Goal: Task Accomplishment & Management: Complete application form

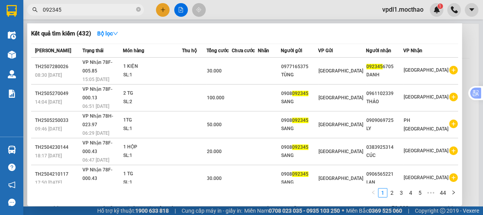
type input "092345"
click at [164, 12] on div at bounding box center [241, 107] width 483 height 215
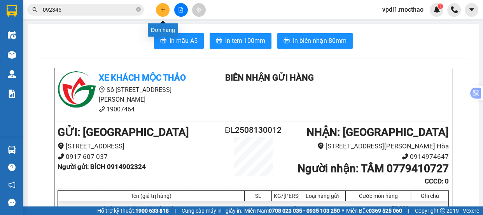
click at [163, 9] on icon "plus" at bounding box center [162, 9] width 5 height 5
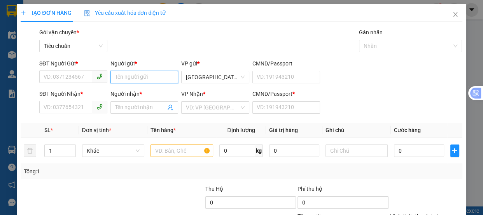
click at [124, 76] on input "Người gửi *" at bounding box center [144, 77] width 68 height 12
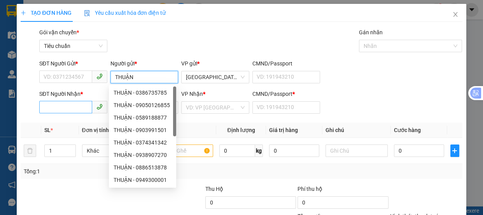
type input "THUẬN"
click at [67, 108] on input "SĐT Người Nhận *" at bounding box center [65, 107] width 53 height 12
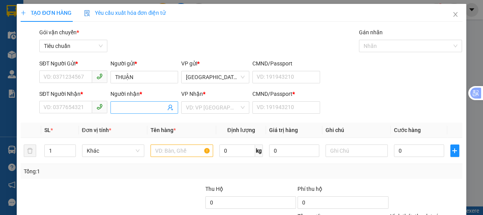
click at [124, 106] on input "Người nhận *" at bounding box center [140, 107] width 51 height 9
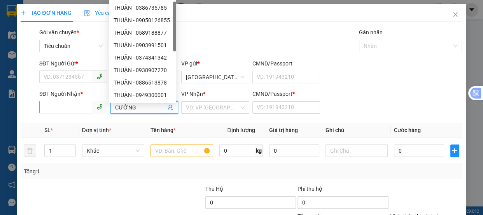
type input "CƯỜNG"
click at [48, 109] on input "SĐT Người Nhận *" at bounding box center [65, 107] width 53 height 12
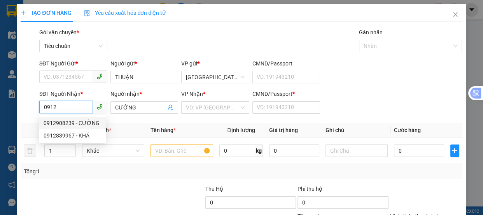
click at [69, 122] on div "0912908239 - CƯỜNG" at bounding box center [73, 123] width 58 height 9
type input "0912908239"
type input "0"
type input "40.000"
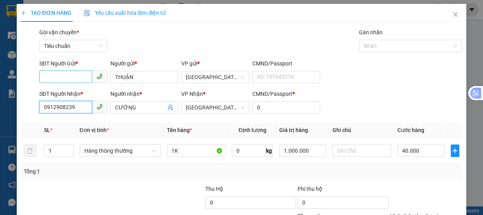
type input "0912908239"
click at [77, 75] on input "SĐT Người Gửi *" at bounding box center [65, 76] width 53 height 12
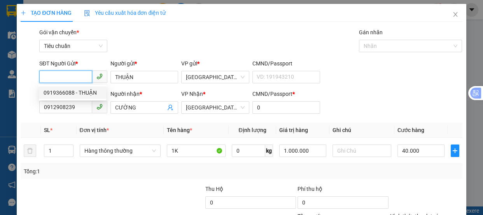
click at [75, 92] on div "0919366088 - THUẬN" at bounding box center [73, 92] width 58 height 9
type input "0919366088"
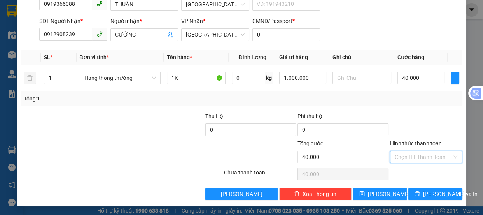
click at [407, 159] on input "Hình thức thanh toán" at bounding box center [424, 157] width 58 height 12
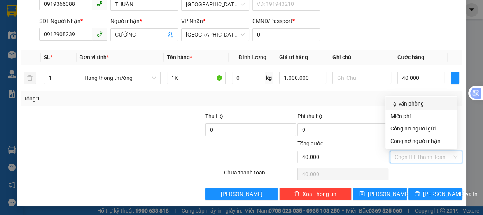
click at [405, 104] on div "Tại văn phòng" at bounding box center [421, 103] width 62 height 9
type input "0"
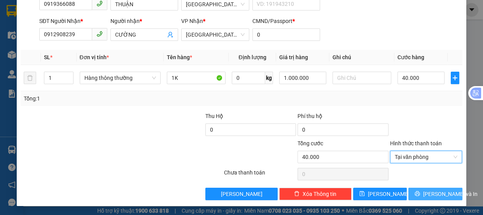
click at [424, 194] on span "[PERSON_NAME] và In" at bounding box center [450, 193] width 54 height 9
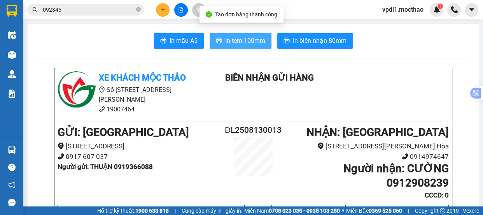
drag, startPoint x: 217, startPoint y: 42, endPoint x: 237, endPoint y: 40, distance: 19.9
click at [218, 42] on icon "printer" at bounding box center [219, 40] width 6 height 5
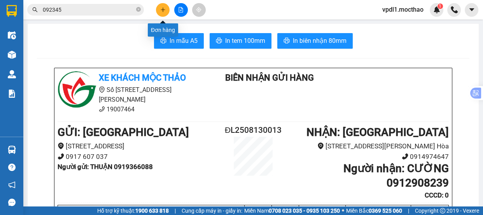
click at [159, 10] on button at bounding box center [163, 10] width 14 height 14
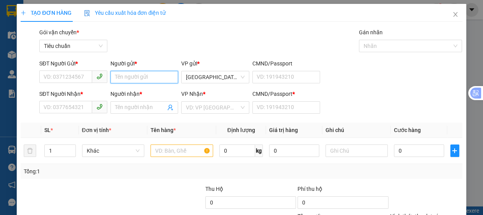
drag, startPoint x: 136, startPoint y: 77, endPoint x: 153, endPoint y: 61, distance: 23.4
click at [143, 70] on div "Người gửi * Tên người gửi" at bounding box center [144, 72] width 68 height 27
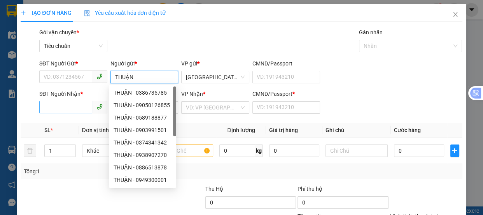
type input "THUẬN"
click at [67, 106] on input "SĐT Người Nhận *" at bounding box center [65, 107] width 53 height 12
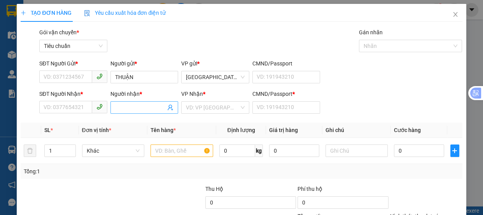
click at [124, 109] on input "Người nhận *" at bounding box center [140, 107] width 51 height 9
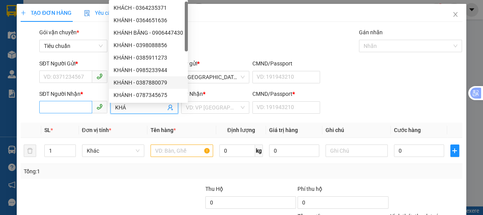
type input "KHÁ"
click at [72, 106] on input "SĐT Người Nhận *" at bounding box center [65, 107] width 53 height 12
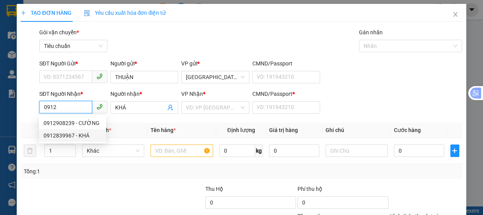
click at [85, 136] on div "0912839967 - KHÁ" at bounding box center [73, 135] width 58 height 9
type input "0912839967"
type input "A"
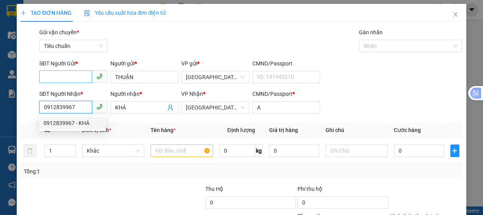
type input "50.000"
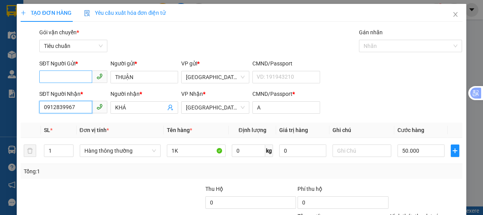
type input "0912839967"
click at [75, 77] on input "SĐT Người Gửi *" at bounding box center [65, 76] width 53 height 12
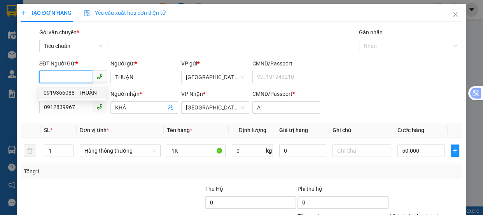
click at [83, 93] on div "0919366088 - THUẬN" at bounding box center [73, 92] width 58 height 9
type input "0919366088"
type input "40.000"
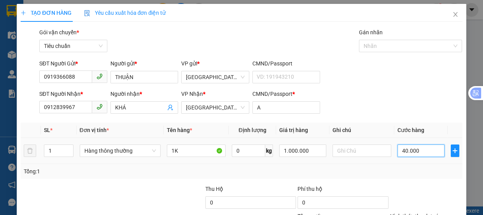
click at [421, 154] on input "40.000" at bounding box center [420, 150] width 47 height 12
type input "5"
type input "50"
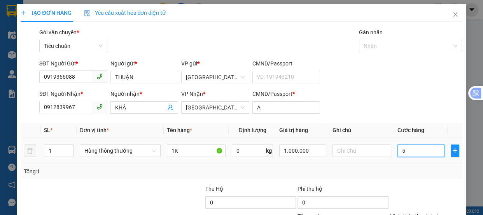
type input "50"
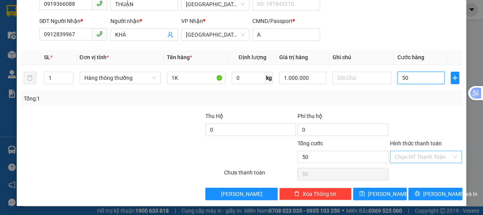
type input "50"
type input "50.000"
drag, startPoint x: 401, startPoint y: 156, endPoint x: 402, endPoint y: 150, distance: 5.9
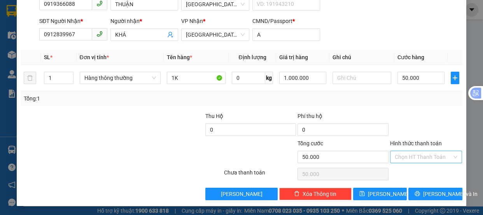
click at [401, 154] on input "Hình thức thanh toán" at bounding box center [424, 157] width 58 height 12
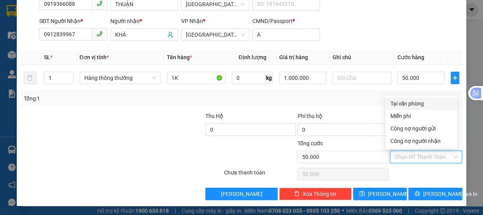
drag, startPoint x: 401, startPoint y: 102, endPoint x: 405, endPoint y: 103, distance: 4.7
click at [401, 101] on div "Tại văn phòng" at bounding box center [421, 103] width 62 height 9
type input "0"
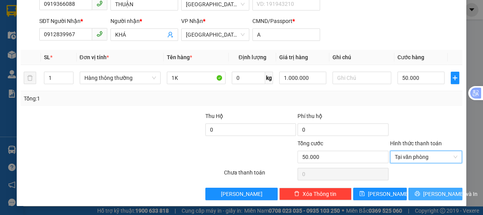
drag, startPoint x: 421, startPoint y: 192, endPoint x: 354, endPoint y: 130, distance: 91.0
click at [421, 192] on button "[PERSON_NAME] và In" at bounding box center [435, 193] width 54 height 12
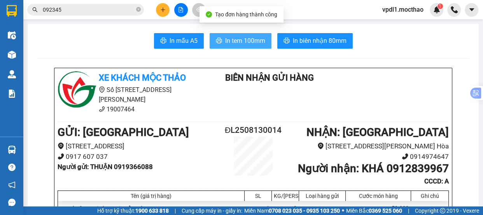
click at [234, 40] on span "In tem 100mm" at bounding box center [245, 41] width 40 height 10
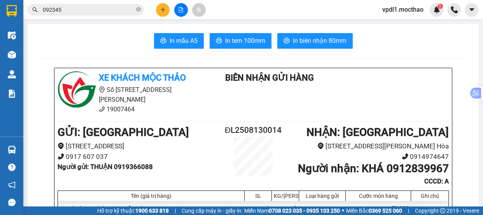
drag, startPoint x: 70, startPoint y: 12, endPoint x: 82, endPoint y: 7, distance: 13.6
click at [72, 11] on input "092345" at bounding box center [89, 9] width 92 height 9
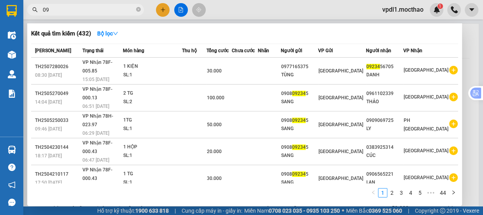
type input "0"
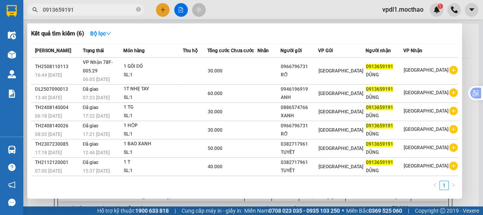
type input "0913659191"
click at [181, 6] on div at bounding box center [241, 107] width 483 height 215
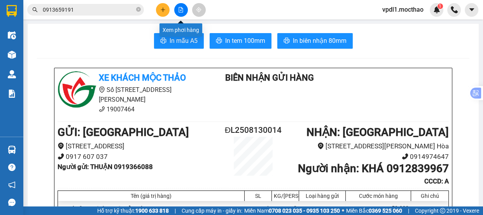
drag, startPoint x: 181, startPoint y: 11, endPoint x: 187, endPoint y: 13, distance: 6.0
click at [181, 11] on icon "file-add" at bounding box center [180, 9] width 5 height 5
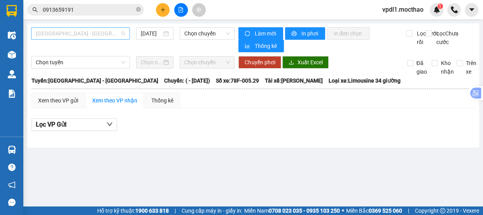
click at [100, 35] on span "[GEOGRAPHIC_DATA] - [GEOGRAPHIC_DATA]" at bounding box center [80, 34] width 89 height 12
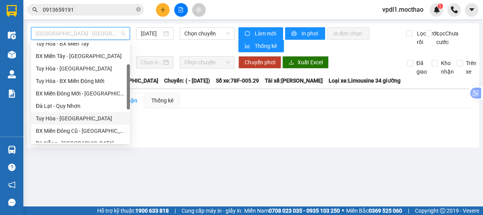
scroll to position [138, 0]
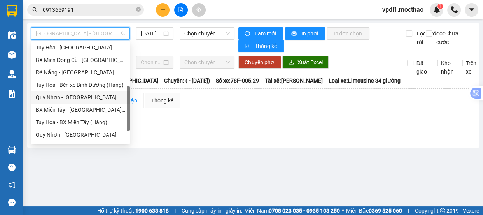
click at [68, 98] on div "Quy Nhơn - [GEOGRAPHIC_DATA]" at bounding box center [80, 97] width 89 height 9
type input "[DATE]"
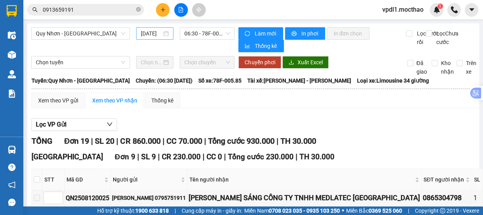
click at [164, 33] on div "[DATE]" at bounding box center [155, 33] width 28 height 9
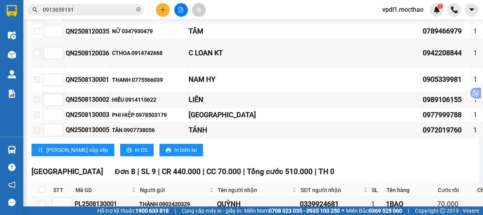
scroll to position [141, 0]
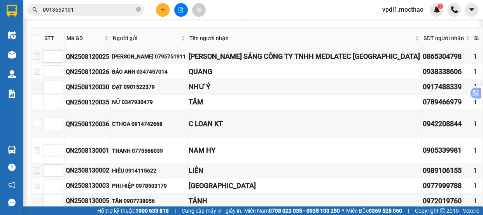
click at [83, 10] on input "0913659191" at bounding box center [89, 9] width 92 height 9
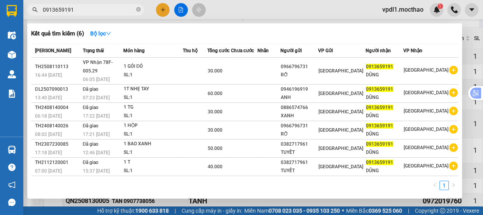
click at [327, 9] on div at bounding box center [241, 107] width 483 height 215
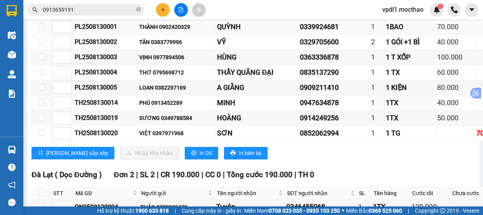
scroll to position [353, 0]
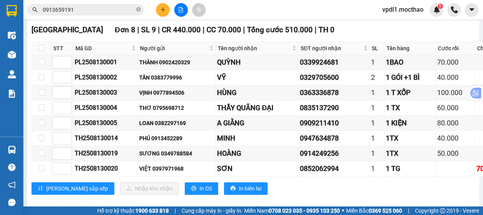
click at [164, 9] on icon "plus" at bounding box center [162, 9] width 5 height 5
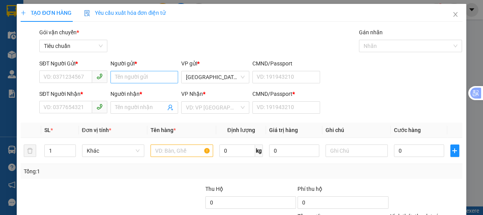
click at [138, 83] on div "Người gửi * Tên người gửi" at bounding box center [144, 72] width 68 height 27
click at [159, 80] on input "Người gửi *" at bounding box center [144, 77] width 68 height 12
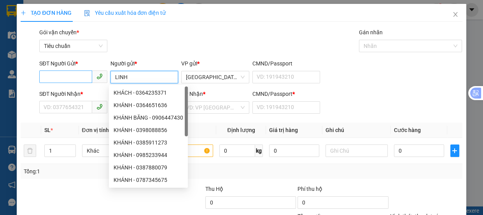
type input "LINH"
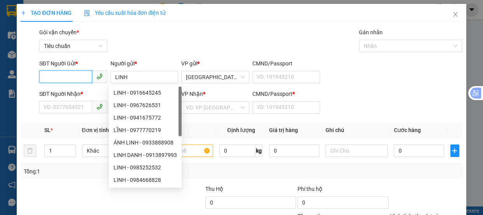
click at [63, 78] on input "SĐT Người Gửi *" at bounding box center [65, 76] width 53 height 12
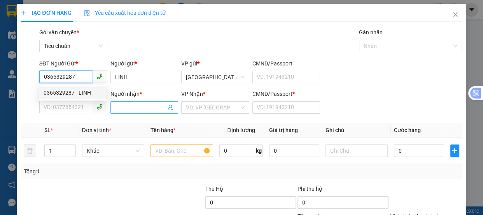
type input "0365329287"
click at [113, 106] on span at bounding box center [144, 107] width 68 height 12
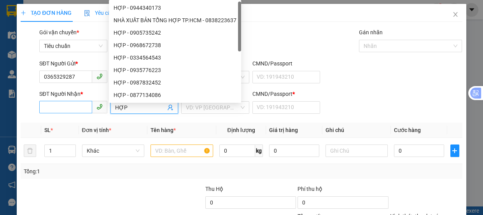
type input "HỢP"
click at [48, 109] on input "SĐT Người Nhận *" at bounding box center [65, 107] width 53 height 12
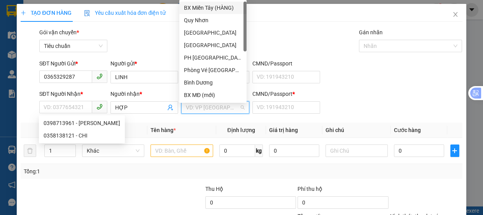
click at [199, 108] on input "search" at bounding box center [212, 107] width 53 height 12
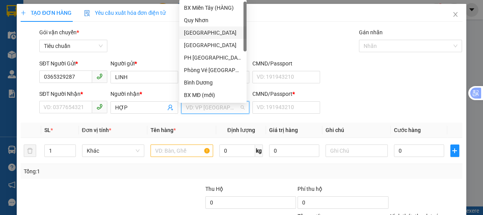
click at [196, 30] on div "[GEOGRAPHIC_DATA]" at bounding box center [213, 32] width 58 height 9
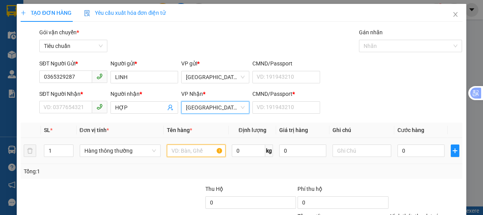
click at [178, 153] on input "text" at bounding box center [196, 150] width 59 height 12
click at [218, 105] on span "[GEOGRAPHIC_DATA]" at bounding box center [215, 107] width 59 height 12
type input "1XE"
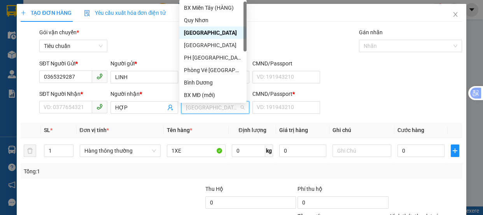
click at [199, 32] on div "[GEOGRAPHIC_DATA]" at bounding box center [213, 32] width 58 height 9
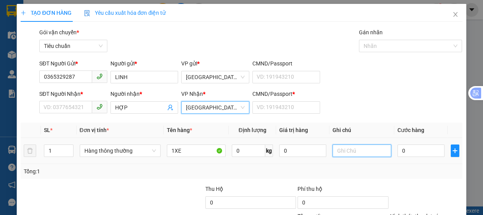
drag, startPoint x: 354, startPoint y: 148, endPoint x: 260, endPoint y: 167, distance: 96.0
click at [343, 146] on input "text" at bounding box center [361, 150] width 59 height 12
type input "RÙ BI"
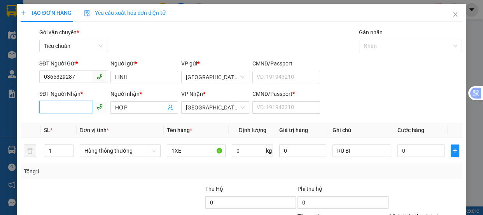
drag, startPoint x: 53, startPoint y: 107, endPoint x: 0, endPoint y: 29, distance: 94.3
click at [47, 107] on input "SĐT Người Nhận *" at bounding box center [65, 107] width 53 height 12
type input "0398713961"
click at [80, 122] on div "0398713961 - [PERSON_NAME]" at bounding box center [82, 123] width 77 height 9
type input "HUỆ"
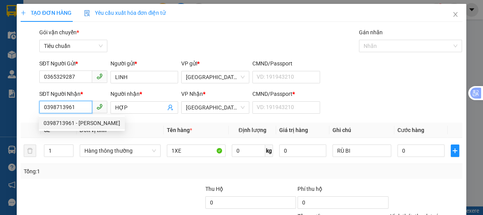
type input "0"
type input "50.000"
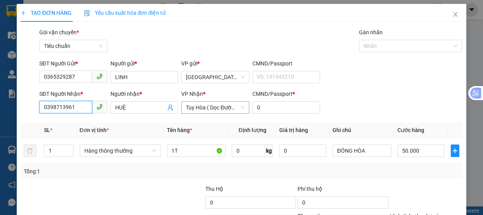
click at [233, 108] on span "Tuy Hòa ( Dọc Đường )" at bounding box center [215, 107] width 59 height 12
type input "0398713961"
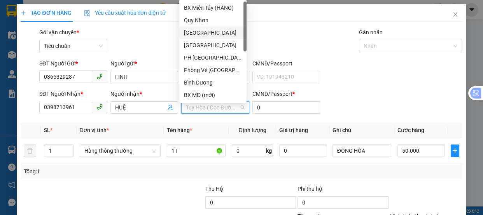
click at [198, 31] on div "[GEOGRAPHIC_DATA]" at bounding box center [213, 32] width 58 height 9
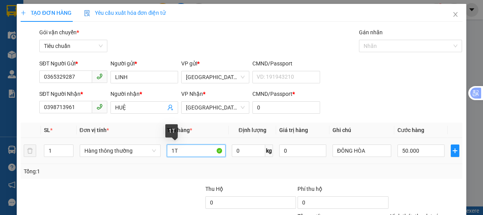
click at [189, 153] on input "1T" at bounding box center [196, 150] width 59 height 12
type input "1XE"
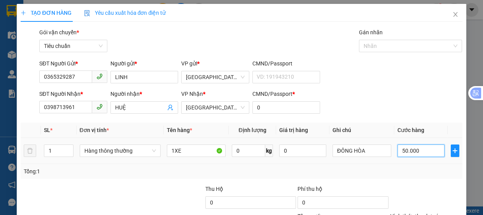
click at [422, 150] on input "50.000" at bounding box center [420, 150] width 47 height 12
type input "2"
type input "25"
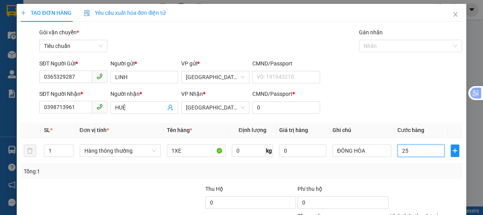
type input "25"
type input "250"
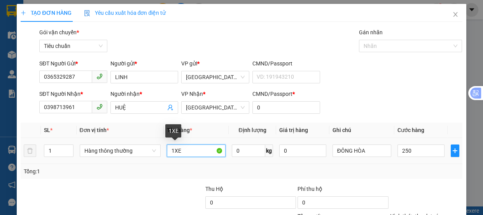
type input "250.000"
click at [186, 150] on input "1XE" at bounding box center [196, 150] width 59 height 12
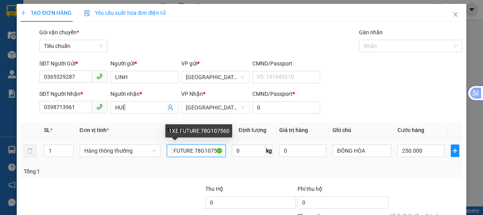
click at [203, 151] on input "1XE FUTURE 78G107560" at bounding box center [196, 150] width 59 height 12
click at [209, 150] on input "1XE FUTURE 78G1 07560" at bounding box center [196, 150] width 59 height 12
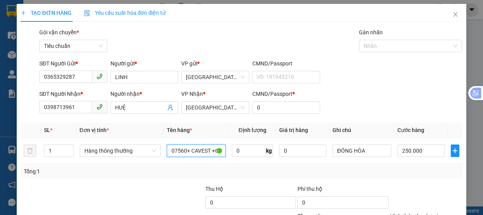
scroll to position [73, 0]
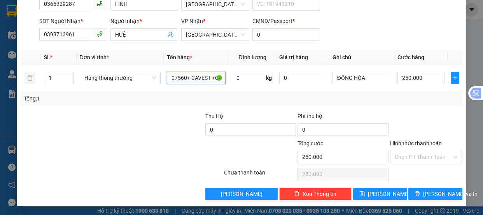
type input "1XE FUTURE 78G1 07560+ CAVEST +CK"
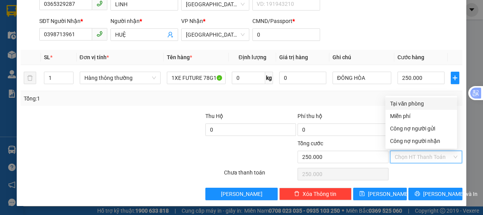
drag, startPoint x: 400, startPoint y: 157, endPoint x: 398, endPoint y: 125, distance: 31.9
click at [400, 157] on input "Hình thức thanh toán" at bounding box center [424, 157] width 58 height 12
click at [400, 101] on div "Tại văn phòng" at bounding box center [421, 103] width 62 height 9
type input "0"
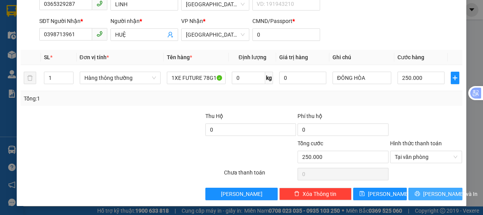
click at [422, 194] on button "[PERSON_NAME] và In" at bounding box center [435, 193] width 54 height 12
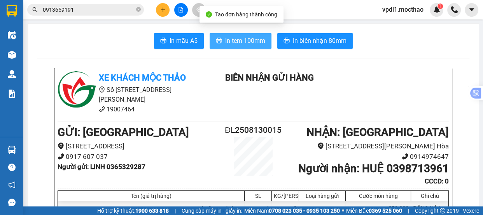
click at [241, 42] on span "In tem 100mm" at bounding box center [245, 41] width 40 height 10
click at [234, 38] on span "In tem 100mm" at bounding box center [245, 41] width 40 height 10
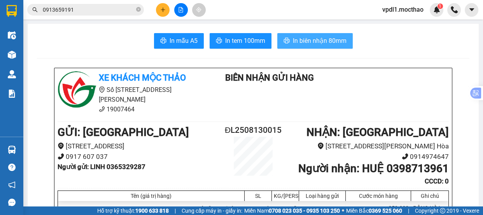
click at [308, 42] on span "In biên nhận 80mm" at bounding box center [320, 41] width 54 height 10
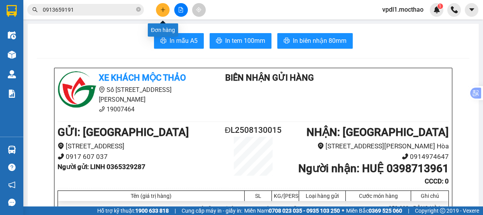
click at [163, 8] on icon "plus" at bounding box center [162, 9] width 5 height 5
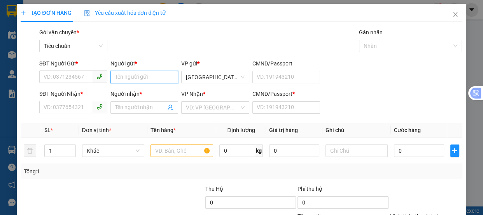
click at [120, 75] on input "Người gửi *" at bounding box center [144, 77] width 68 height 12
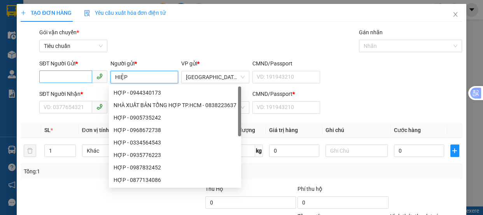
type input "HIỆP"
click at [53, 72] on input "SĐT Người Gửi *" at bounding box center [65, 76] width 53 height 12
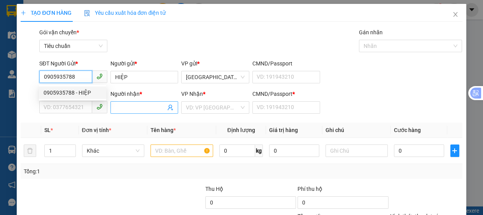
type input "0905935788"
click at [123, 110] on input "Người nhận *" at bounding box center [140, 107] width 51 height 9
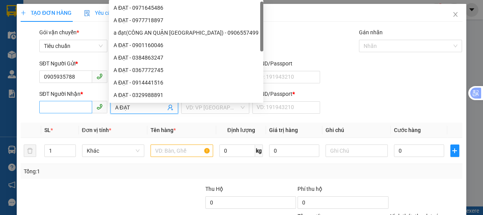
type input "A ĐẠT"
click at [80, 112] on input "SĐT Người Nhận *" at bounding box center [65, 107] width 53 height 12
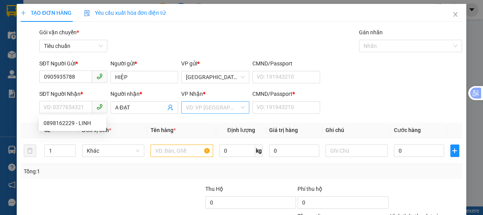
click at [208, 108] on input "search" at bounding box center [212, 107] width 53 height 12
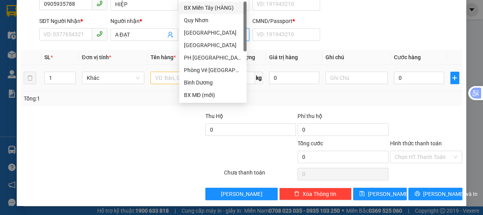
scroll to position [37, 0]
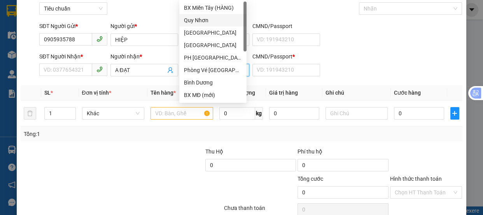
click at [198, 19] on div "Quy Nhơn" at bounding box center [213, 20] width 58 height 9
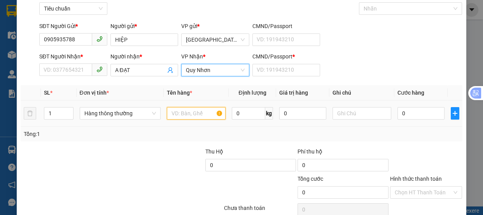
click at [182, 114] on input "text" at bounding box center [196, 113] width 59 height 12
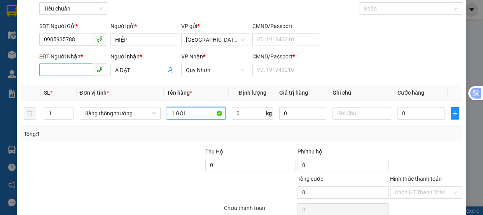
type input "1 GÓI"
drag, startPoint x: 66, startPoint y: 69, endPoint x: 64, endPoint y: 74, distance: 5.1
click at [65, 73] on input "SĐT Người Nhận *" at bounding box center [65, 69] width 53 height 12
type input "0905486699"
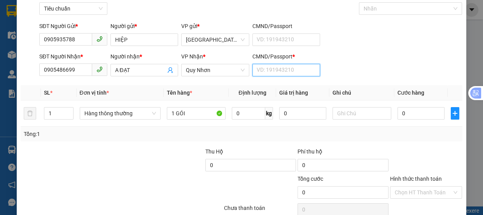
click at [279, 66] on input "CMND/Passport *" at bounding box center [286, 70] width 68 height 12
type input "0"
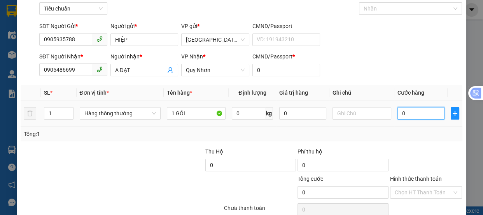
click at [416, 115] on input "0" at bounding box center [420, 113] width 47 height 12
type input "4"
type input "40"
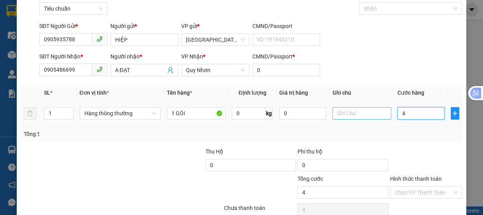
type input "40"
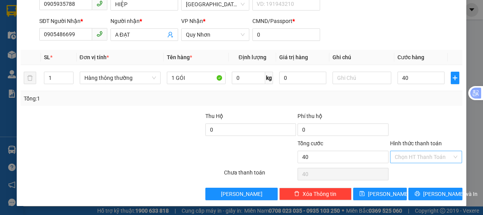
type input "40.000"
click at [417, 161] on input "Hình thức thanh toán" at bounding box center [424, 157] width 58 height 12
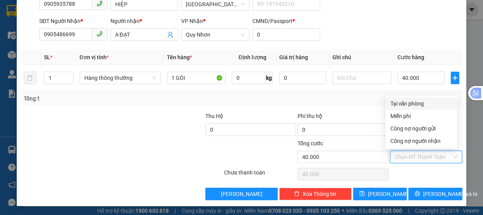
click at [418, 105] on div "Tại văn phòng" at bounding box center [421, 103] width 62 height 9
type input "0"
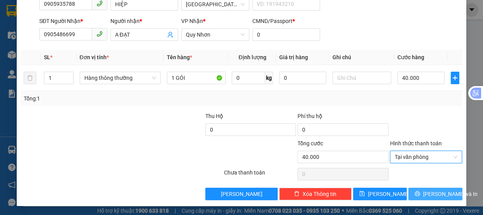
click at [431, 191] on span "[PERSON_NAME] và In" at bounding box center [450, 193] width 54 height 9
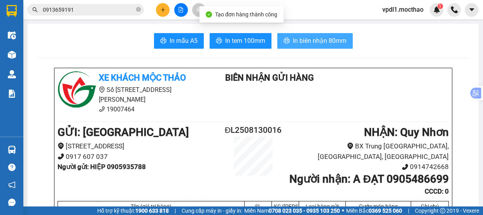
click at [326, 40] on span "In biên nhận 80mm" at bounding box center [320, 41] width 54 height 10
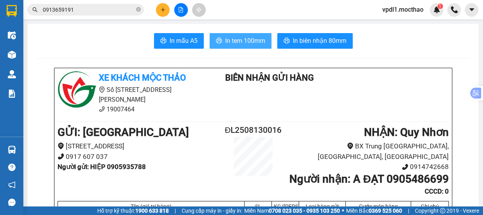
click at [225, 41] on span "In tem 100mm" at bounding box center [245, 41] width 40 height 10
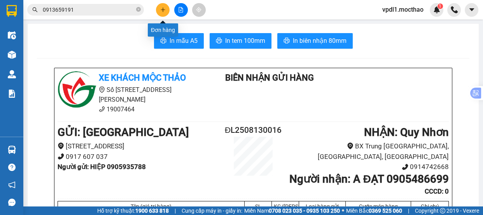
click at [161, 10] on icon "plus" at bounding box center [162, 9] width 5 height 5
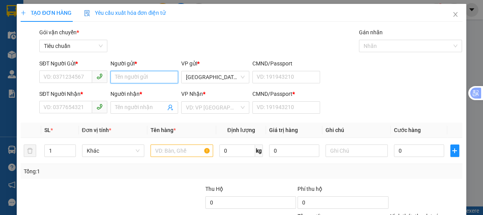
drag, startPoint x: 132, startPoint y: 81, endPoint x: 145, endPoint y: 77, distance: 14.0
click at [134, 78] on input "Người gửi *" at bounding box center [144, 77] width 68 height 12
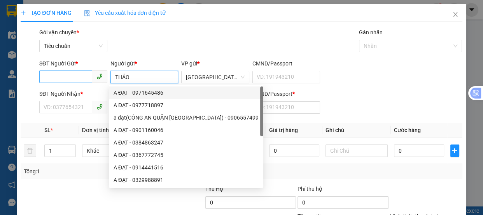
type input "THẢO"
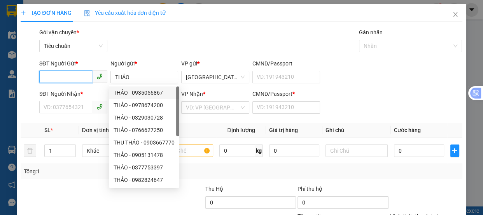
drag, startPoint x: 61, startPoint y: 76, endPoint x: 0, endPoint y: 8, distance: 91.7
click at [58, 78] on input "SĐT Người Gửi *" at bounding box center [65, 76] width 53 height 12
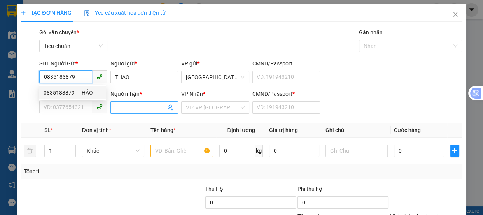
type input "0835183879"
click at [122, 104] on span at bounding box center [144, 107] width 68 height 12
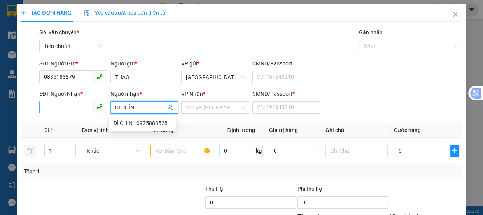
type input "DÌ CHÍN"
click at [80, 103] on input "SĐT Người Nhận *" at bounding box center [65, 107] width 53 height 12
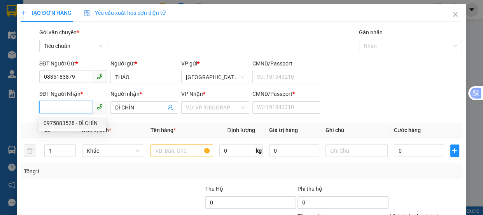
click at [80, 128] on div "0975883528 - DÌ CHÍN" at bounding box center [72, 123] width 67 height 12
type input "0975883528"
type input "1"
type input "50.000"
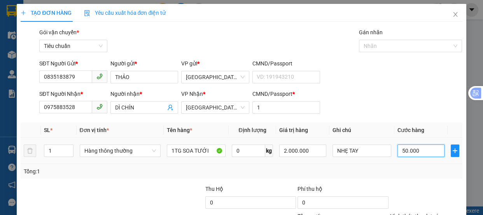
drag, startPoint x: 426, startPoint y: 155, endPoint x: 431, endPoint y: 142, distance: 14.5
click at [426, 155] on input "50.000" at bounding box center [420, 150] width 47 height 12
type input "4"
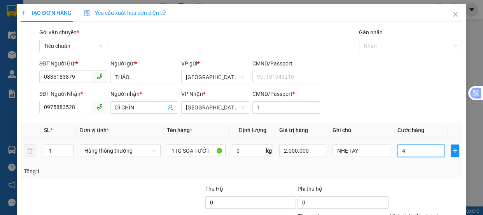
type input "40"
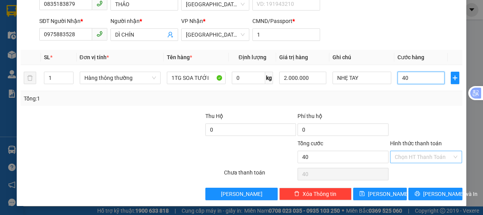
type input "40"
type input "40.000"
drag, startPoint x: 392, startPoint y: 156, endPoint x: 391, endPoint y: 141, distance: 15.2
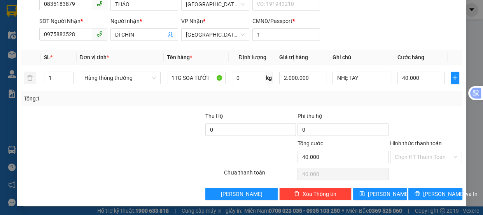
click at [395, 156] on input "Hình thức thanh toán" at bounding box center [424, 157] width 58 height 12
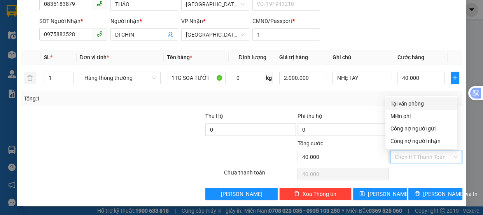
click at [401, 105] on div "Tại văn phòng" at bounding box center [421, 103] width 62 height 9
type input "0"
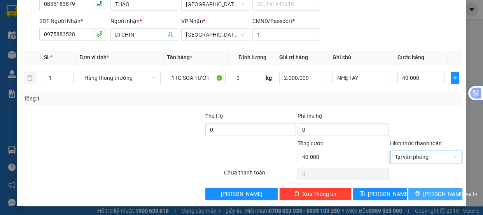
click at [418, 194] on icon "printer" at bounding box center [416, 192] width 5 height 5
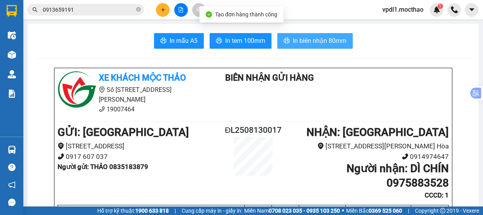
click at [292, 35] on button "In biên nhận 80mm" at bounding box center [314, 41] width 75 height 16
click at [310, 44] on span "In biên nhận 80mm" at bounding box center [320, 41] width 54 height 10
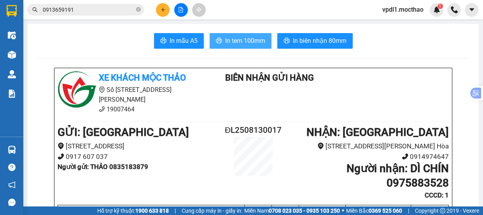
click at [250, 45] on span "In tem 100mm" at bounding box center [245, 41] width 40 height 10
click at [164, 7] on icon "plus" at bounding box center [162, 9] width 5 height 5
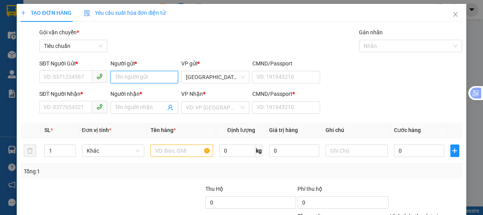
click at [123, 83] on input "Người gửi *" at bounding box center [144, 77] width 68 height 12
type input "DƯƠNG"
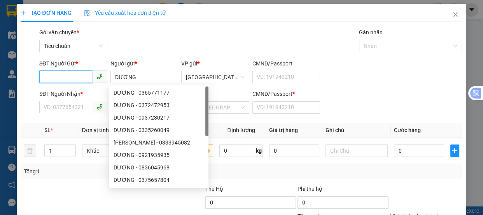
click at [56, 75] on input "SĐT Người Gửi *" at bounding box center [65, 76] width 53 height 12
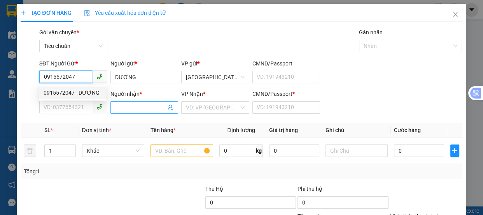
type input "0915572047"
drag, startPoint x: 134, startPoint y: 108, endPoint x: 102, endPoint y: 119, distance: 34.3
click at [133, 108] on input "Người nhận *" at bounding box center [140, 107] width 51 height 9
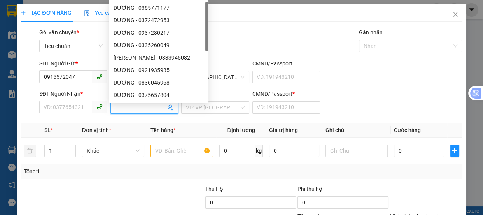
type input "H"
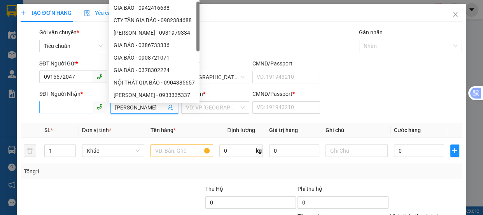
type input "[PERSON_NAME]"
click at [68, 106] on input "SĐT Người Nhận *" at bounding box center [65, 107] width 53 height 12
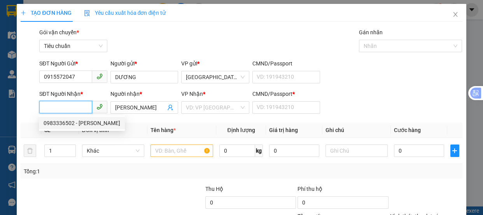
click at [73, 124] on div "0983336502 - [PERSON_NAME]" at bounding box center [82, 123] width 77 height 9
type input "0983336502"
type input "0"
type input "60.000"
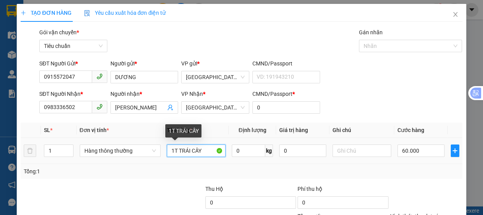
drag, startPoint x: 173, startPoint y: 148, endPoint x: 124, endPoint y: 125, distance: 53.7
click at [167, 147] on input "1T TRÁI CÂY" at bounding box center [196, 150] width 59 height 12
type input "2T TRÁI CÂY"
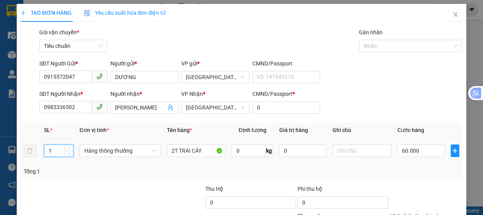
drag, startPoint x: 58, startPoint y: 150, endPoint x: 45, endPoint y: 133, distance: 21.4
click at [58, 148] on input "1" at bounding box center [58, 151] width 28 height 12
type input "2"
click at [416, 149] on input "60.000" at bounding box center [420, 150] width 47 height 12
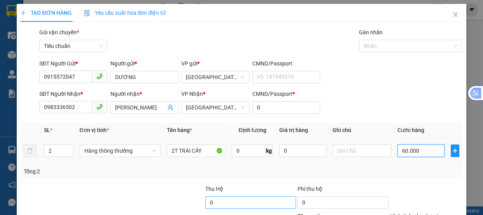
type input "0"
type input "1"
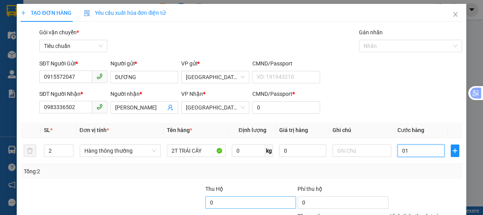
type input "0"
click at [397, 152] on input "0" at bounding box center [420, 150] width 47 height 12
type input "10"
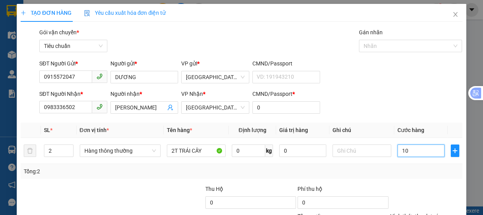
type input "10"
type input "120"
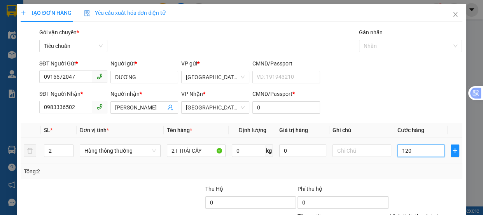
scroll to position [73, 0]
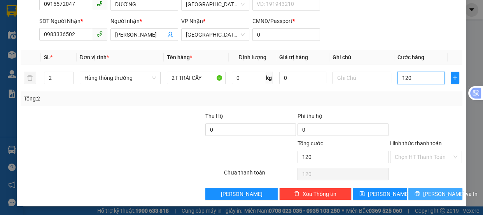
type input "120"
type input "120.000"
click at [431, 195] on span "[PERSON_NAME] và In" at bounding box center [450, 193] width 54 height 9
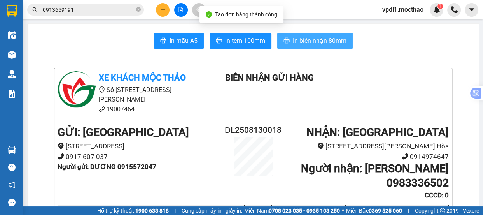
click at [303, 38] on span "In biên nhận 80mm" at bounding box center [320, 41] width 54 height 10
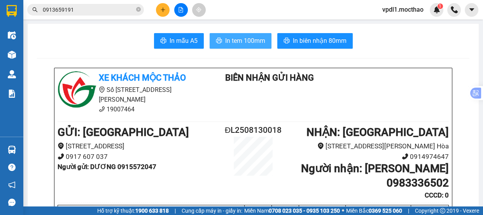
click at [247, 43] on span "In tem 100mm" at bounding box center [245, 41] width 40 height 10
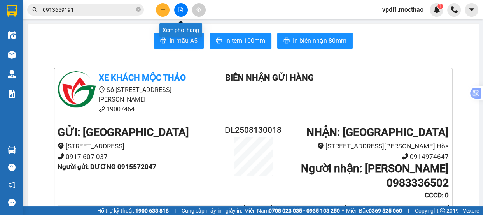
click at [180, 12] on icon "file-add" at bounding box center [180, 9] width 5 height 5
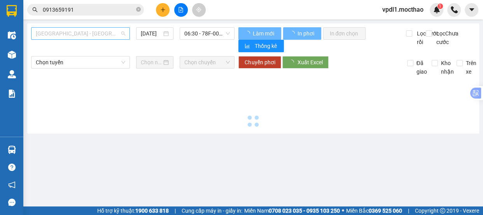
click at [97, 35] on span "[GEOGRAPHIC_DATA] - [GEOGRAPHIC_DATA]" at bounding box center [80, 34] width 89 height 12
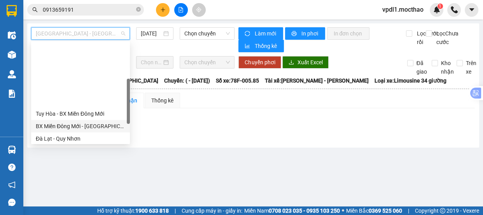
scroll to position [174, 0]
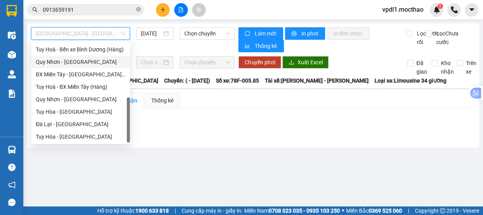
click at [58, 63] on div "Quy Nhơn - [GEOGRAPHIC_DATA]" at bounding box center [80, 62] width 89 height 9
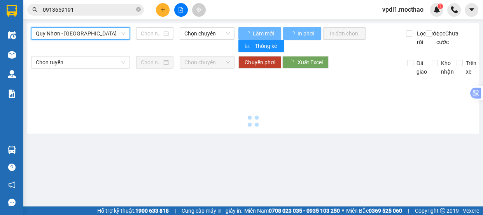
type input "[DATE]"
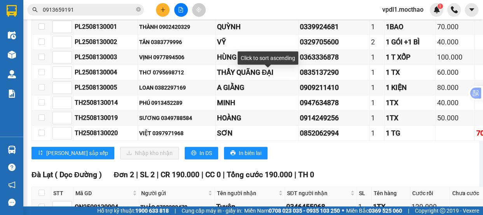
scroll to position [353, 0]
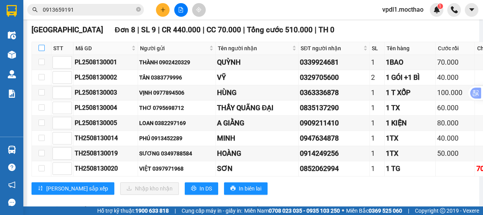
click at [39, 49] on input "checkbox" at bounding box center [41, 48] width 6 height 6
checkbox input "true"
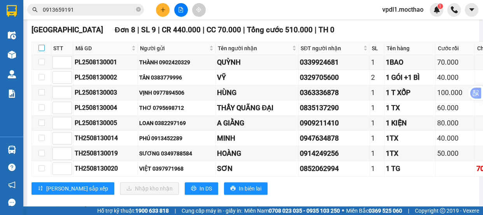
checkbox input "true"
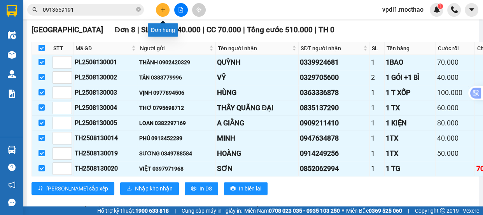
click at [163, 8] on icon "plus" at bounding box center [162, 9] width 5 height 5
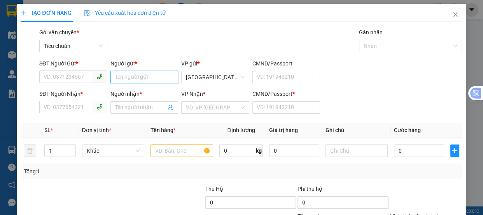
click at [124, 77] on input "Người gửi *" at bounding box center [144, 77] width 68 height 12
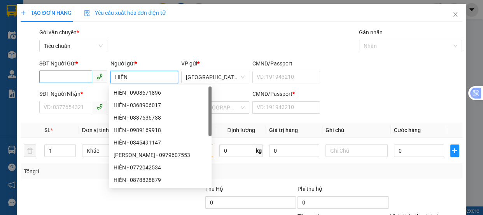
type input "HIỀN"
drag, startPoint x: 44, startPoint y: 78, endPoint x: 0, endPoint y: 79, distance: 44.3
click at [36, 77] on div "SĐT Người Gửi * VD: 0371234567 Người gửi * HIỀN VP gửi * Đà Lạt CMND/Passport V…" at bounding box center [241, 72] width 443 height 27
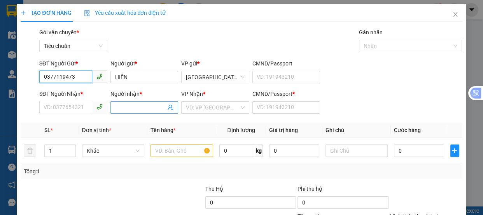
type input "0377119473"
click at [132, 106] on input "Người nhận *" at bounding box center [140, 107] width 51 height 9
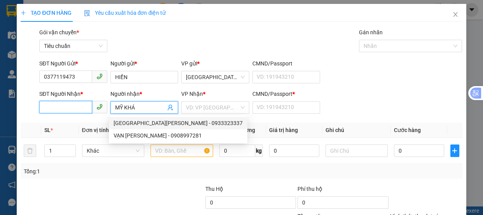
click at [75, 106] on input "SĐT Người Nhận *" at bounding box center [65, 107] width 53 height 12
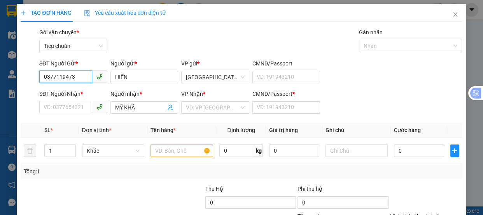
drag, startPoint x: 84, startPoint y: 74, endPoint x: 74, endPoint y: 107, distance: 34.5
click at [84, 74] on input "0377119473" at bounding box center [65, 76] width 53 height 12
drag, startPoint x: 77, startPoint y: 108, endPoint x: 103, endPoint y: 108, distance: 26.4
click at [78, 108] on input "SĐT Người Nhận *" at bounding box center [65, 107] width 53 height 12
click at [120, 105] on input "MỸ KHÁ" at bounding box center [140, 107] width 51 height 9
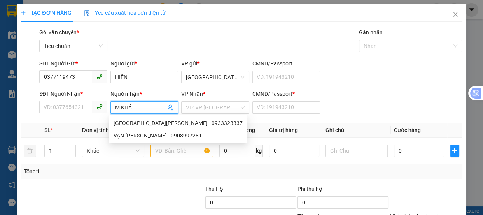
type input "KHÁ"
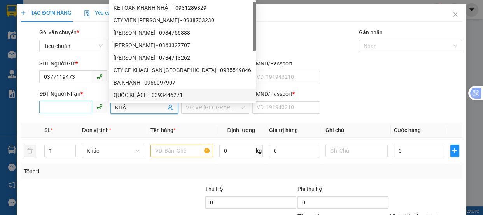
drag, startPoint x: 139, startPoint y: 107, endPoint x: 49, endPoint y: 112, distance: 89.5
click at [51, 112] on div "SĐT Người Nhận * VD: 0377654321 Người nhận * KHÁ VP Nhận * VD: VP [GEOGRAPHIC_D…" at bounding box center [251, 102] width 426 height 27
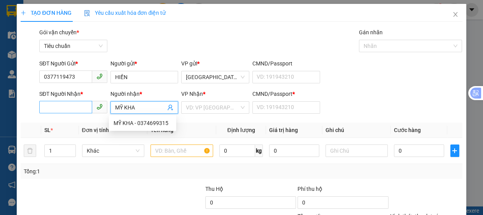
type input "MỸ KHA"
click at [70, 108] on input "SĐT Người Nhận *" at bounding box center [65, 107] width 53 height 12
click at [136, 105] on input "MỸ KHA" at bounding box center [140, 107] width 51 height 9
click at [146, 124] on div "MỸ KHA - 0374699315" at bounding box center [142, 123] width 58 height 9
type input "0374699315"
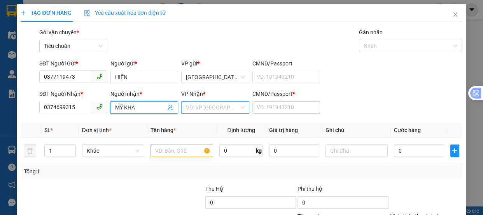
click at [203, 105] on input "search" at bounding box center [212, 107] width 53 height 12
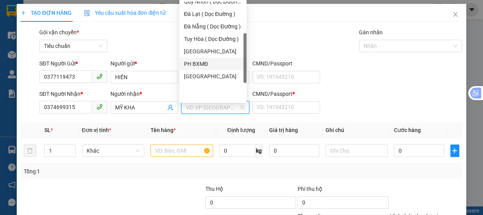
scroll to position [70, 0]
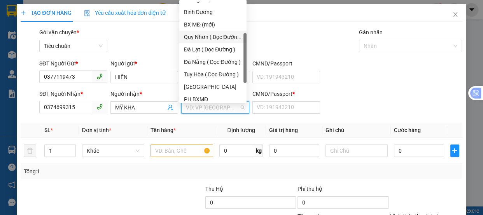
click at [215, 35] on div "Quy Nhơn ( Dọc Đường )" at bounding box center [213, 37] width 58 height 9
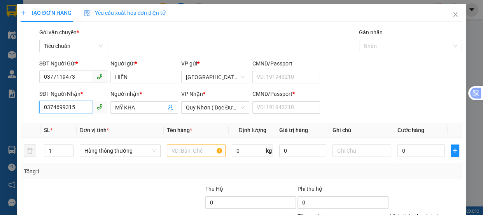
click at [86, 104] on input "0374699315" at bounding box center [65, 107] width 53 height 12
click at [183, 153] on input "text" at bounding box center [196, 150] width 59 height 12
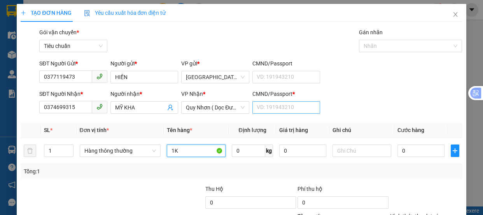
type input "1K"
click at [270, 106] on input "CMND/Passport *" at bounding box center [286, 107] width 68 height 12
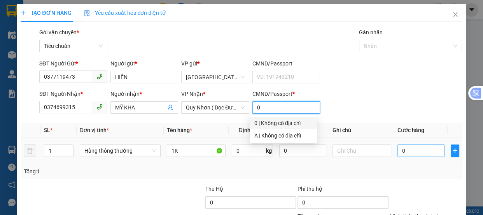
type input "0"
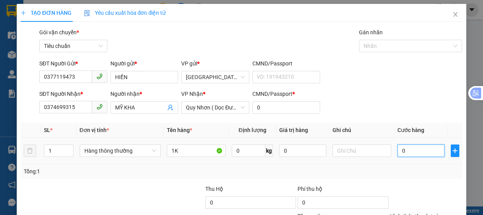
drag, startPoint x: 407, startPoint y: 151, endPoint x: 244, endPoint y: 136, distance: 163.1
click at [406, 151] on input "0" at bounding box center [420, 150] width 47 height 12
type input "5"
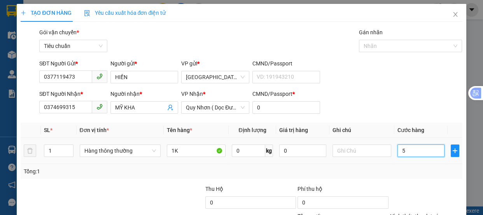
type input "50"
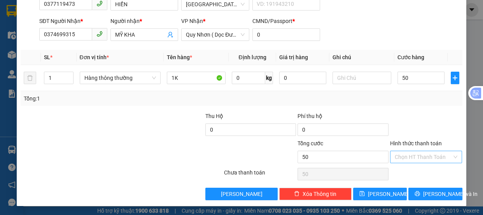
type input "50.000"
click at [405, 154] on input "Hình thức thanh toán" at bounding box center [424, 157] width 58 height 12
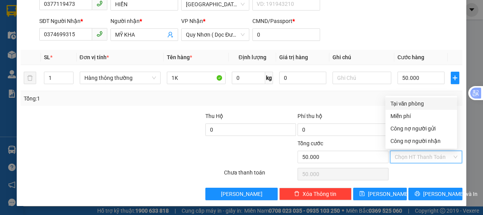
click at [404, 103] on div "Tại văn phòng" at bounding box center [421, 103] width 62 height 9
type input "0"
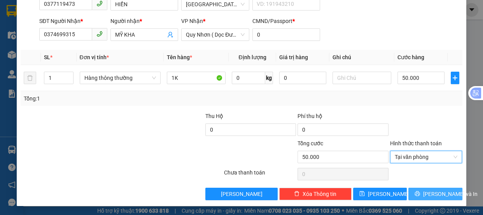
click at [432, 194] on span "[PERSON_NAME] và In" at bounding box center [450, 193] width 54 height 9
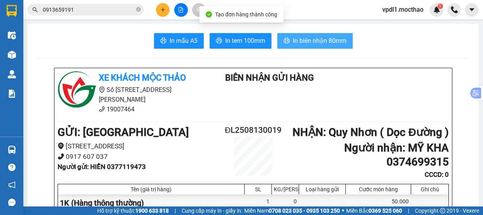
click at [316, 41] on span "In biên nhận 80mm" at bounding box center [320, 41] width 54 height 10
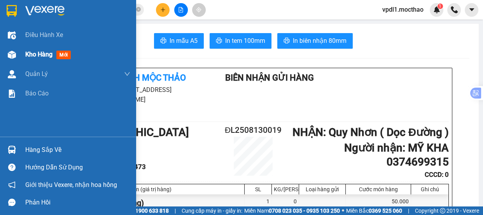
click at [36, 54] on span "Kho hàng" at bounding box center [38, 54] width 27 height 7
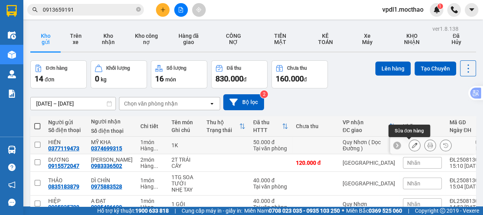
click at [412, 146] on icon at bounding box center [414, 144] width 5 height 5
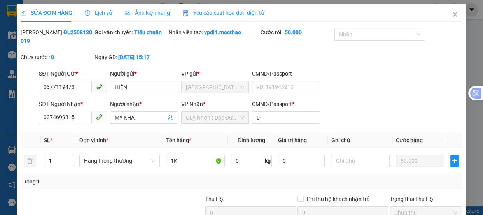
type input "0377119473"
type input "0374699315"
type input "0"
type input "50.000"
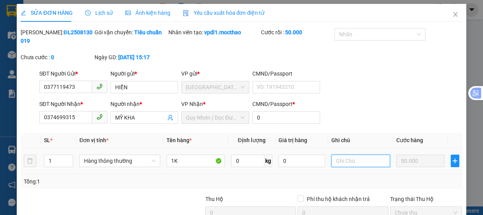
drag, startPoint x: 343, startPoint y: 159, endPoint x: 244, endPoint y: 206, distance: 109.2
click at [341, 160] on input "text" at bounding box center [360, 160] width 59 height 12
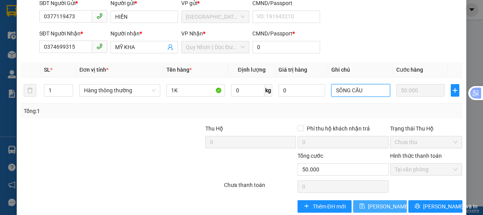
type input "SÔNG CẦU"
click at [377, 208] on span "[PERSON_NAME] thay đổi" at bounding box center [399, 206] width 62 height 9
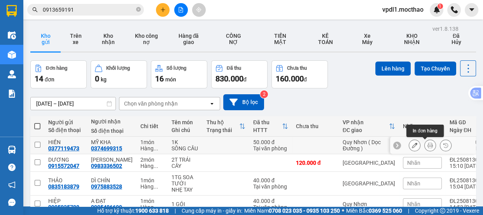
click at [427, 145] on icon at bounding box center [429, 144] width 5 height 5
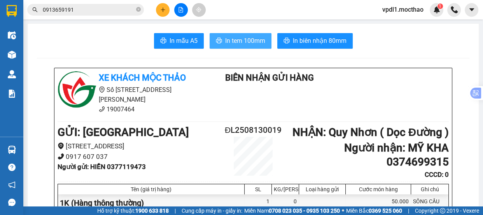
drag, startPoint x: 234, startPoint y: 43, endPoint x: 243, endPoint y: 41, distance: 8.4
click at [235, 43] on span "In tem 100mm" at bounding box center [245, 41] width 40 height 10
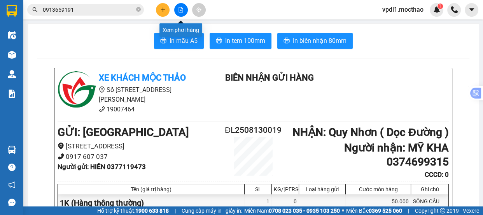
click at [182, 10] on icon "file-add" at bounding box center [180, 9] width 5 height 5
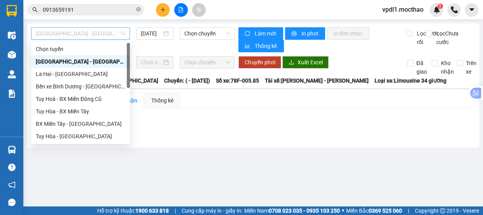
click at [103, 31] on span "[GEOGRAPHIC_DATA] - [GEOGRAPHIC_DATA]" at bounding box center [80, 34] width 89 height 12
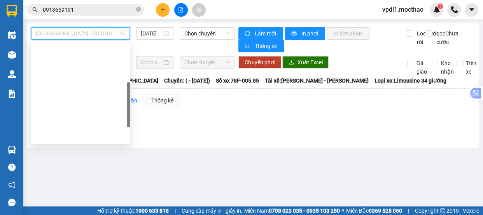
click at [65, 169] on div "Đà Lạt - Quy Nhơn" at bounding box center [80, 173] width 89 height 9
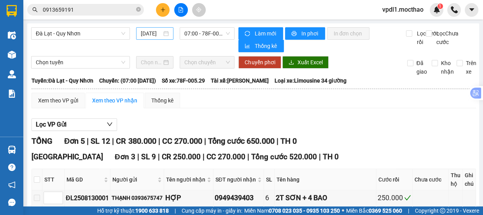
click at [165, 33] on div "[DATE]" at bounding box center [155, 33] width 28 height 9
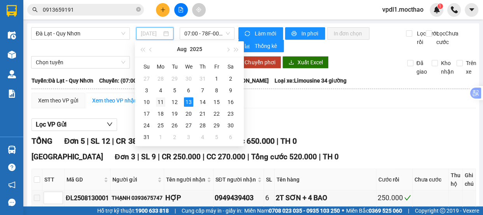
click at [161, 105] on div "11" at bounding box center [160, 101] width 9 height 9
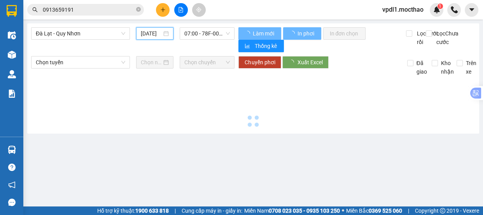
type input "[DATE]"
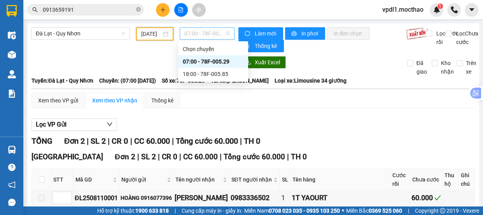
click at [218, 33] on span "07:00 - 78F-005.29" at bounding box center [206, 34] width 45 height 12
click at [208, 75] on div "18:00 - 78F-005.85" at bounding box center [213, 74] width 61 height 9
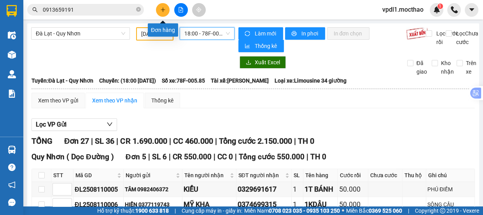
click at [163, 10] on icon "plus" at bounding box center [162, 9] width 5 height 5
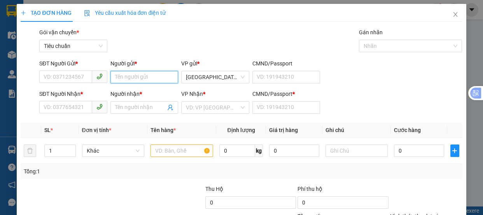
click at [133, 79] on input "Người gửi *" at bounding box center [144, 77] width 68 height 12
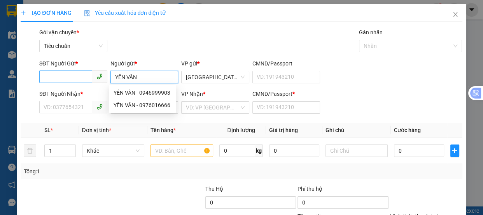
type input "YẾN VÂN"
drag, startPoint x: 53, startPoint y: 78, endPoint x: 0, endPoint y: 3, distance: 91.1
click at [42, 78] on input "SĐT Người Gửi *" at bounding box center [65, 76] width 53 height 12
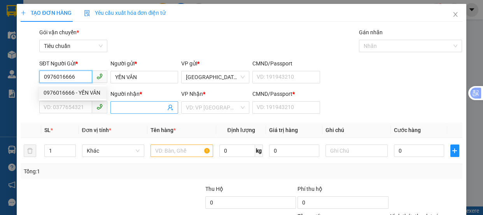
type input "0976016666"
drag, startPoint x: 126, startPoint y: 111, endPoint x: 90, endPoint y: 106, distance: 36.4
click at [124, 111] on input "Người nhận *" at bounding box center [140, 107] width 51 height 9
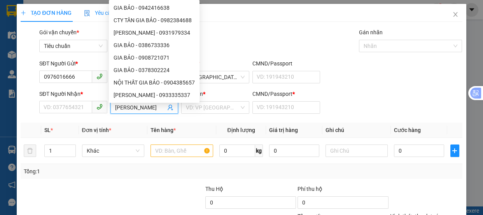
type input "[PERSON_NAME]"
click at [74, 111] on div "SĐT Người Nhận * VD: 0377654321" at bounding box center [73, 102] width 68 height 27
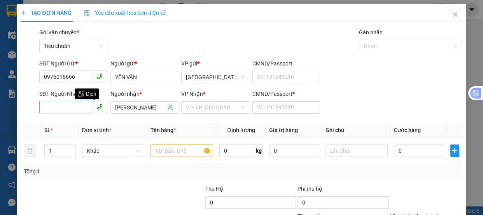
click at [74, 108] on input "SĐT Người Nhận *" at bounding box center [65, 107] width 53 height 12
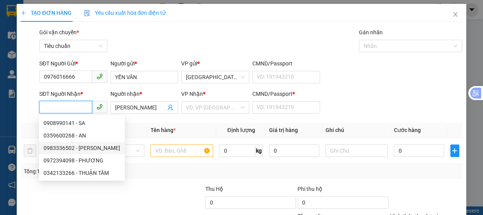
click at [76, 148] on div "0983336502 - [PERSON_NAME]" at bounding box center [82, 147] width 77 height 9
type input "0983336502"
type input "0"
type input "60.000"
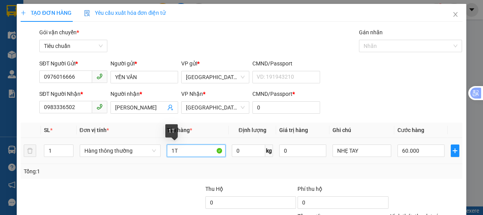
drag, startPoint x: 180, startPoint y: 148, endPoint x: 171, endPoint y: 148, distance: 8.9
click at [180, 147] on input "1T" at bounding box center [196, 150] width 59 height 12
type input "1"
type input "2T"
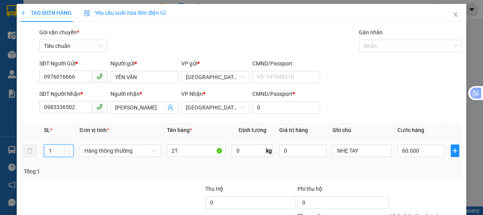
drag, startPoint x: 54, startPoint y: 152, endPoint x: 47, endPoint y: 149, distance: 7.5
click at [52, 152] on input "1" at bounding box center [58, 151] width 28 height 12
type input "2"
click at [416, 152] on input "60.000" at bounding box center [420, 150] width 47 height 12
type input "0"
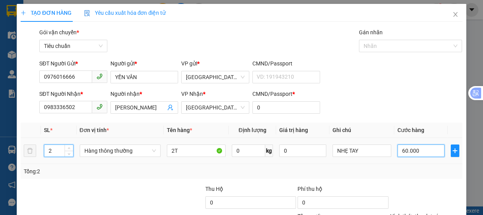
type input "0"
type input "01"
type input "1"
type input "012"
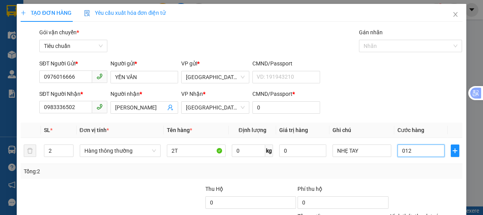
type input "12"
type input "0.120"
type input "120"
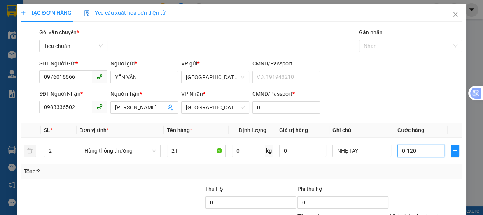
type input "012"
type input "12"
type input "01"
type input "1"
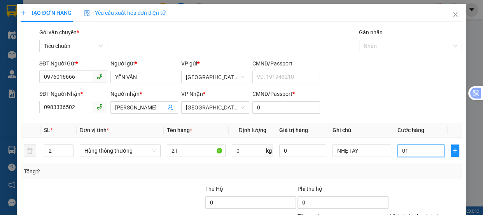
type input "1"
type input "0"
drag, startPoint x: 396, startPoint y: 150, endPoint x: 384, endPoint y: 148, distance: 12.7
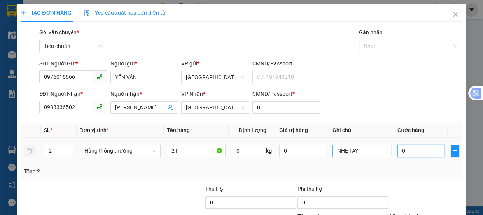
click at [397, 150] on input "0" at bounding box center [420, 150] width 47 height 12
type input "10"
type input "120"
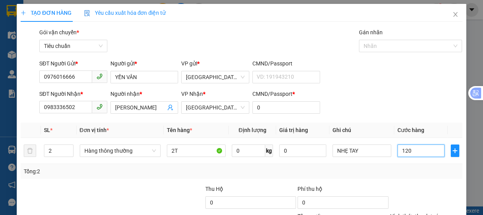
type input "120"
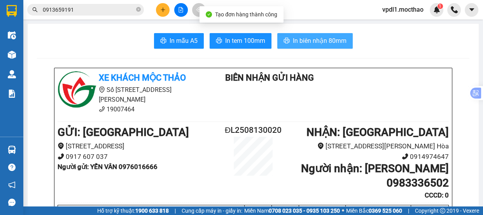
click at [317, 44] on span "In biên nhận 80mm" at bounding box center [320, 41] width 54 height 10
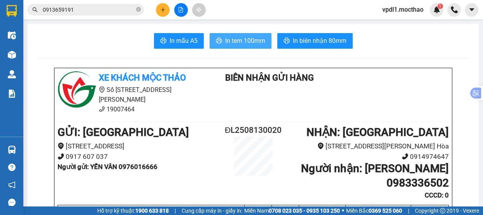
click at [234, 41] on span "In tem 100mm" at bounding box center [245, 41] width 40 height 10
click at [245, 38] on span "In tem 100mm" at bounding box center [245, 41] width 40 height 10
click at [178, 11] on icon "file-add" at bounding box center [180, 9] width 5 height 5
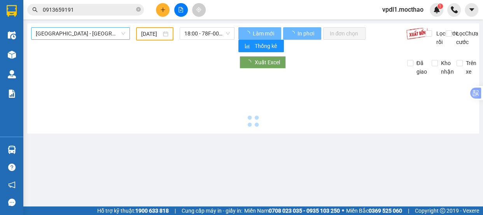
type input "[DATE]"
click at [95, 38] on span "[GEOGRAPHIC_DATA] - [GEOGRAPHIC_DATA]" at bounding box center [80, 34] width 89 height 12
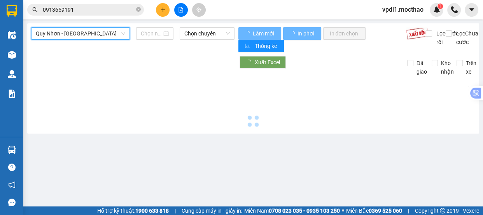
type input "[DATE]"
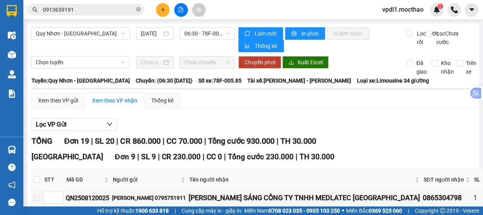
checkbox input "true"
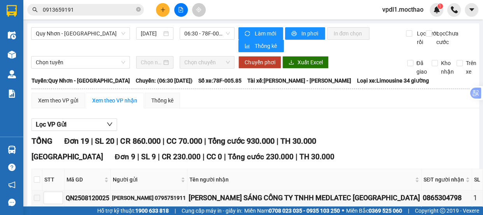
checkbox input "true"
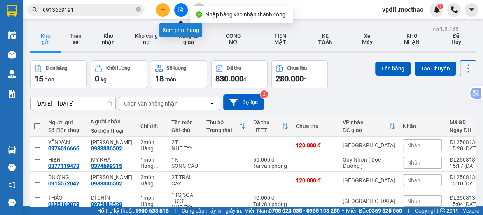
click at [180, 11] on icon "file-add" at bounding box center [180, 9] width 5 height 5
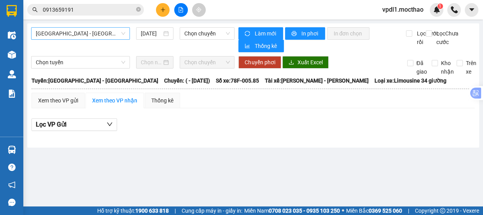
click at [94, 36] on span "[GEOGRAPHIC_DATA] - [GEOGRAPHIC_DATA]" at bounding box center [80, 34] width 89 height 12
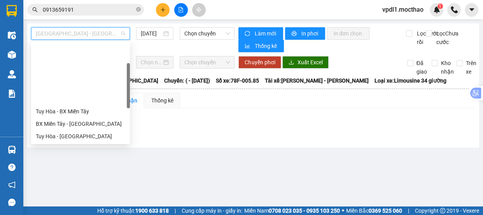
click at [63, 169] on div "Đà Lạt - Quy Nhơn" at bounding box center [80, 173] width 89 height 9
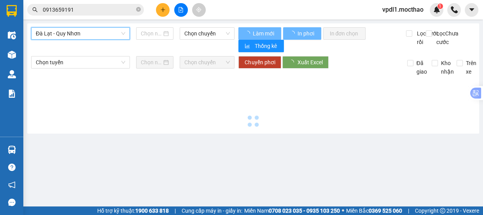
type input "[DATE]"
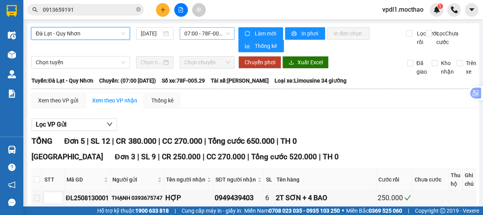
drag, startPoint x: 222, startPoint y: 35, endPoint x: 225, endPoint y: 38, distance: 4.7
click at [222, 35] on span "07:00 - 78F-005.29" at bounding box center [206, 34] width 45 height 12
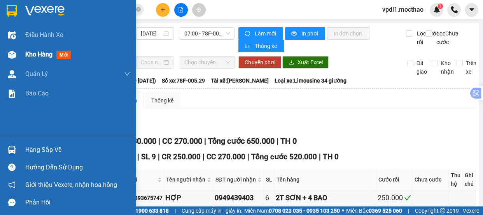
click at [38, 52] on span "Kho hàng" at bounding box center [38, 54] width 27 height 7
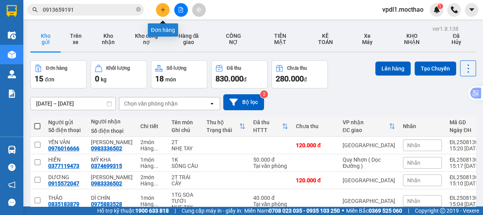
click at [165, 11] on icon "plus" at bounding box center [162, 9] width 5 height 5
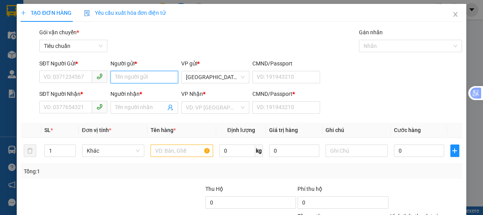
drag, startPoint x: 137, startPoint y: 77, endPoint x: 140, endPoint y: 70, distance: 7.0
click at [138, 72] on input "Người gửi *" at bounding box center [144, 77] width 68 height 12
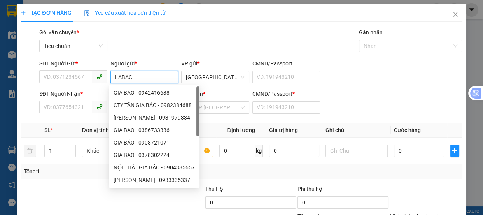
type input "LABACO"
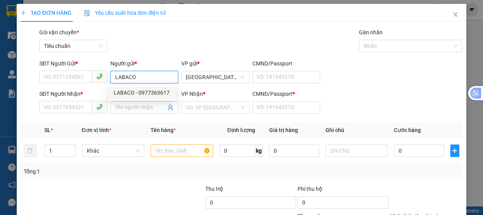
click at [154, 93] on div "LABACO - 0977363617" at bounding box center [142, 92] width 58 height 9
type input "0977363617"
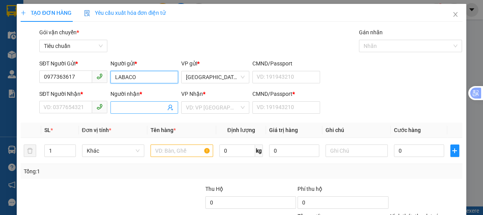
type input "LABACO"
click at [120, 105] on input "Người nhận *" at bounding box center [140, 107] width 51 height 9
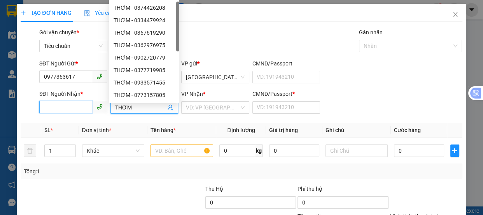
drag, startPoint x: 53, startPoint y: 108, endPoint x: 0, endPoint y: 34, distance: 91.5
click at [49, 108] on input "SĐT Người Nhận *" at bounding box center [65, 107] width 53 height 12
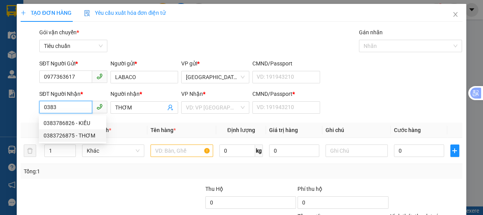
click at [77, 133] on div "0383726875 - THƠM" at bounding box center [73, 135] width 58 height 9
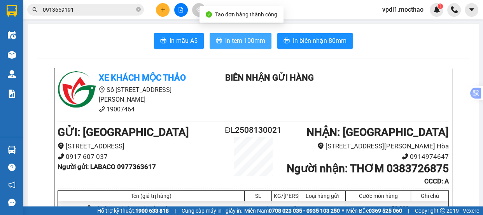
click at [243, 43] on span "In tem 100mm" at bounding box center [245, 41] width 40 height 10
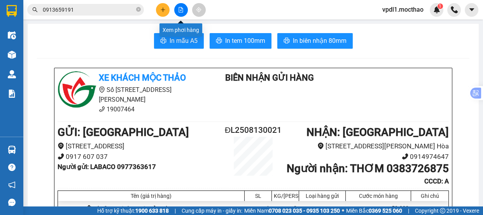
drag, startPoint x: 183, startPoint y: 12, endPoint x: 220, endPoint y: 16, distance: 37.1
click at [183, 11] on icon "file-add" at bounding box center [180, 9] width 5 height 5
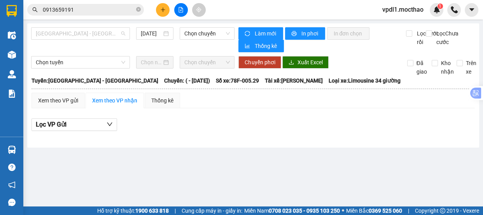
drag, startPoint x: 95, startPoint y: 30, endPoint x: 122, endPoint y: 46, distance: 30.9
click at [98, 30] on span "[GEOGRAPHIC_DATA] - [GEOGRAPHIC_DATA]" at bounding box center [80, 34] width 89 height 12
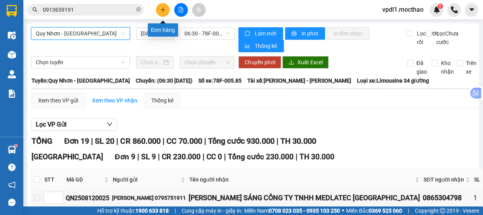
click at [162, 9] on icon "plus" at bounding box center [163, 9] width 4 height 0
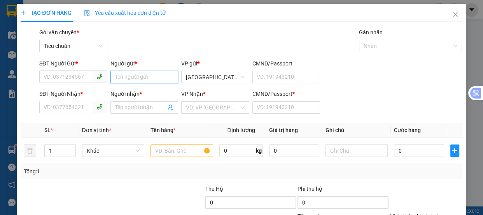
drag, startPoint x: 120, startPoint y: 75, endPoint x: 124, endPoint y: 67, distance: 9.7
click at [122, 70] on div "Người gửi * Tên người gửi" at bounding box center [144, 72] width 68 height 27
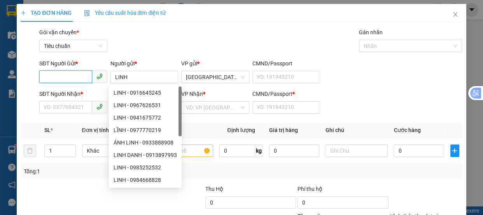
click at [56, 82] on input "SĐT Người Gửi *" at bounding box center [65, 76] width 53 height 12
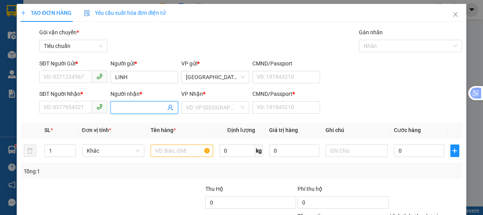
click at [122, 108] on input "Người nhận *" at bounding box center [140, 107] width 51 height 9
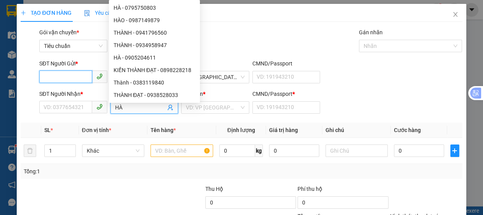
click at [51, 81] on input "SĐT Người Gửi *" at bounding box center [65, 76] width 53 height 12
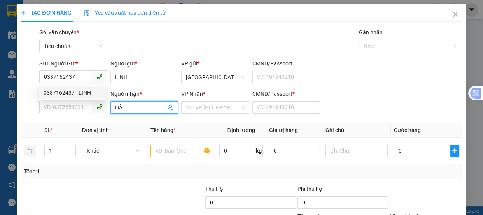
drag, startPoint x: 131, startPoint y: 106, endPoint x: 51, endPoint y: 89, distance: 81.0
click at [54, 95] on body "Kết quả tìm kiếm ( 6 ) Bộ lọc Mã ĐH Trạng thái Món hàng Thu hộ Tổng cước Chưa c…" at bounding box center [241, 107] width 483 height 215
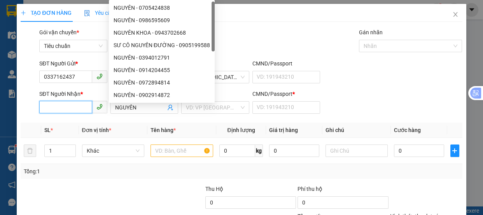
click at [70, 105] on input "SĐT Người Nhận *" at bounding box center [65, 107] width 53 height 12
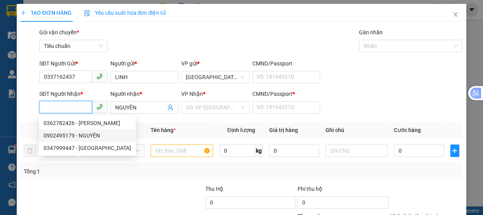
click at [81, 137] on div "0902495179 - NGUYÊN" at bounding box center [87, 135] width 87 height 9
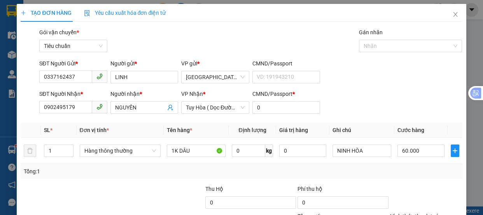
click at [412, 172] on div "Tại văn phòng" at bounding box center [421, 176] width 62 height 9
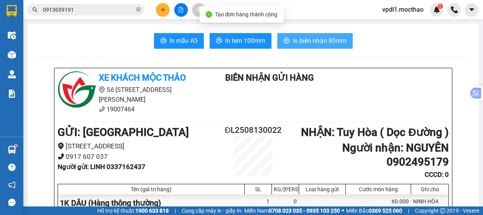
click at [313, 40] on span "In biên nhận 80mm" at bounding box center [320, 41] width 54 height 10
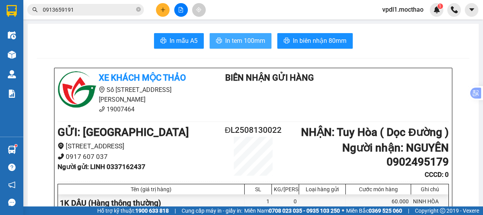
click at [242, 39] on span "In tem 100mm" at bounding box center [245, 41] width 40 height 10
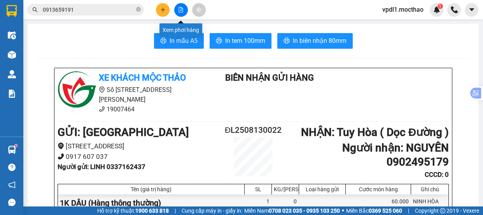
click at [179, 9] on icon "file-add" at bounding box center [180, 9] width 5 height 5
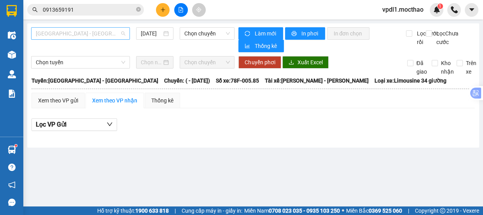
click at [97, 37] on span "[GEOGRAPHIC_DATA] - [GEOGRAPHIC_DATA]" at bounding box center [80, 34] width 89 height 12
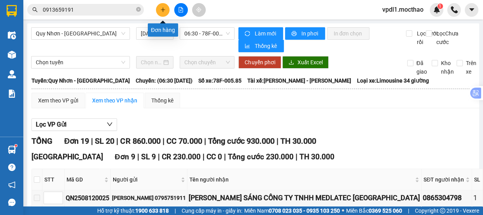
click at [163, 9] on icon "plus" at bounding box center [162, 9] width 0 height 4
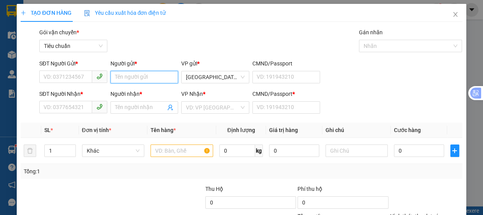
click at [135, 75] on input "Người gửi *" at bounding box center [144, 77] width 68 height 12
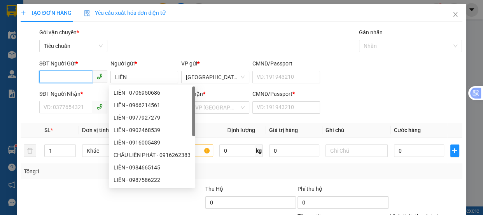
drag, startPoint x: 51, startPoint y: 78, endPoint x: 0, endPoint y: 24, distance: 74.2
click at [46, 74] on input "SĐT Người Gửi *" at bounding box center [65, 76] width 53 height 12
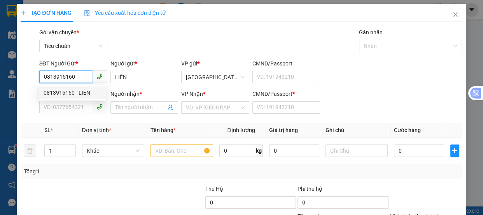
click at [79, 92] on div "0813915160 - LIÊN" at bounding box center [73, 92] width 58 height 9
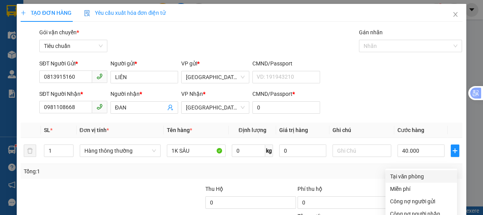
drag, startPoint x: 413, startPoint y: 158, endPoint x: 409, endPoint y: 102, distance: 56.2
click at [407, 172] on div "Tại văn phòng" at bounding box center [421, 176] width 62 height 9
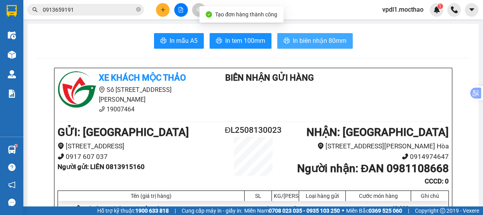
click at [321, 42] on span "In biên nhận 80mm" at bounding box center [320, 41] width 54 height 10
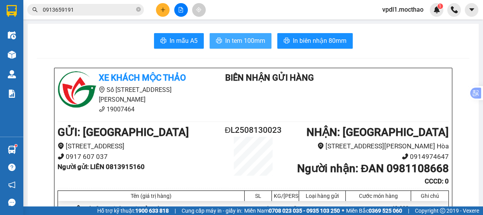
click at [233, 38] on span "In tem 100mm" at bounding box center [245, 41] width 40 height 10
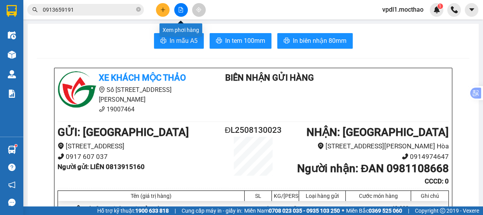
click at [179, 5] on button at bounding box center [181, 10] width 14 height 14
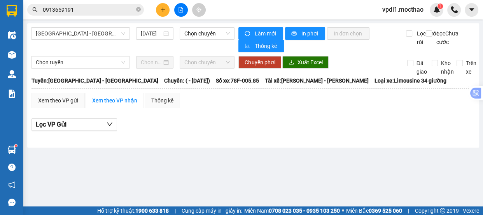
click at [101, 35] on span "[GEOGRAPHIC_DATA] - [GEOGRAPHIC_DATA]" at bounding box center [80, 34] width 89 height 12
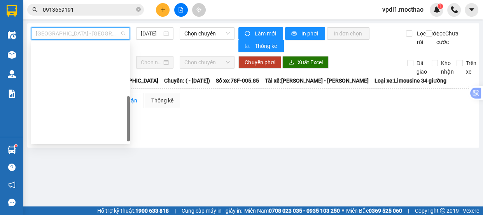
drag, startPoint x: 64, startPoint y: 66, endPoint x: 71, endPoint y: 67, distance: 7.0
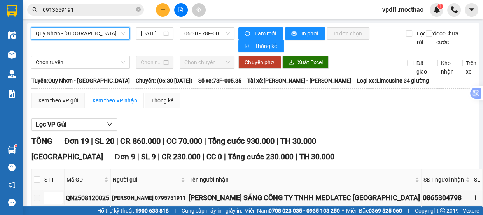
click at [86, 37] on span "Quy Nhơn - [GEOGRAPHIC_DATA]" at bounding box center [80, 34] width 89 height 12
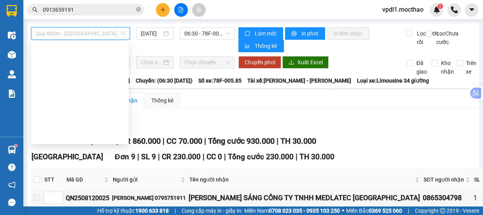
click at [70, 169] on div "Đà Lạt - Quy Nhơn" at bounding box center [80, 173] width 88 height 9
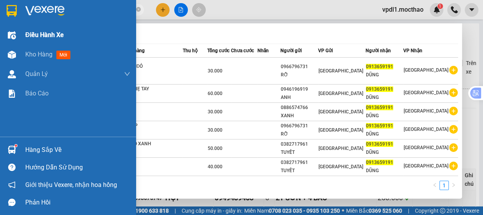
drag, startPoint x: 85, startPoint y: 10, endPoint x: 0, endPoint y: 37, distance: 88.9
click at [0, 37] on section "Kết quả tìm kiếm ( 6 ) Bộ lọc Mã ĐH Trạng thái Món hàng Thu hộ Tổng cước Chưa c…" at bounding box center [241, 107] width 483 height 215
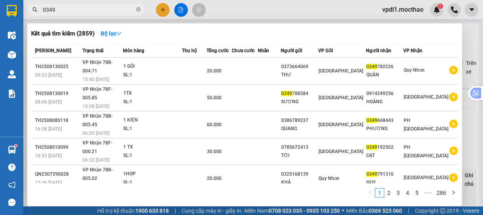
click at [470, 66] on div at bounding box center [241, 107] width 483 height 215
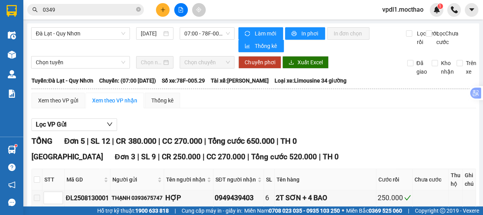
click at [68, 8] on input "0349" at bounding box center [89, 9] width 92 height 9
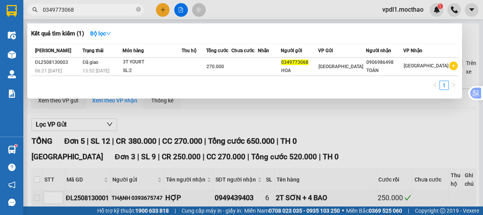
click at [195, 119] on div at bounding box center [241, 107] width 483 height 215
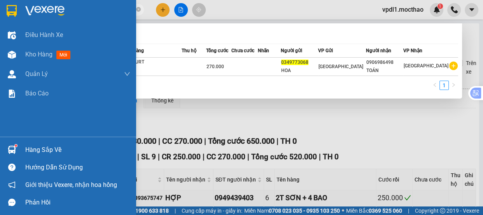
drag, startPoint x: 80, startPoint y: 8, endPoint x: 0, endPoint y: 13, distance: 80.6
click at [0, 13] on section "Kết quả tìm kiếm ( 1 ) Bộ lọc Mã ĐH Trạng thái Món hàng Thu hộ Tổng cước Chưa c…" at bounding box center [241, 107] width 483 height 215
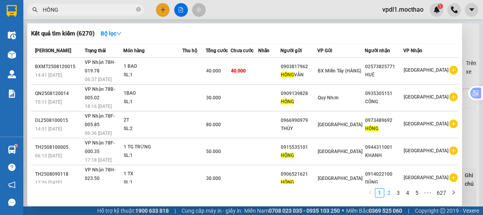
click at [389, 192] on link "2" at bounding box center [388, 192] width 9 height 9
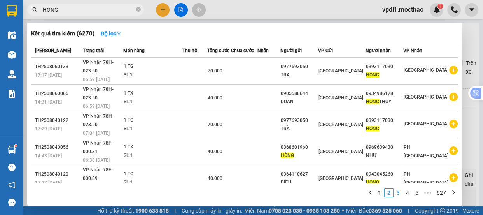
click at [399, 193] on link "3" at bounding box center [398, 192] width 9 height 9
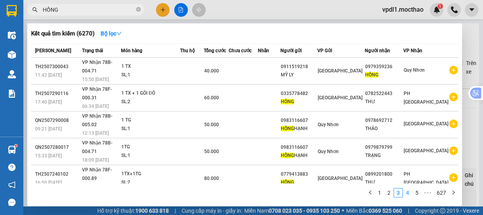
click at [411, 193] on link "4" at bounding box center [407, 192] width 9 height 9
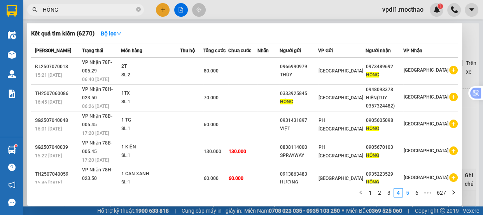
click at [406, 194] on link "5" at bounding box center [407, 192] width 9 height 9
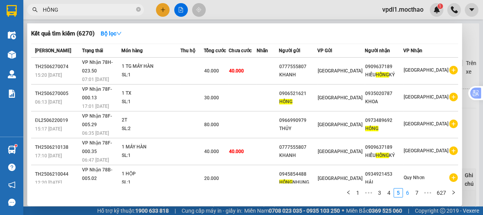
click at [405, 194] on link "6" at bounding box center [407, 192] width 9 height 9
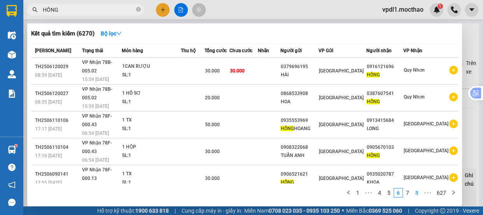
click at [407, 193] on link "7" at bounding box center [407, 192] width 9 height 9
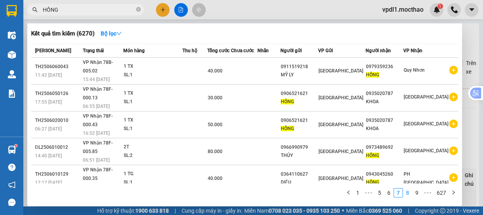
click at [407, 194] on link "8" at bounding box center [407, 192] width 9 height 9
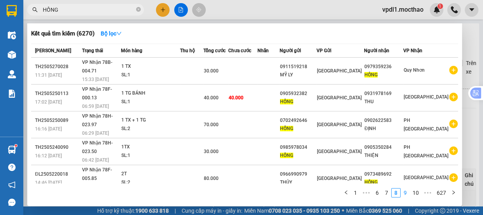
click at [405, 195] on link "9" at bounding box center [405, 192] width 9 height 9
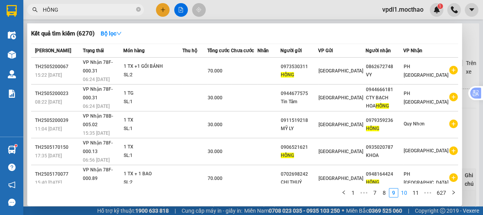
click at [402, 195] on link "10" at bounding box center [403, 192] width 11 height 9
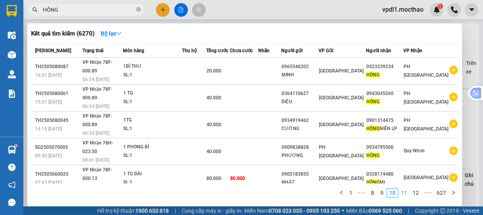
click at [404, 194] on link "11" at bounding box center [403, 192] width 11 height 9
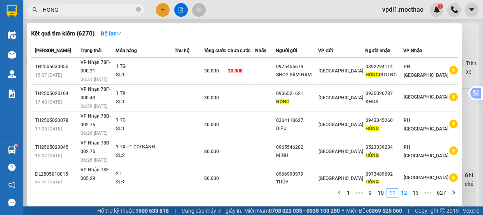
click at [407, 194] on link "12" at bounding box center [403, 192] width 11 height 9
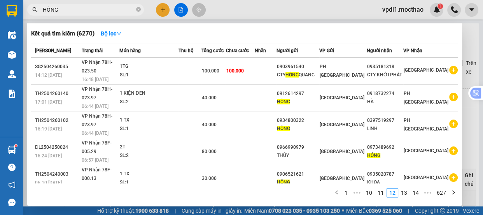
click at [319, 13] on div at bounding box center [241, 107] width 483 height 215
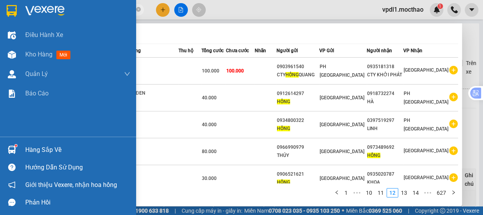
drag, startPoint x: 69, startPoint y: 10, endPoint x: 9, endPoint y: 16, distance: 60.1
click at [9, 16] on section "Kết quả tìm kiếm ( 6270 ) Bộ lọc Mã ĐH Trạng thái Món hàng Thu hộ Tổng cước Chư…" at bounding box center [241, 107] width 483 height 215
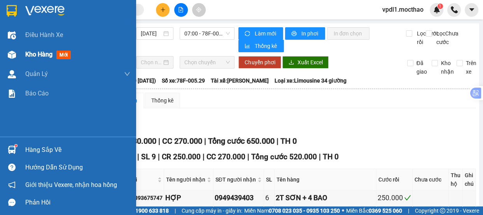
drag, startPoint x: 30, startPoint y: 52, endPoint x: 56, endPoint y: 46, distance: 26.8
click at [30, 53] on span "Kho hàng" at bounding box center [38, 54] width 27 height 7
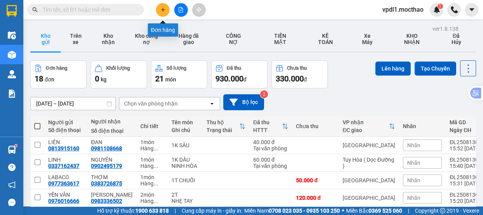
click at [160, 11] on icon "plus" at bounding box center [162, 9] width 5 height 5
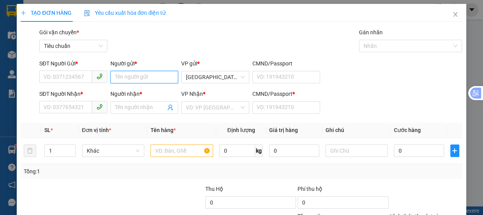
click at [115, 76] on input "Người gửi *" at bounding box center [144, 77] width 68 height 12
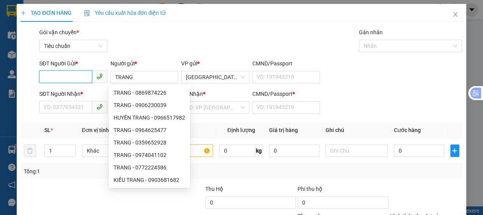
click at [61, 79] on input "SĐT Người Gửi *" at bounding box center [65, 76] width 53 height 12
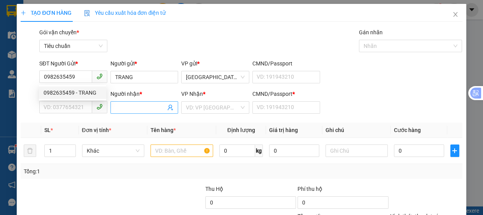
drag, startPoint x: 121, startPoint y: 107, endPoint x: 130, endPoint y: 105, distance: 9.5
click at [121, 106] on input "Người nhận *" at bounding box center [140, 107] width 51 height 9
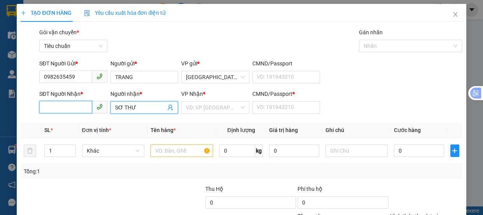
drag, startPoint x: 65, startPoint y: 107, endPoint x: 31, endPoint y: 96, distance: 35.4
click at [61, 106] on input "SĐT Người Nhận *" at bounding box center [65, 107] width 53 height 12
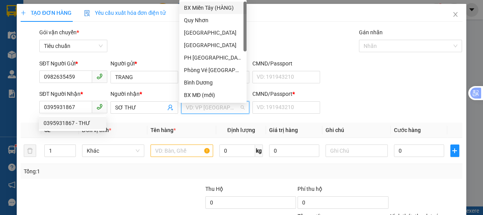
click at [199, 108] on input "search" at bounding box center [212, 107] width 53 height 12
click at [199, 31] on div "[GEOGRAPHIC_DATA]" at bounding box center [213, 32] width 58 height 9
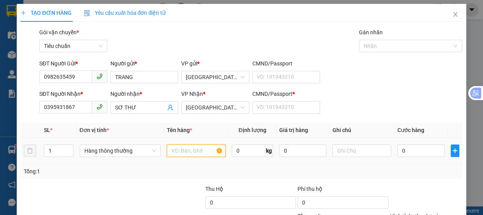
click at [182, 149] on input "text" at bounding box center [196, 150] width 59 height 12
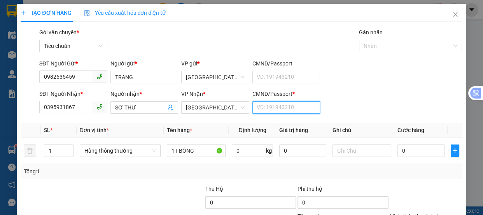
drag, startPoint x: 268, startPoint y: 111, endPoint x: 268, endPoint y: 106, distance: 4.3
click at [268, 110] on input "CMND/Passport *" at bounding box center [286, 107] width 68 height 12
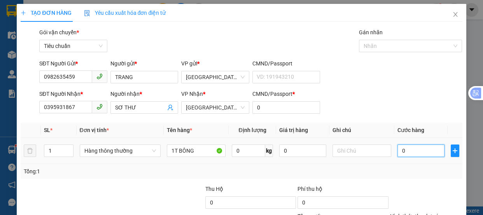
click at [404, 151] on input "0" at bounding box center [420, 150] width 47 height 12
click at [397, 152] on input "0" at bounding box center [420, 150] width 47 height 12
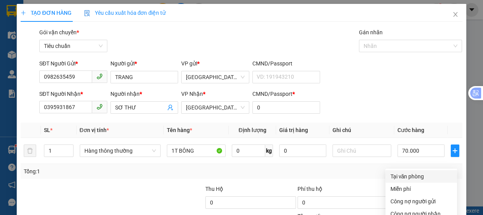
drag, startPoint x: 412, startPoint y: 103, endPoint x: 419, endPoint y: 115, distance: 13.6
click at [412, 172] on div "Tại văn phòng" at bounding box center [421, 176] width 62 height 9
drag, startPoint x: 428, startPoint y: 193, endPoint x: 420, endPoint y: 174, distance: 20.1
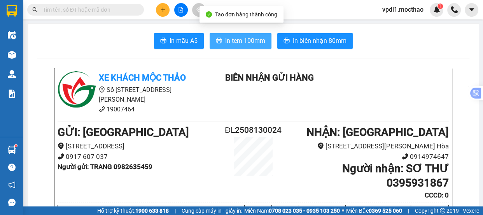
click at [243, 44] on span "In tem 100mm" at bounding box center [245, 41] width 40 height 10
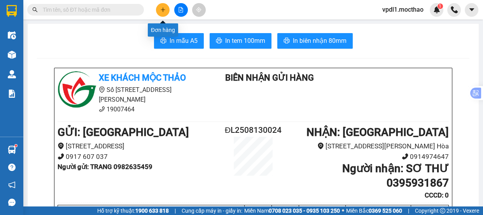
click at [163, 4] on button at bounding box center [163, 10] width 14 height 14
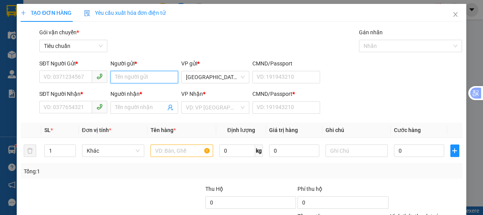
drag, startPoint x: 124, startPoint y: 78, endPoint x: 129, endPoint y: 78, distance: 4.7
click at [124, 78] on input "Người gửi *" at bounding box center [144, 77] width 68 height 12
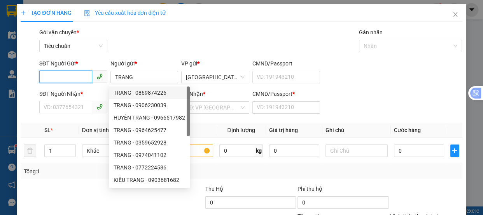
drag, startPoint x: 70, startPoint y: 77, endPoint x: 0, endPoint y: 1, distance: 103.2
click at [68, 77] on input "SĐT Người Gửi *" at bounding box center [65, 76] width 53 height 12
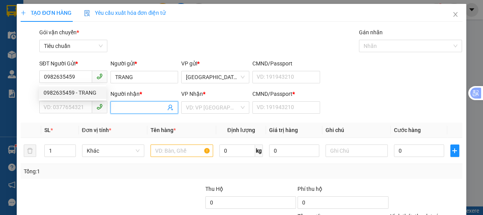
click at [138, 108] on input "Người nhận *" at bounding box center [140, 107] width 51 height 9
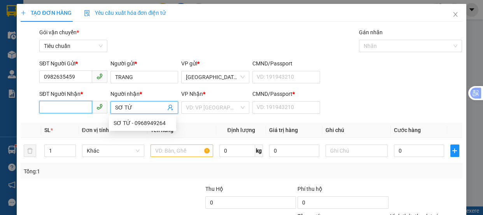
click at [70, 108] on input "SĐT Người Nhận *" at bounding box center [65, 107] width 53 height 12
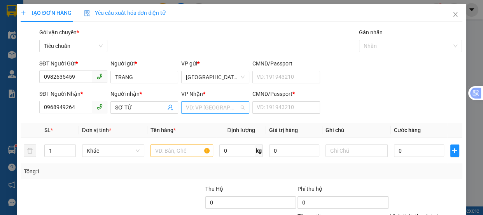
click at [211, 106] on input "search" at bounding box center [212, 107] width 53 height 12
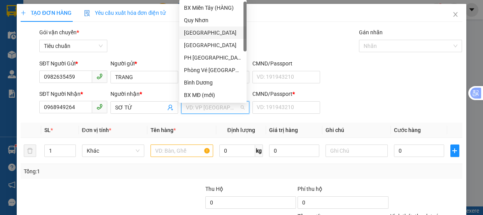
drag, startPoint x: 186, startPoint y: 31, endPoint x: 192, endPoint y: 51, distance: 20.9
click at [188, 33] on div "[GEOGRAPHIC_DATA]" at bounding box center [213, 32] width 58 height 9
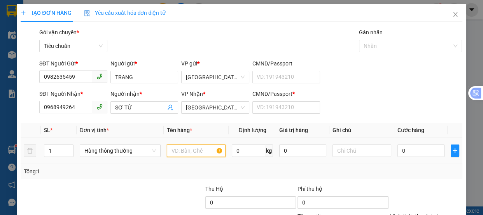
click at [178, 152] on input "text" at bounding box center [196, 150] width 59 height 12
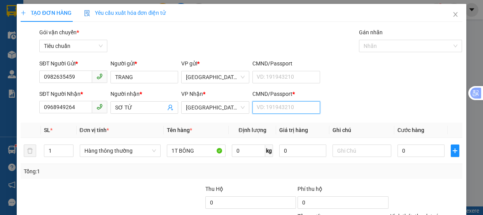
drag, startPoint x: 255, startPoint y: 110, endPoint x: 249, endPoint y: 107, distance: 7.3
click at [255, 110] on input "CMND/Passport *" at bounding box center [286, 107] width 68 height 12
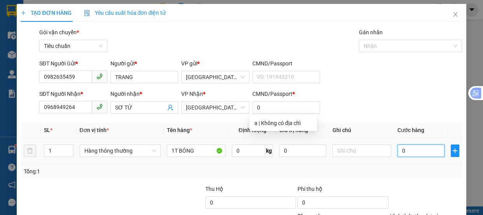
click at [410, 145] on input "0" at bounding box center [420, 150] width 47 height 12
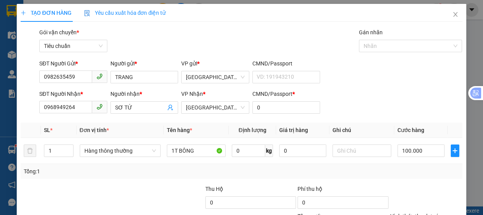
drag, startPoint x: 399, startPoint y: 101, endPoint x: 440, endPoint y: 143, distance: 59.1
click at [400, 172] on div "Tại văn phòng" at bounding box center [421, 176] width 62 height 9
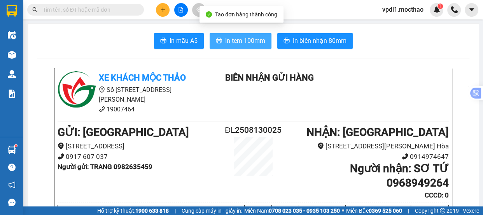
drag, startPoint x: 234, startPoint y: 38, endPoint x: 244, endPoint y: 31, distance: 12.3
click at [235, 38] on span "In tem 100mm" at bounding box center [245, 41] width 40 height 10
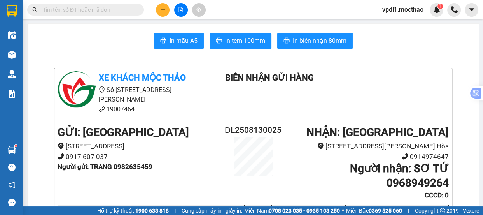
click at [164, 9] on icon "plus" at bounding box center [163, 9] width 4 height 0
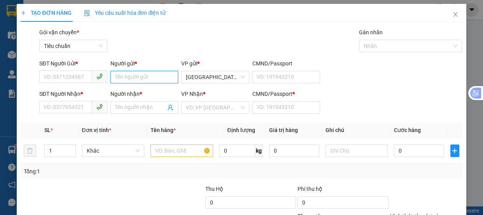
click at [134, 72] on input "Người gửi *" at bounding box center [144, 77] width 68 height 12
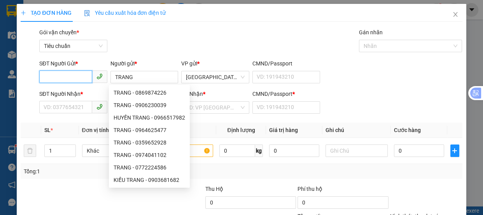
click at [51, 79] on input "SĐT Người Gửi *" at bounding box center [65, 76] width 53 height 12
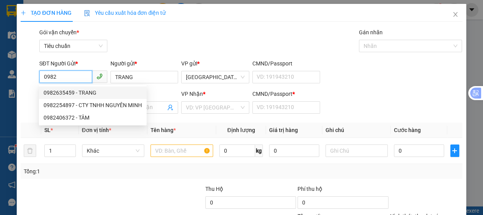
drag, startPoint x: 79, startPoint y: 95, endPoint x: 148, endPoint y: 110, distance: 70.9
click at [79, 95] on div "0982635459 - TRANG" at bounding box center [93, 92] width 98 height 9
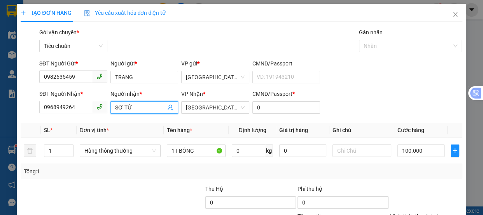
drag, startPoint x: 147, startPoint y: 108, endPoint x: 0, endPoint y: 107, distance: 146.9
click at [0, 107] on div "TẠO ĐƠN HÀNG Yêu cầu xuất hóa đơn điện tử Transit Pickup Surcharge Ids Transit …" at bounding box center [241, 107] width 483 height 215
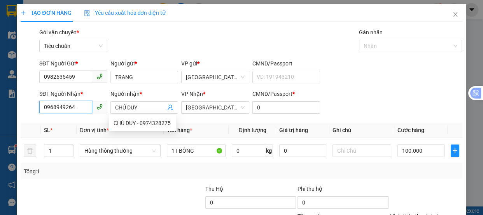
drag, startPoint x: 82, startPoint y: 109, endPoint x: 0, endPoint y: 0, distance: 136.5
click at [0, 105] on div "TẠO ĐƠN HÀNG Yêu cầu xuất hóa đơn điện tử Transit Pickup Surcharge Ids Transit …" at bounding box center [241, 107] width 483 height 215
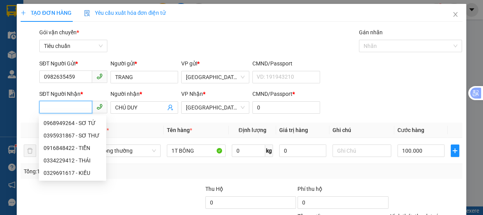
drag, startPoint x: 62, startPoint y: 108, endPoint x: 4, endPoint y: 78, distance: 65.0
click at [61, 108] on input "SĐT Người Nhận *" at bounding box center [65, 107] width 53 height 12
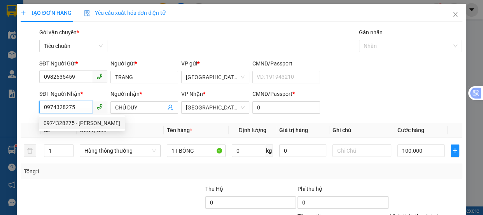
click at [92, 121] on div "0974328275 - [PERSON_NAME]" at bounding box center [82, 123] width 77 height 9
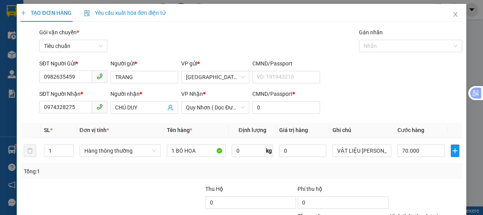
click at [413, 172] on div "Tại văn phòng" at bounding box center [421, 176] width 62 height 9
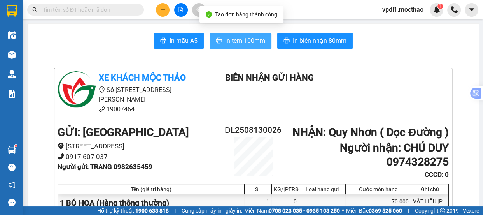
click at [237, 40] on span "In tem 100mm" at bounding box center [245, 41] width 40 height 10
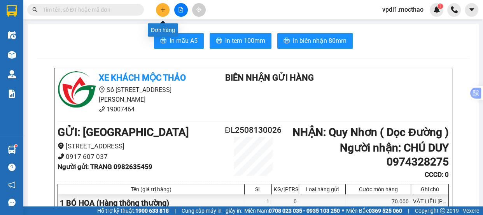
click at [160, 7] on icon "plus" at bounding box center [162, 9] width 5 height 5
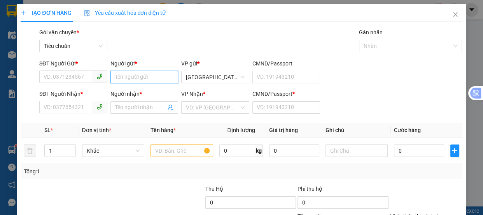
drag, startPoint x: 122, startPoint y: 75, endPoint x: 132, endPoint y: 74, distance: 9.4
click at [127, 75] on input "Người gửi *" at bounding box center [144, 77] width 68 height 12
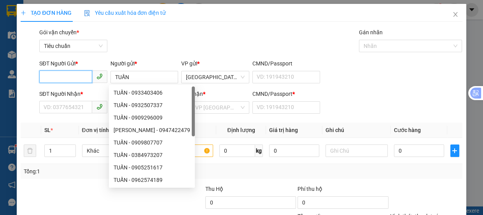
click at [68, 77] on input "SĐT Người Gửi *" at bounding box center [65, 76] width 53 height 12
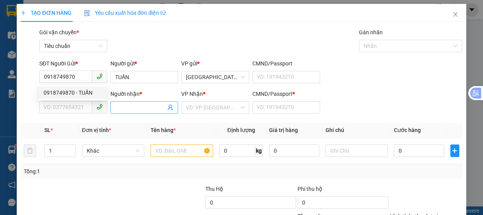
click at [123, 102] on span at bounding box center [144, 107] width 68 height 12
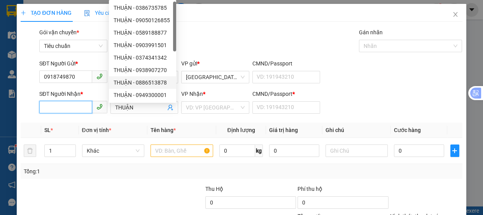
click at [57, 109] on input "SĐT Người Nhận *" at bounding box center [65, 107] width 53 height 12
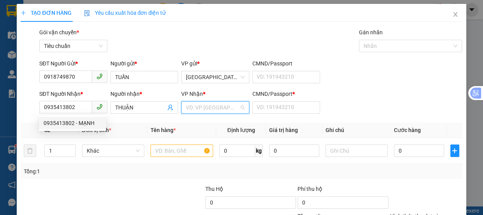
click at [223, 108] on input "search" at bounding box center [212, 107] width 53 height 12
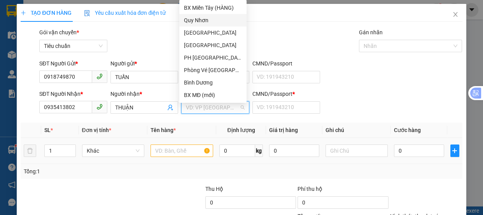
drag, startPoint x: 201, startPoint y: 23, endPoint x: 188, endPoint y: 141, distance: 119.6
click at [203, 23] on div "Quy Nhơn" at bounding box center [213, 20] width 58 height 9
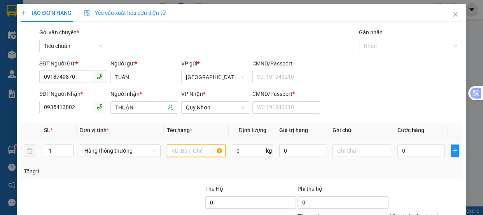
drag, startPoint x: 172, startPoint y: 148, endPoint x: 231, endPoint y: 116, distance: 67.5
click at [174, 148] on input "text" at bounding box center [196, 150] width 59 height 12
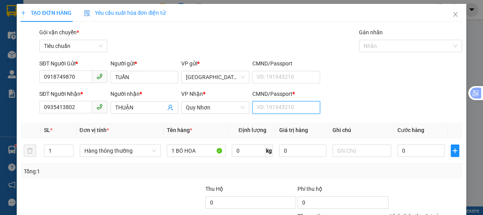
click at [275, 100] on div "CMND/Passport * VD: [PASSPORT]" at bounding box center [286, 102] width 68 height 27
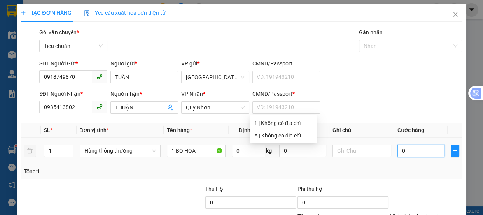
drag, startPoint x: 412, startPoint y: 155, endPoint x: 412, endPoint y: 145, distance: 10.1
click at [412, 155] on input "0" at bounding box center [420, 150] width 47 height 12
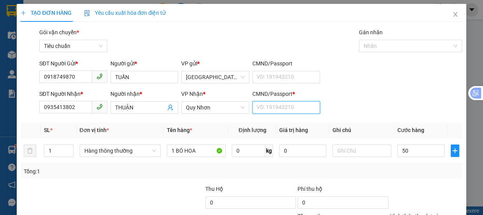
click at [269, 105] on input "CMND/Passport *" at bounding box center [286, 107] width 68 height 12
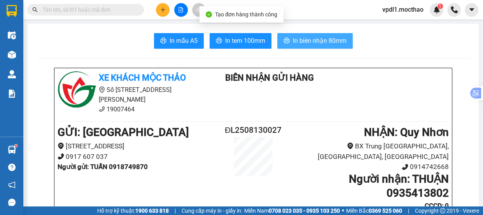
drag, startPoint x: 323, startPoint y: 45, endPoint x: 340, endPoint y: 52, distance: 18.8
click at [323, 44] on span "In biên nhận 80mm" at bounding box center [320, 41] width 54 height 10
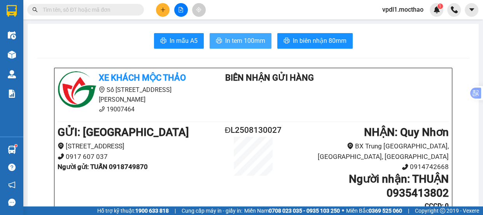
click at [237, 43] on span "In tem 100mm" at bounding box center [245, 41] width 40 height 10
click at [163, 8] on icon "plus" at bounding box center [162, 9] width 5 height 5
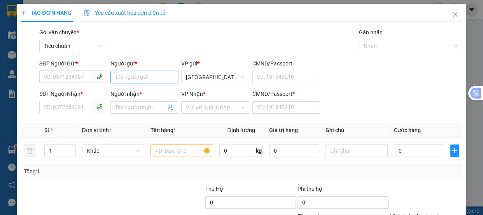
drag, startPoint x: 142, startPoint y: 74, endPoint x: 198, endPoint y: 55, distance: 59.1
click at [142, 73] on input "Người gửi *" at bounding box center [144, 77] width 68 height 12
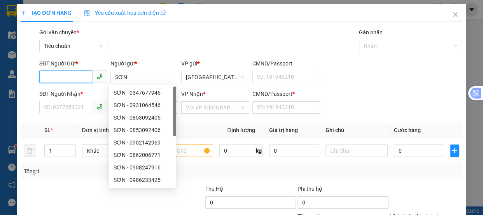
drag, startPoint x: 73, startPoint y: 79, endPoint x: 44, endPoint y: 3, distance: 80.8
click at [72, 79] on input "SĐT Người Gửi *" at bounding box center [65, 76] width 53 height 12
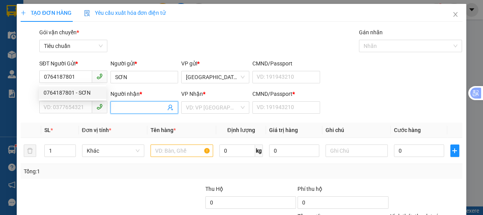
drag, startPoint x: 148, startPoint y: 110, endPoint x: 304, endPoint y: 35, distance: 172.8
click at [155, 105] on input "Người nhận *" at bounding box center [140, 107] width 51 height 9
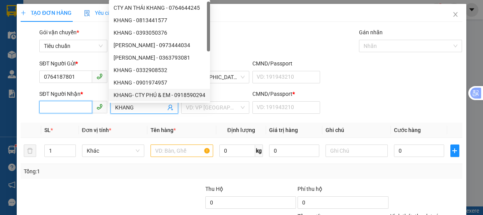
click at [77, 105] on input "SĐT Người Nhận *" at bounding box center [65, 107] width 53 height 12
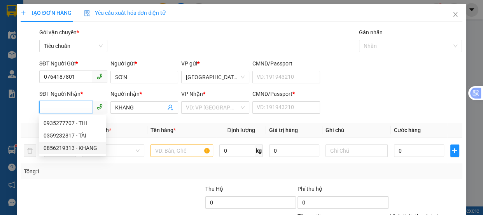
click at [76, 147] on div "0856219313 - KHANG" at bounding box center [73, 147] width 58 height 9
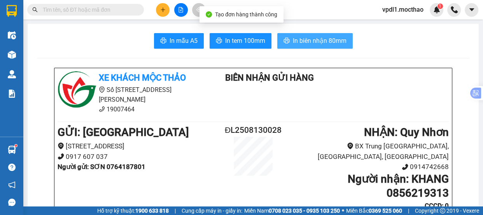
click at [304, 42] on span "In biên nhận 80mm" at bounding box center [320, 41] width 54 height 10
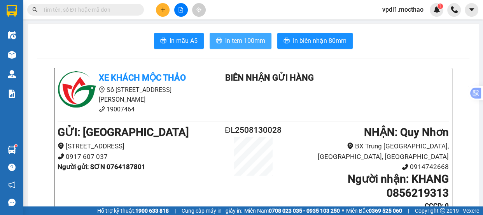
click at [242, 38] on span "In tem 100mm" at bounding box center [245, 41] width 40 height 10
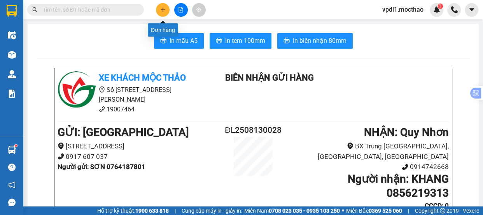
click at [164, 9] on icon "plus" at bounding box center [162, 9] width 5 height 5
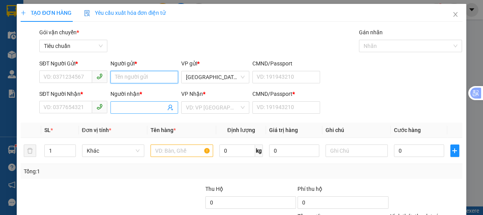
drag, startPoint x: 126, startPoint y: 77, endPoint x: 129, endPoint y: 101, distance: 24.7
click at [126, 85] on div "Người gửi * Tên người gửi" at bounding box center [144, 72] width 68 height 27
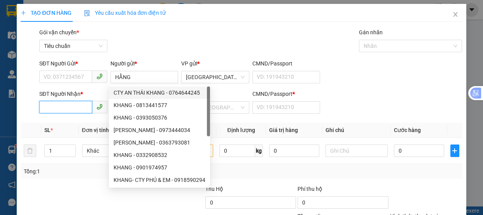
drag, startPoint x: 74, startPoint y: 110, endPoint x: 127, endPoint y: 112, distance: 53.3
click at [77, 110] on input "SĐT Người Nhận *" at bounding box center [65, 107] width 53 height 12
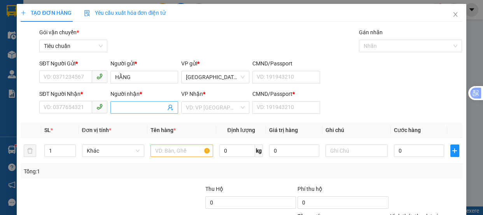
click at [138, 103] on input "Người nhận *" at bounding box center [140, 107] width 51 height 9
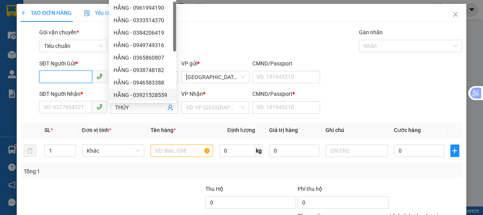
click at [52, 75] on input "SĐT Người Gửi *" at bounding box center [65, 76] width 53 height 12
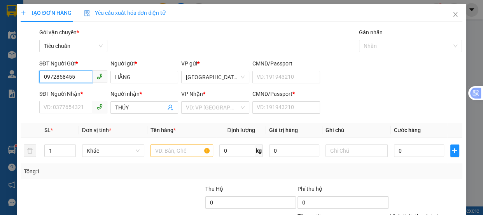
click at [64, 76] on input "0972858455" at bounding box center [65, 76] width 53 height 12
click at [70, 77] on input "0972856455" at bounding box center [65, 76] width 53 height 12
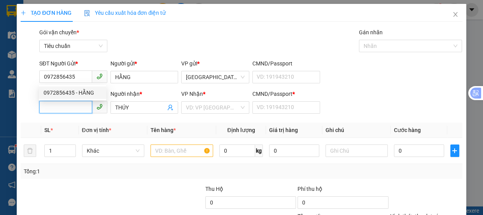
click at [67, 109] on input "SĐT Người Nhận *" at bounding box center [65, 107] width 53 height 12
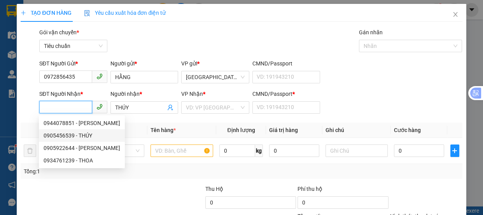
click at [73, 137] on div "0905456539 - THÚY" at bounding box center [82, 135] width 77 height 9
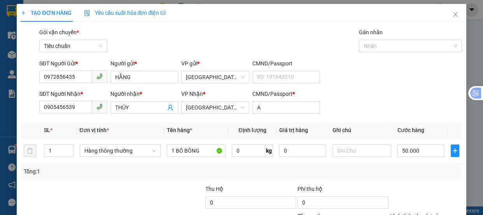
drag, startPoint x: 405, startPoint y: 99, endPoint x: 423, endPoint y: 116, distance: 25.3
click at [405, 172] on div "Tại văn phòng" at bounding box center [421, 176] width 62 height 9
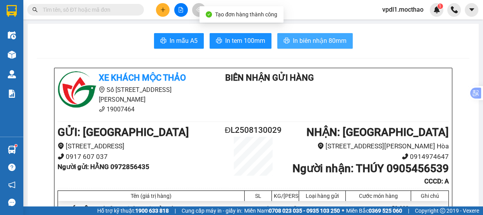
click at [326, 38] on span "In biên nhận 80mm" at bounding box center [320, 41] width 54 height 10
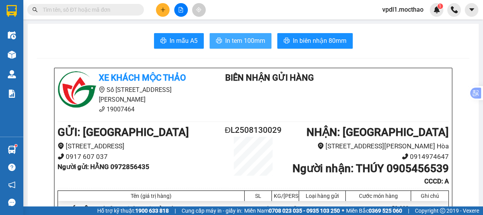
click at [239, 44] on span "In tem 100mm" at bounding box center [245, 41] width 40 height 10
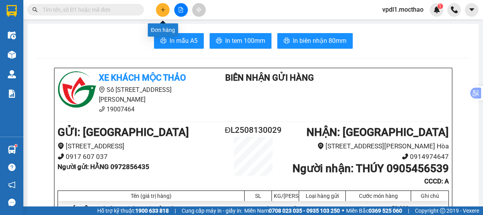
click at [164, 9] on icon "plus" at bounding box center [162, 9] width 5 height 5
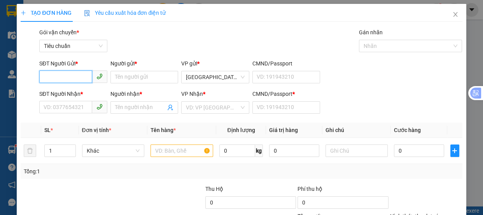
drag, startPoint x: 47, startPoint y: 75, endPoint x: 0, endPoint y: 205, distance: 137.9
click at [46, 76] on input "SĐT Người Gửi *" at bounding box center [65, 76] width 53 height 12
click at [84, 93] on div "0384191399 - SƠ DUNG" at bounding box center [73, 92] width 59 height 9
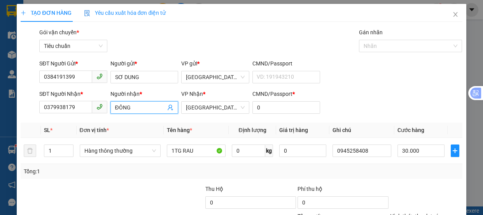
drag, startPoint x: 136, startPoint y: 109, endPoint x: 59, endPoint y: 66, distance: 88.6
click at [12, 108] on div "TẠO ĐƠN HÀNG Yêu cầu xuất hóa đơn điện tử Transit Pickup Surcharge Ids Transit …" at bounding box center [241, 107] width 483 height 215
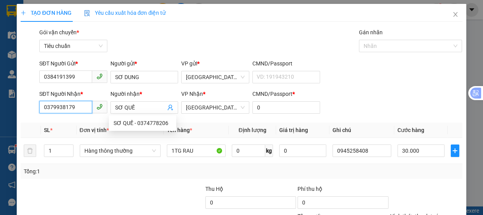
drag, startPoint x: 79, startPoint y: 109, endPoint x: 0, endPoint y: 15, distance: 123.0
click at [0, 116] on div "TẠO ĐƠN HÀNG Yêu cầu xuất hóa đơn điện tử Transit Pickup Surcharge Ids Transit …" at bounding box center [241, 107] width 483 height 215
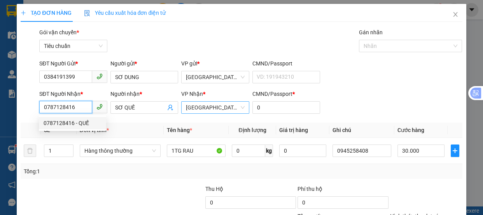
click at [212, 106] on span "[GEOGRAPHIC_DATA]" at bounding box center [215, 107] width 59 height 12
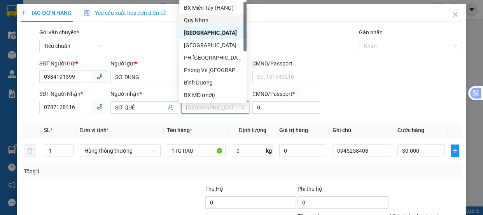
click at [199, 23] on div "Quy Nhơn" at bounding box center [213, 20] width 58 height 9
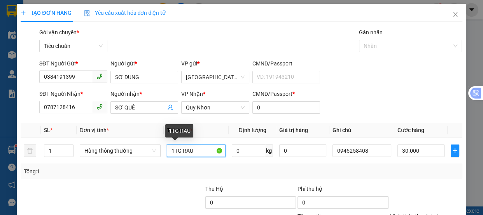
drag, startPoint x: 194, startPoint y: 150, endPoint x: 0, endPoint y: 183, distance: 197.0
click at [0, 183] on div "TẠO ĐƠN HÀNG Yêu cầu xuất hóa đơn điện tử Transit Pickup Surcharge Ids Transit …" at bounding box center [241, 107] width 483 height 215
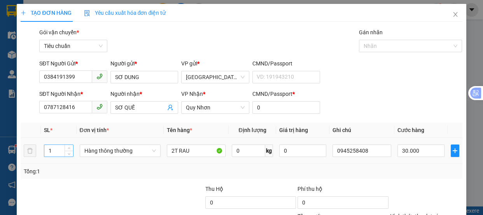
click at [51, 149] on input "1" at bounding box center [58, 151] width 28 height 12
drag, startPoint x: 394, startPoint y: 152, endPoint x: 132, endPoint y: 61, distance: 276.9
click at [397, 151] on input "0" at bounding box center [420, 150] width 47 height 12
drag, startPoint x: 411, startPoint y: 155, endPoint x: 412, endPoint y: 150, distance: 5.3
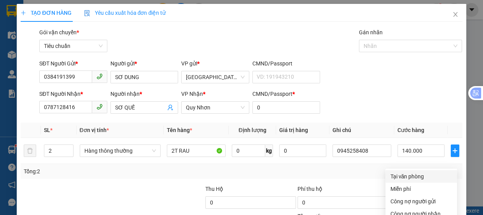
drag, startPoint x: 416, startPoint y: 103, endPoint x: 428, endPoint y: 107, distance: 12.7
click at [416, 172] on div "Tại văn phòng" at bounding box center [421, 176] width 62 height 9
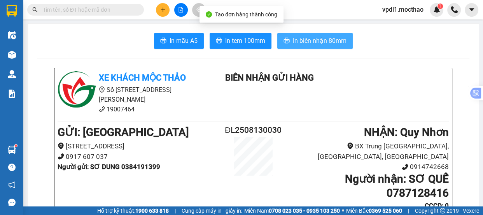
click at [307, 39] on span "In biên nhận 80mm" at bounding box center [320, 41] width 54 height 10
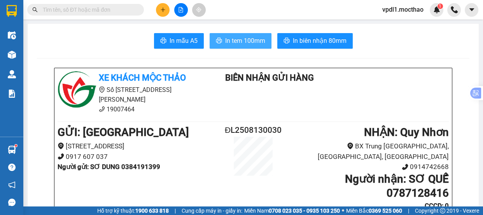
click at [229, 42] on span "In tem 100mm" at bounding box center [245, 41] width 40 height 10
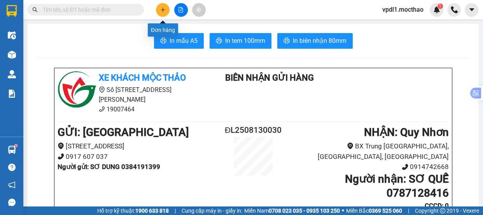
click at [159, 9] on button at bounding box center [163, 10] width 14 height 14
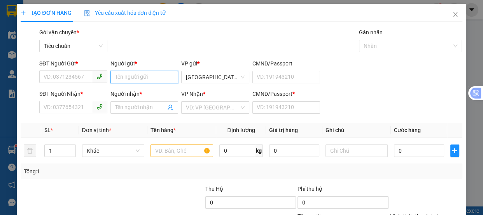
drag, startPoint x: 135, startPoint y: 79, endPoint x: 190, endPoint y: 51, distance: 61.5
click at [137, 74] on input "Người gửi *" at bounding box center [144, 77] width 68 height 12
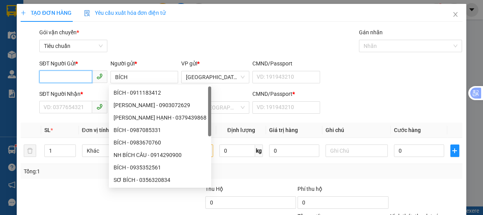
click at [47, 79] on input "SĐT Người Gửi *" at bounding box center [65, 76] width 53 height 12
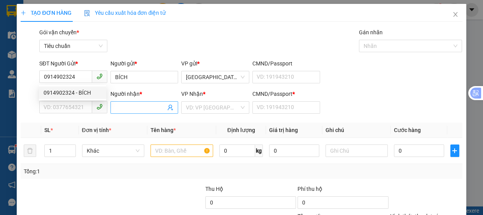
drag, startPoint x: 133, startPoint y: 109, endPoint x: 134, endPoint y: 101, distance: 8.0
click at [132, 107] on input "Người nhận *" at bounding box center [140, 107] width 51 height 9
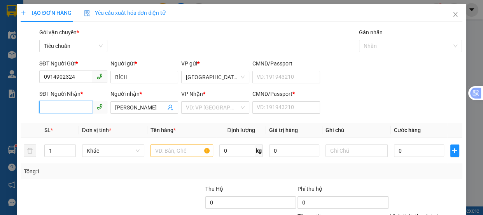
click at [61, 106] on input "SĐT Người Nhận *" at bounding box center [65, 107] width 53 height 12
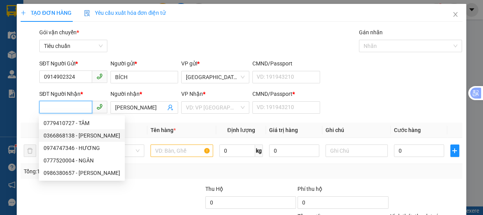
drag, startPoint x: 69, startPoint y: 135, endPoint x: 73, endPoint y: 132, distance: 5.3
click at [70, 135] on div "0366868138 - [PERSON_NAME]" at bounding box center [82, 135] width 77 height 9
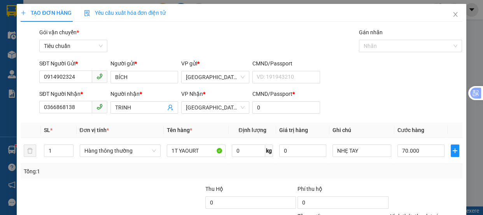
click at [400, 172] on div "Tại văn phòng" at bounding box center [421, 176] width 62 height 9
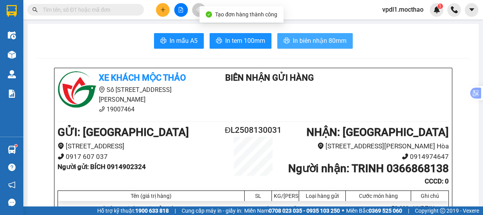
click at [313, 38] on span "In biên nhận 80mm" at bounding box center [320, 41] width 54 height 10
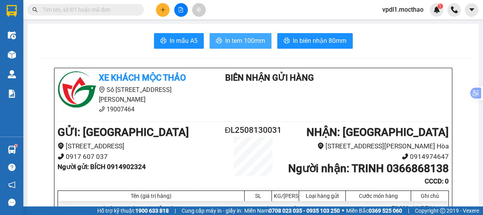
click at [237, 46] on button "In tem 100mm" at bounding box center [240, 41] width 62 height 16
click at [163, 10] on icon "plus" at bounding box center [162, 9] width 5 height 5
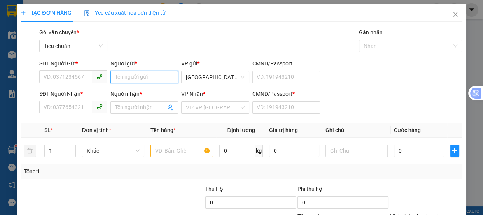
click at [117, 77] on input "Người gửi *" at bounding box center [144, 77] width 68 height 12
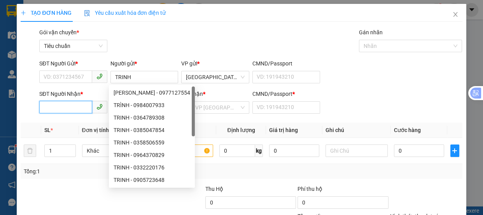
click at [62, 106] on input "SĐT Người Nhận *" at bounding box center [65, 107] width 53 height 12
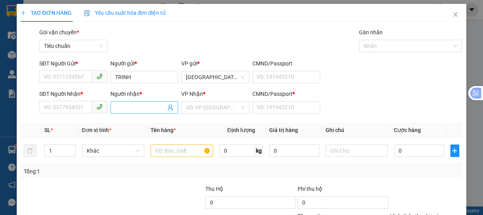
click at [123, 111] on input "Người nhận *" at bounding box center [140, 107] width 51 height 9
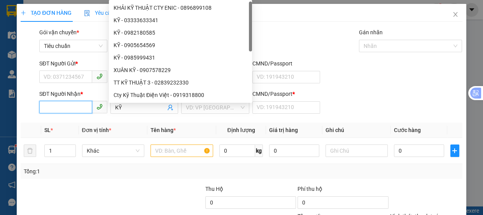
click at [63, 107] on input "SĐT Người Nhận *" at bounding box center [65, 107] width 53 height 12
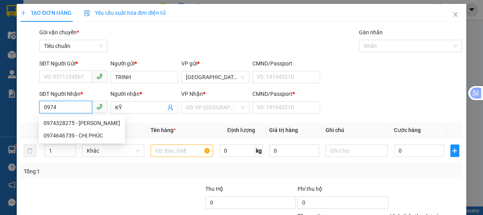
drag, startPoint x: 70, startPoint y: 105, endPoint x: 5, endPoint y: 122, distance: 67.1
click at [0, 124] on div "TẠO ĐƠN HÀNG Yêu cầu xuất hóa đơn điện tử Transit Pickup Surcharge Ids Transit …" at bounding box center [241, 107] width 483 height 215
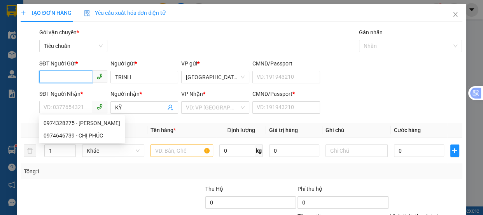
click at [63, 81] on input "SĐT Người Gửi *" at bounding box center [65, 76] width 53 height 12
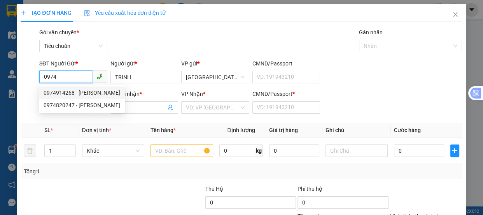
click at [75, 94] on div "0974914268 - [PERSON_NAME]" at bounding box center [82, 92] width 77 height 9
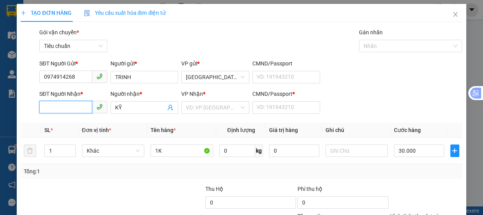
click at [73, 108] on input "SĐT Người Nhận *" at bounding box center [65, 107] width 53 height 12
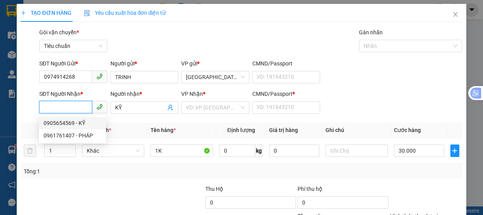
click at [76, 125] on div "0905654569 - KỸ" at bounding box center [73, 123] width 58 height 9
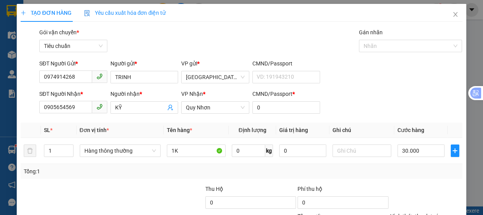
click at [405, 172] on div "Tại văn phòng" at bounding box center [421, 176] width 62 height 9
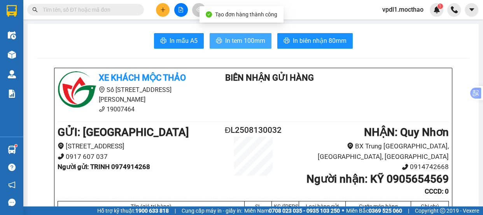
drag, startPoint x: 230, startPoint y: 36, endPoint x: 230, endPoint y: 42, distance: 5.8
click at [230, 36] on span "In tem 100mm" at bounding box center [245, 41] width 40 height 10
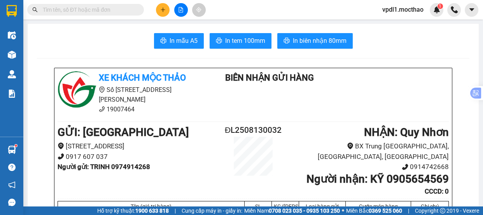
click at [165, 10] on icon "plus" at bounding box center [162, 9] width 5 height 5
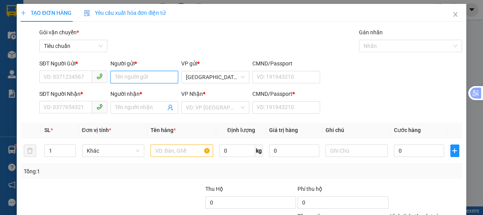
click at [124, 77] on input "Người gửi *" at bounding box center [144, 77] width 68 height 12
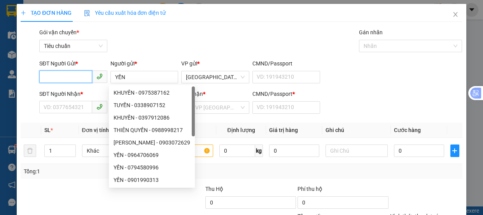
click at [51, 74] on input "SĐT Người Gửi *" at bounding box center [65, 76] width 53 height 12
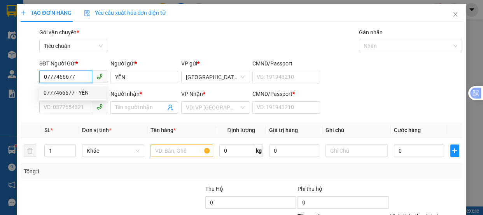
click at [70, 89] on div "0777466677 - YẾN" at bounding box center [73, 92] width 58 height 9
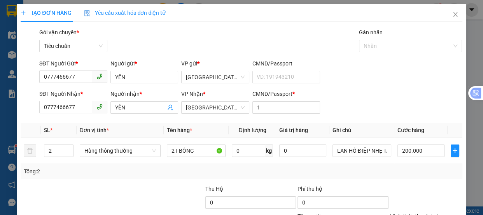
drag, startPoint x: 134, startPoint y: 108, endPoint x: 0, endPoint y: 87, distance: 136.1
click at [0, 87] on div "TẠO ĐƠN HÀNG Yêu cầu xuất hóa đơn điện tử Transit Pickup Surcharge Ids Transit …" at bounding box center [241, 107] width 483 height 215
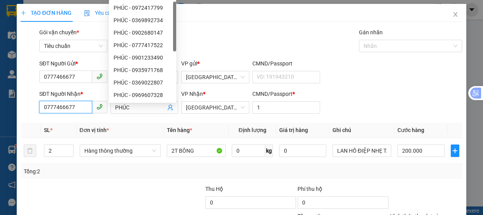
drag, startPoint x: 83, startPoint y: 105, endPoint x: 0, endPoint y: 61, distance: 93.7
click at [0, 103] on div "TẠO ĐƠN HÀNG Yêu cầu xuất hóa đơn điện tử Transit Pickup Surcharge Ids Transit …" at bounding box center [241, 107] width 483 height 215
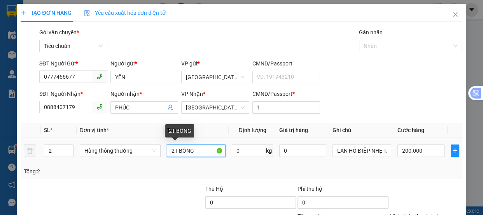
drag, startPoint x: 204, startPoint y: 149, endPoint x: 0, endPoint y: 43, distance: 230.0
click at [0, 124] on div "TẠO ĐƠN HÀNG Yêu cầu xuất hóa đơn điện tử Transit Pickup Surcharge Ids Transit …" at bounding box center [241, 107] width 483 height 215
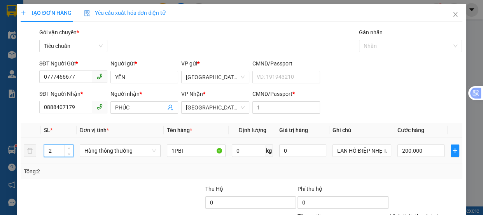
click at [55, 151] on input "2" at bounding box center [58, 151] width 28 height 12
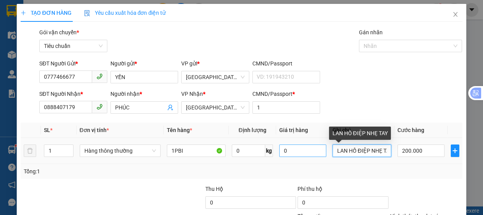
drag, startPoint x: 382, startPoint y: 151, endPoint x: 292, endPoint y: 149, distance: 89.4
click at [249, 180] on div "Transit Pickup Surcharge Ids Transit Deliver Surcharge Ids Transit Deliver Surc…" at bounding box center [241, 150] width 441 height 244
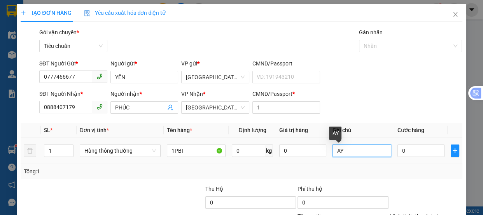
drag, startPoint x: 343, startPoint y: 151, endPoint x: 179, endPoint y: 163, distance: 164.5
click at [179, 163] on tr "1 Hàng thông thường 1PBI 0 kg 0 AY 0" at bounding box center [241, 151] width 441 height 26
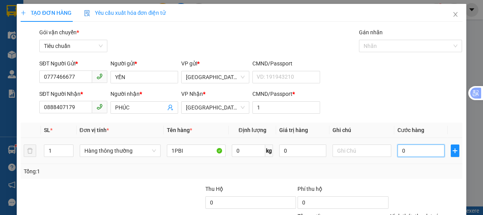
click at [407, 149] on input "0" at bounding box center [420, 150] width 47 height 12
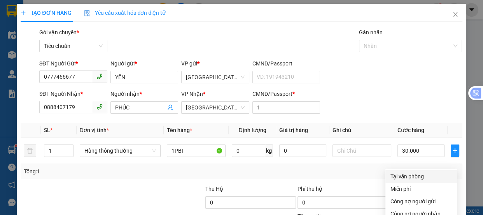
click at [403, 172] on div "Tại văn phòng" at bounding box center [421, 176] width 62 height 9
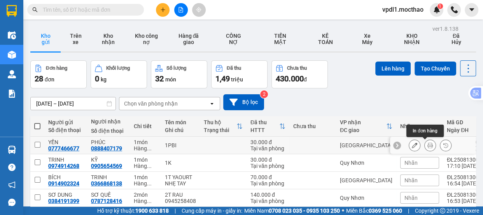
click at [427, 147] on icon at bounding box center [429, 144] width 5 height 5
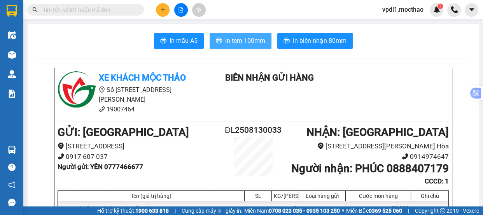
drag, startPoint x: 232, startPoint y: 44, endPoint x: 244, endPoint y: 48, distance: 13.3
click at [232, 44] on span "In tem 100mm" at bounding box center [245, 41] width 40 height 10
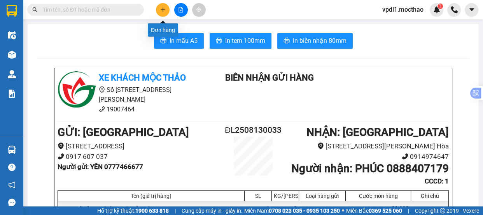
click at [165, 9] on icon "plus" at bounding box center [162, 9] width 5 height 5
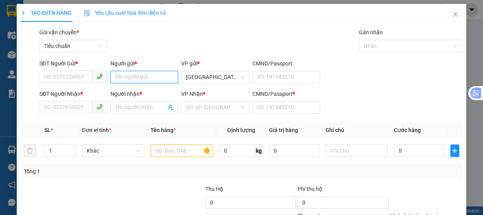
click at [124, 78] on input "Người gửi *" at bounding box center [144, 77] width 68 height 12
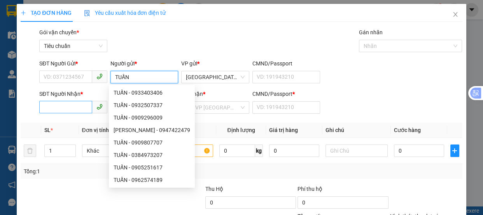
type input "TUẤN"
click at [51, 109] on input "SĐT Người Nhận *" at bounding box center [65, 107] width 53 height 12
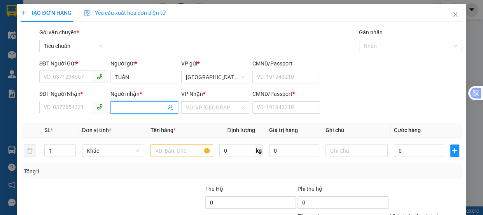
click at [127, 108] on input "Người nhận *" at bounding box center [140, 107] width 51 height 9
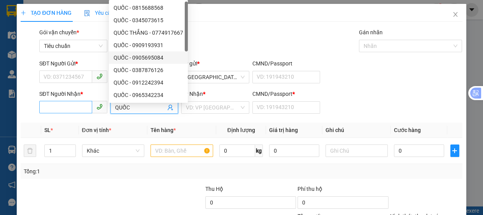
type input "QUỐC"
drag, startPoint x: 55, startPoint y: 110, endPoint x: 0, endPoint y: 1, distance: 122.0
click at [54, 110] on input "SĐT Người Nhận *" at bounding box center [65, 107] width 53 height 12
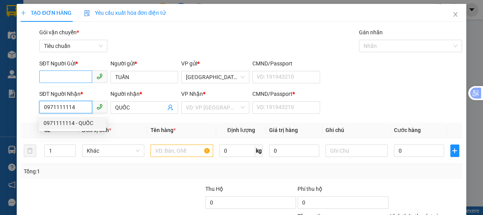
type input "0971111114"
click at [76, 79] on input "SĐT Người Gửi *" at bounding box center [65, 76] width 53 height 12
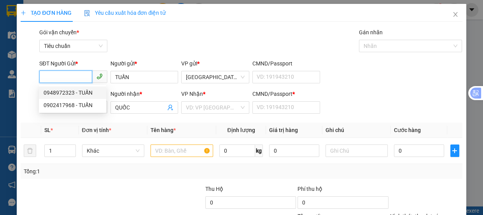
click at [82, 95] on div "0948972323 - TUẤN" at bounding box center [73, 92] width 58 height 9
type input "0948972323"
type input "80.000"
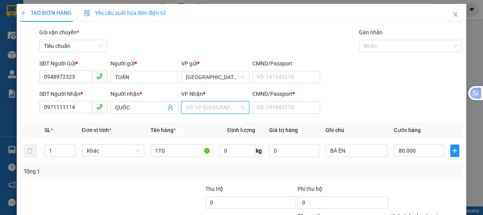
drag, startPoint x: 216, startPoint y: 106, endPoint x: 229, endPoint y: 109, distance: 13.2
click at [216, 105] on input "search" at bounding box center [212, 107] width 53 height 12
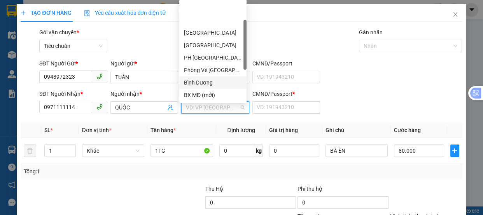
scroll to position [35, 0]
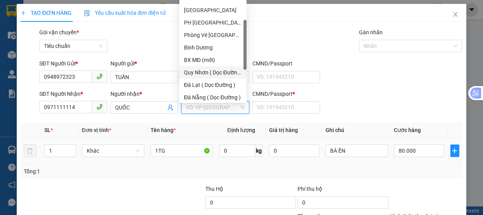
drag, startPoint x: 218, startPoint y: 72, endPoint x: 384, endPoint y: 142, distance: 180.6
click at [219, 72] on div "Quy Nhơn ( Dọc Đường )" at bounding box center [213, 72] width 58 height 9
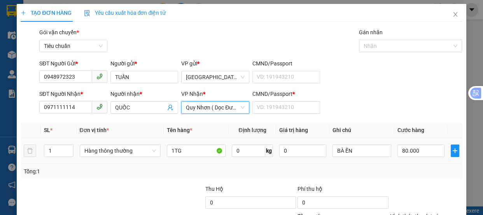
scroll to position [73, 0]
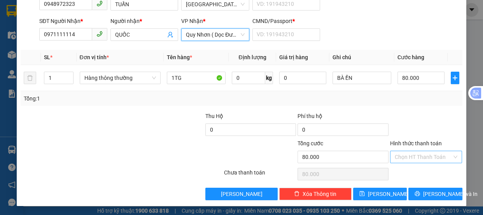
click at [410, 157] on input "Hình thức thanh toán" at bounding box center [424, 157] width 58 height 12
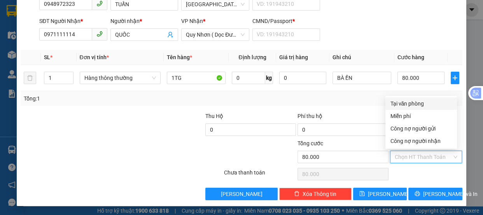
click at [411, 105] on div "Tại văn phòng" at bounding box center [421, 103] width 62 height 9
type input "0"
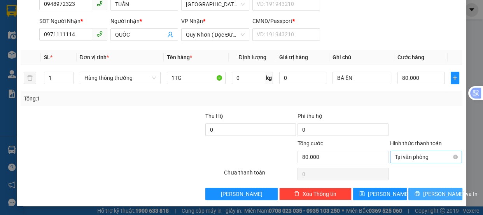
drag, startPoint x: 417, startPoint y: 195, endPoint x: 403, endPoint y: 176, distance: 23.3
click at [417, 194] on icon "printer" at bounding box center [416, 192] width 5 height 5
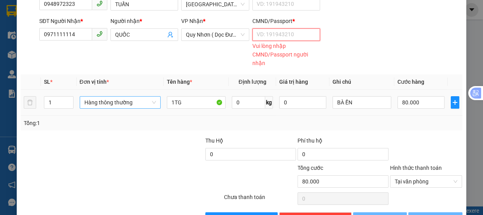
drag, startPoint x: 284, startPoint y: 33, endPoint x: 147, endPoint y: 100, distance: 152.6
click at [276, 35] on input "CMND/Passport *" at bounding box center [286, 34] width 68 height 12
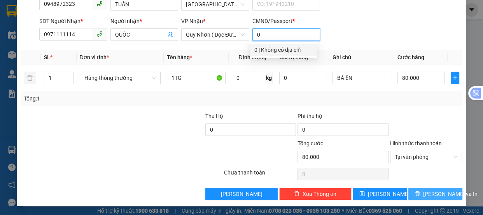
type input "0"
click at [438, 195] on span "[PERSON_NAME] và In" at bounding box center [450, 193] width 54 height 9
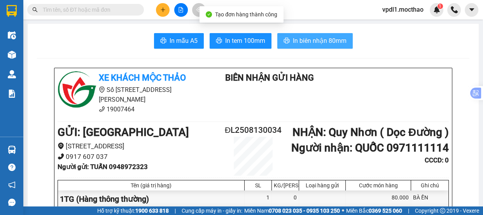
click at [310, 39] on span "In biên nhận 80mm" at bounding box center [320, 41] width 54 height 10
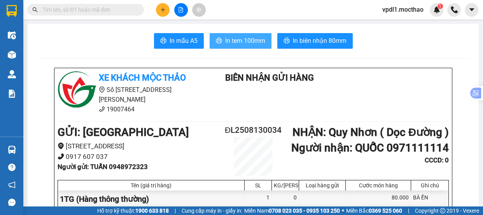
drag, startPoint x: 223, startPoint y: 41, endPoint x: 221, endPoint y: 46, distance: 5.6
click at [225, 42] on span "In tem 100mm" at bounding box center [245, 41] width 40 height 10
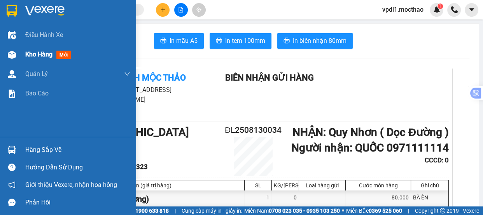
click at [35, 54] on span "Kho hàng" at bounding box center [38, 54] width 27 height 7
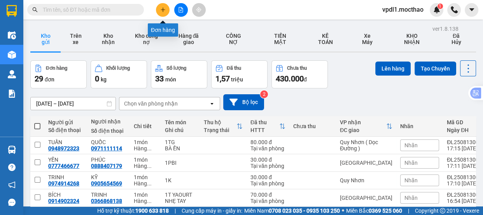
click at [161, 9] on icon "plus" at bounding box center [162, 9] width 5 height 5
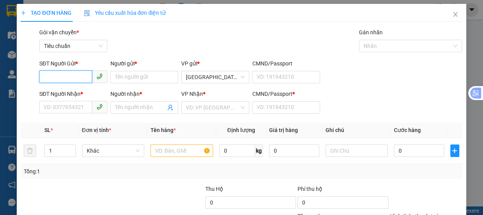
click at [79, 78] on input "SĐT Người Gửi *" at bounding box center [65, 76] width 53 height 12
type input "0937795097"
click at [79, 93] on div "0937795097 - LINH" at bounding box center [73, 92] width 58 height 9
type input "LINH"
type input "0987780704"
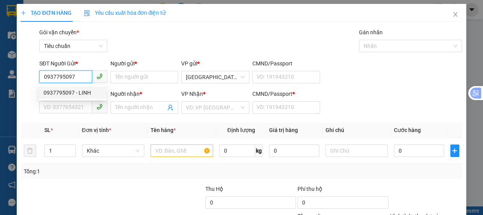
type input "DUYÊN"
type input "0"
type input "50.000"
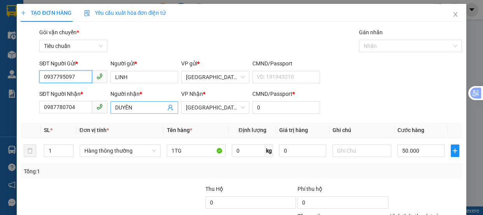
type input "0937795097"
drag, startPoint x: 140, startPoint y: 106, endPoint x: 0, endPoint y: 107, distance: 139.9
click at [0, 107] on div "TẠO ĐƠN HÀNG Yêu cầu xuất hóa đơn điện tử Transit Pickup Surcharge Ids Transit …" at bounding box center [241, 107] width 483 height 215
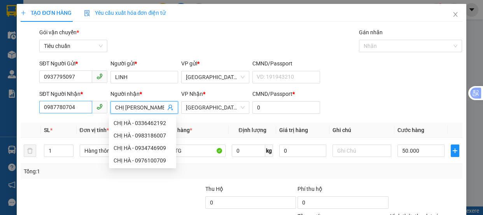
type input "CHỊ HÀ"
drag, startPoint x: 78, startPoint y: 109, endPoint x: 0, endPoint y: 103, distance: 78.0
click at [0, 103] on div "TẠO ĐƠN HÀNG Yêu cầu xuất hóa đơn điện tử Transit Pickup Surcharge Ids Transit …" at bounding box center [241, 107] width 483 height 215
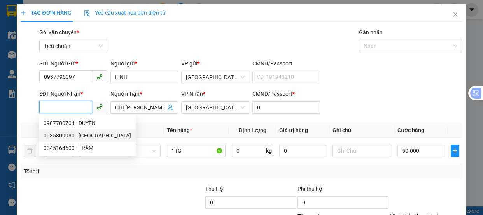
click at [72, 136] on div "0935809980 - HÀ" at bounding box center [87, 135] width 87 height 9
type input "0935809980"
type input "HÀ"
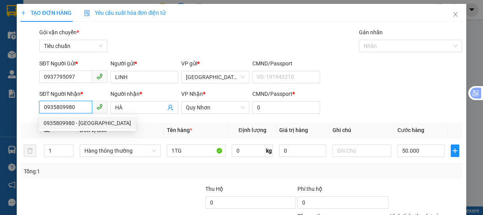
type input "70.000"
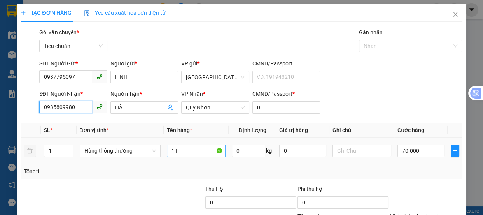
type input "0935809980"
click at [185, 152] on input "1T" at bounding box center [196, 150] width 59 height 12
type input "1T YAOURT"
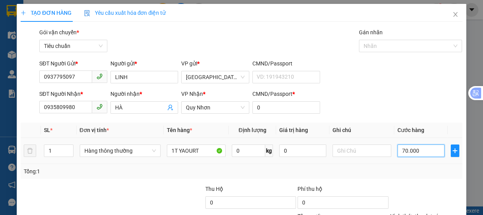
click at [424, 144] on input "70.000" at bounding box center [420, 150] width 47 height 12
click at [409, 164] on div "Tổng: 1" at bounding box center [241, 171] width 441 height 15
click at [418, 144] on input "70.000" at bounding box center [420, 150] width 47 height 12
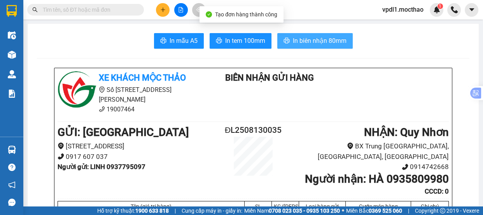
drag, startPoint x: 307, startPoint y: 41, endPoint x: 313, endPoint y: 42, distance: 6.3
click at [308, 41] on span "In biên nhận 80mm" at bounding box center [320, 41] width 54 height 10
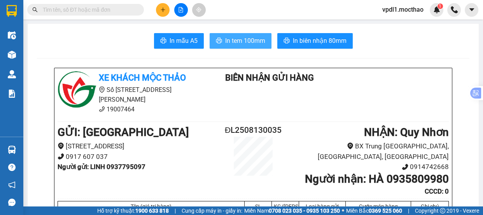
click at [243, 42] on span "In tem 100mm" at bounding box center [245, 41] width 40 height 10
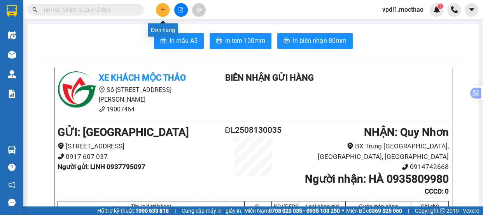
click at [161, 8] on icon "plus" at bounding box center [162, 9] width 5 height 5
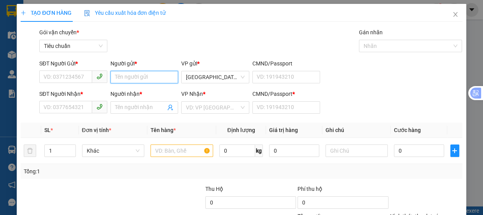
drag, startPoint x: 150, startPoint y: 80, endPoint x: 245, endPoint y: 61, distance: 96.4
click at [169, 76] on input "Người gửi *" at bounding box center [144, 77] width 68 height 12
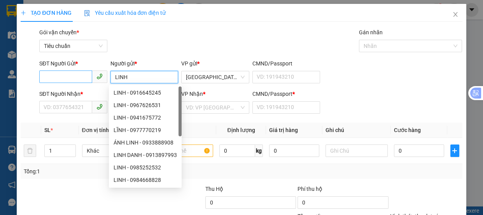
type input "LINH"
drag, startPoint x: 66, startPoint y: 74, endPoint x: 64, endPoint y: 78, distance: 4.5
click at [66, 76] on input "SĐT Người Gửi *" at bounding box center [65, 76] width 53 height 12
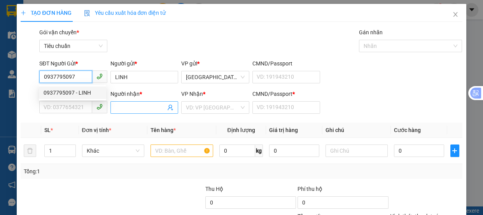
type input "0937795097"
click at [136, 107] on input "Người nhận *" at bounding box center [140, 107] width 51 height 9
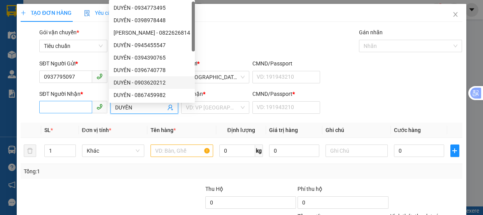
type input "DUYÊN"
click at [51, 108] on input "SĐT Người Nhận *" at bounding box center [65, 107] width 53 height 12
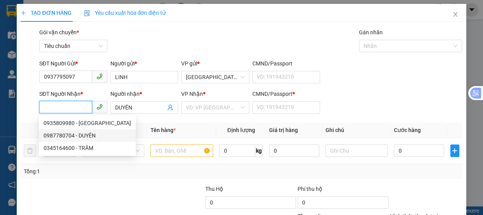
click at [87, 138] on div "0987780704 - DUYÊN" at bounding box center [87, 135] width 87 height 9
type input "0987780704"
type input "0"
type input "50.000"
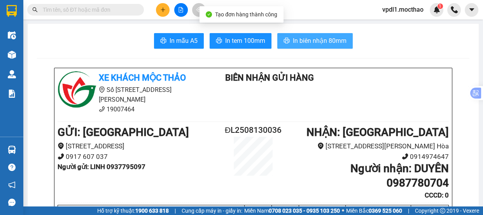
click at [320, 40] on span "In biên nhận 80mm" at bounding box center [320, 41] width 54 height 10
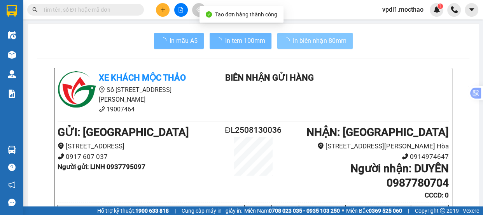
click at [239, 40] on span "In tem 100mm" at bounding box center [245, 41] width 40 height 10
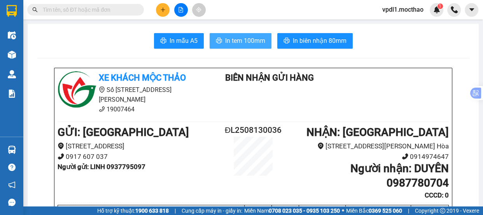
click at [238, 38] on span "In tem 100mm" at bounding box center [245, 41] width 40 height 10
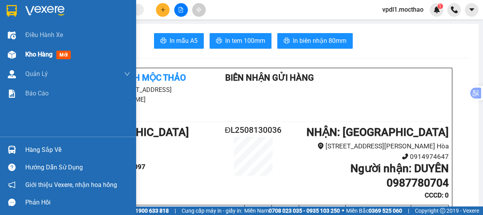
click at [42, 51] on span "Kho hàng" at bounding box center [38, 54] width 27 height 7
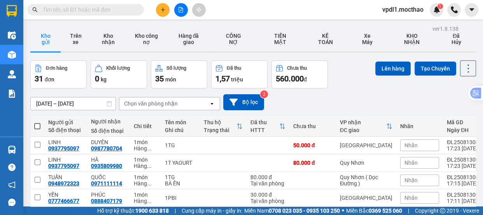
click at [36, 123] on span at bounding box center [37, 126] width 6 height 6
click at [37, 122] on input "checkbox" at bounding box center [37, 122] width 0 height 0
checkbox input "true"
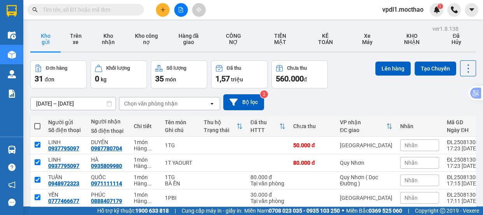
checkbox input "true"
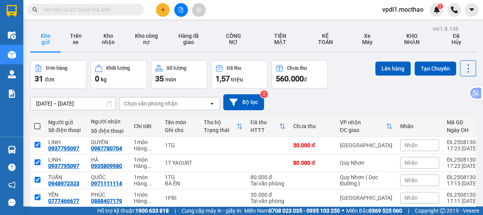
checkbox input "true"
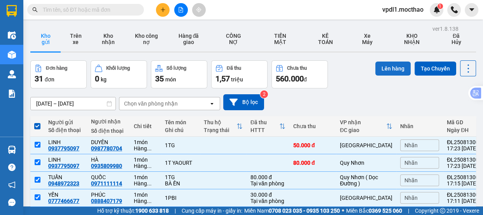
click at [388, 66] on button "Lên hàng" at bounding box center [392, 68] width 35 height 14
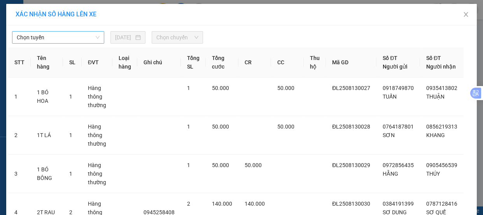
click at [66, 37] on span "Chọn tuyến" at bounding box center [58, 37] width 83 height 12
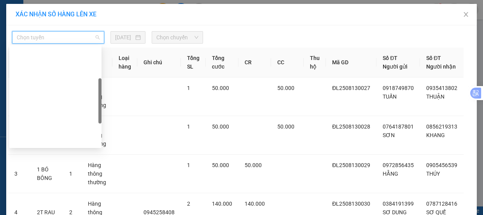
drag, startPoint x: 44, startPoint y: 79, endPoint x: 113, endPoint y: 58, distance: 72.8
click at [44, 173] on div "Đà Lạt - Quy Nhơn" at bounding box center [55, 177] width 83 height 9
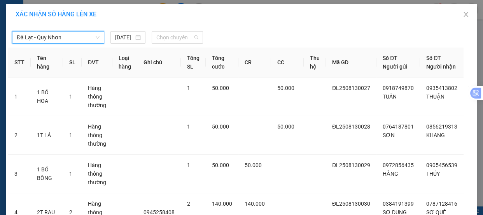
drag, startPoint x: 179, startPoint y: 37, endPoint x: 204, endPoint y: 47, distance: 26.9
click at [180, 37] on span "Chọn chuyến" at bounding box center [177, 37] width 42 height 12
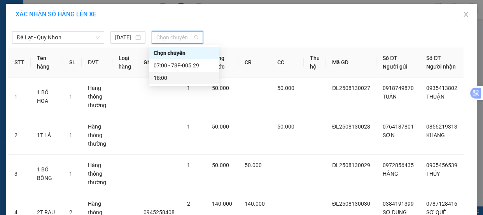
drag, startPoint x: 160, startPoint y: 79, endPoint x: 201, endPoint y: 65, distance: 43.5
click at [160, 78] on div "18:00" at bounding box center [184, 77] width 61 height 9
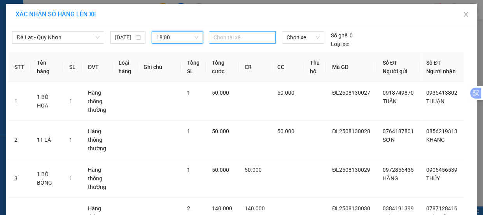
click at [252, 37] on div at bounding box center [242, 37] width 63 height 9
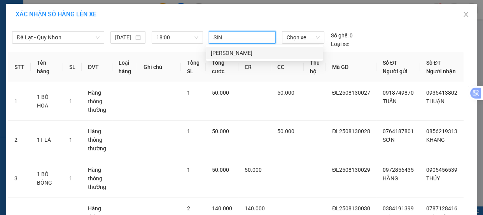
type input "SINH"
drag, startPoint x: 238, startPoint y: 56, endPoint x: 288, endPoint y: 45, distance: 50.8
click at [245, 52] on div "[PERSON_NAME]" at bounding box center [264, 53] width 107 height 9
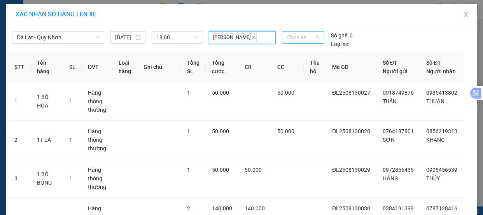
click at [312, 40] on span "Chọn xe" at bounding box center [302, 37] width 33 height 12
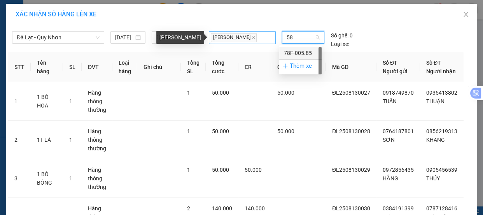
type input "585"
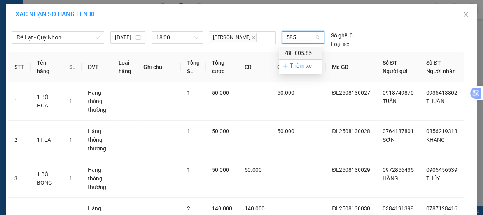
click at [300, 54] on div "78F-005.85" at bounding box center [300, 53] width 33 height 9
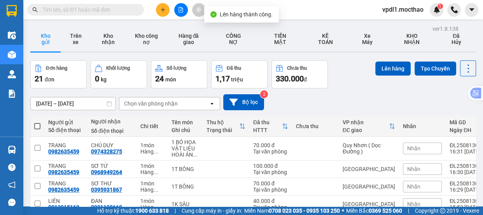
click at [36, 126] on span at bounding box center [37, 126] width 6 height 6
click at [37, 122] on input "checkbox" at bounding box center [37, 122] width 0 height 0
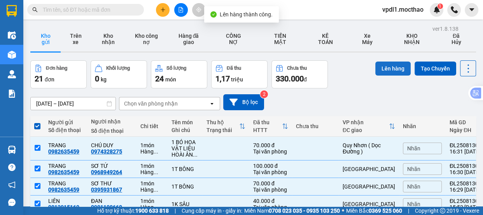
click at [380, 63] on button "Lên hàng" at bounding box center [392, 68] width 35 height 14
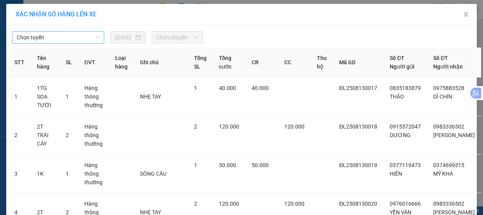
click at [70, 34] on span "Chọn tuyến" at bounding box center [58, 37] width 83 height 12
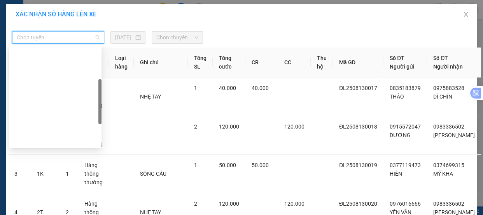
click at [35, 173] on div "Đà Lạt - Quy Nhơn" at bounding box center [55, 177] width 83 height 9
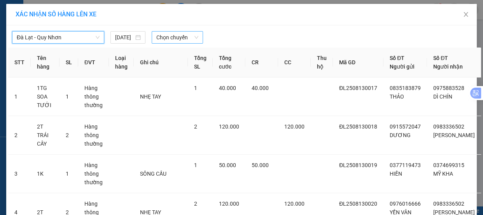
drag, startPoint x: 188, startPoint y: 38, endPoint x: 189, endPoint y: 43, distance: 4.5
click at [189, 39] on span "Chọn chuyến" at bounding box center [177, 37] width 42 height 12
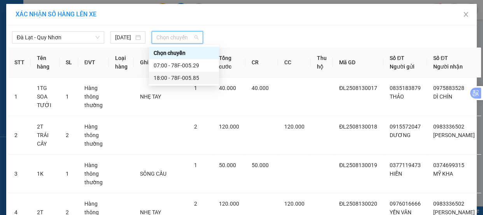
click at [170, 77] on div "18:00 - 78F-005.85" at bounding box center [184, 77] width 61 height 9
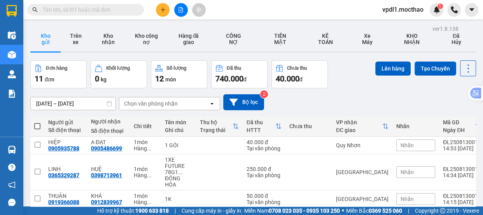
click at [37, 123] on span at bounding box center [37, 126] width 6 height 6
click at [37, 122] on input "checkbox" at bounding box center [37, 122] width 0 height 0
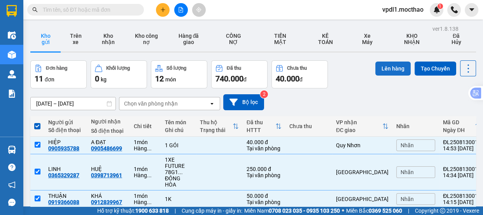
click at [393, 61] on button "Lên hàng" at bounding box center [392, 68] width 35 height 14
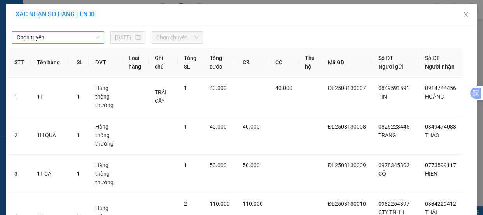
click at [78, 36] on span "Chọn tuyến" at bounding box center [58, 37] width 83 height 12
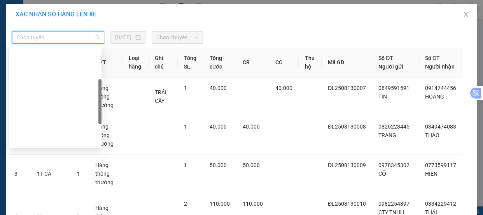
drag, startPoint x: 47, startPoint y: 75, endPoint x: 103, endPoint y: 50, distance: 61.1
click at [47, 173] on div "Đà Lạt - Quy Nhơn" at bounding box center [55, 177] width 83 height 9
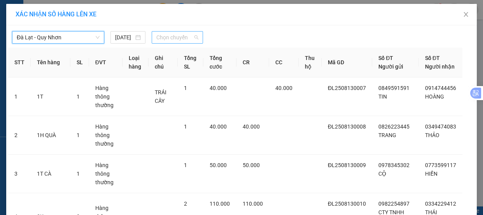
click at [184, 37] on span "Chọn chuyến" at bounding box center [177, 37] width 42 height 12
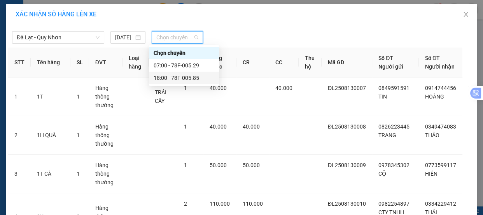
click at [174, 78] on div "18:00 - 78F-005.85" at bounding box center [184, 77] width 61 height 9
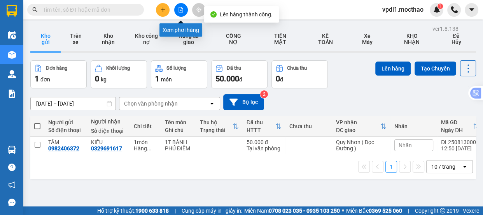
click at [182, 9] on icon "file-add" at bounding box center [180, 9] width 5 height 5
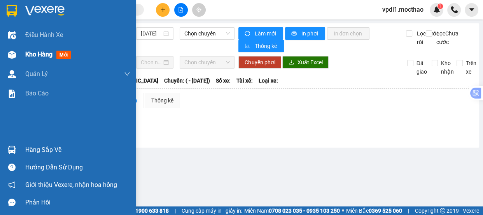
drag, startPoint x: 33, startPoint y: 56, endPoint x: 89, endPoint y: 56, distance: 56.4
click at [33, 56] on span "Kho hàng" at bounding box center [38, 54] width 27 height 7
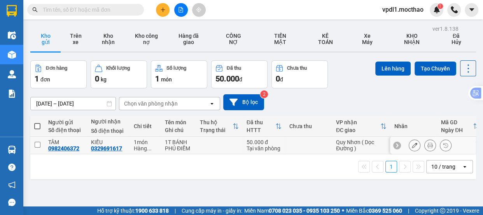
click at [35, 143] on input "checkbox" at bounding box center [38, 144] width 6 height 6
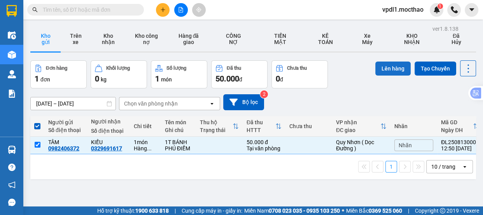
click at [385, 66] on button "Lên hàng" at bounding box center [392, 68] width 35 height 14
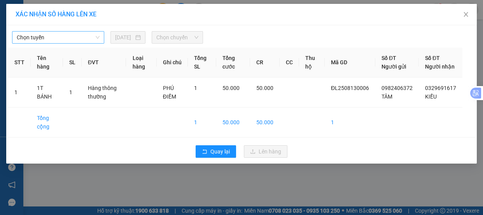
click at [69, 34] on span "Chọn tuyến" at bounding box center [58, 37] width 83 height 12
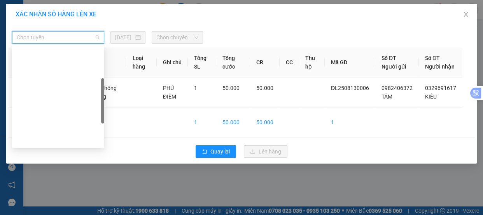
drag, startPoint x: 42, startPoint y: 79, endPoint x: 66, endPoint y: 73, distance: 25.4
click at [42, 173] on div "Đà Lạt - Quy Nhơn" at bounding box center [58, 177] width 83 height 9
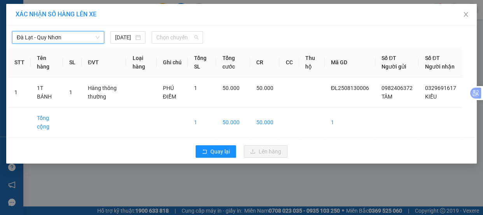
drag, startPoint x: 194, startPoint y: 33, endPoint x: 192, endPoint y: 61, distance: 28.0
click at [194, 38] on span "Chọn chuyến" at bounding box center [177, 37] width 42 height 12
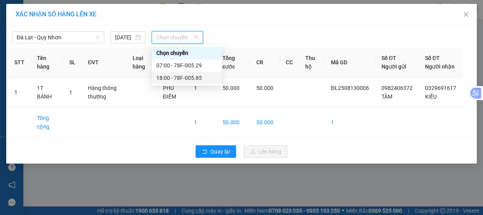
click at [175, 80] on div "18:00 - 78F-005.85" at bounding box center [186, 77] width 61 height 9
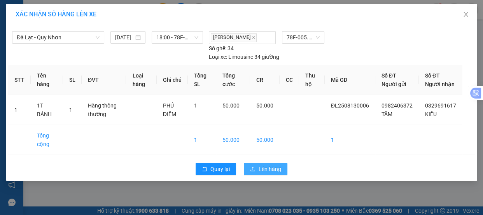
click at [269, 173] on span "Lên hàng" at bounding box center [269, 168] width 23 height 9
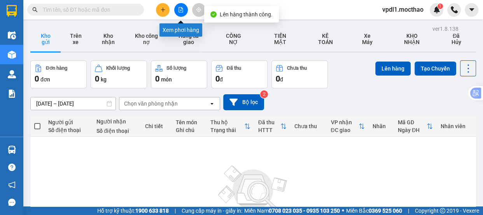
click at [179, 8] on icon "file-add" at bounding box center [180, 9] width 5 height 5
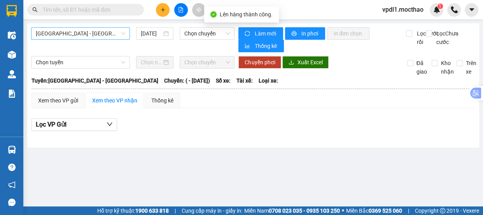
click at [101, 35] on span "[GEOGRAPHIC_DATA] - [GEOGRAPHIC_DATA]" at bounding box center [80, 34] width 89 height 12
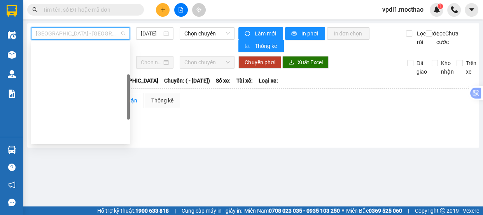
click at [66, 169] on div "Đà Lạt - Quy Nhơn" at bounding box center [80, 173] width 89 height 9
type input "[DATE]"
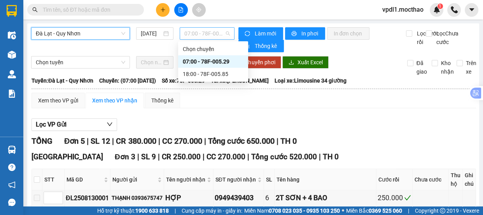
click at [215, 33] on span "07:00 - 78F-005.29" at bounding box center [206, 34] width 45 height 12
click at [201, 74] on div "18:00 - 78F-005.85" at bounding box center [213, 74] width 61 height 9
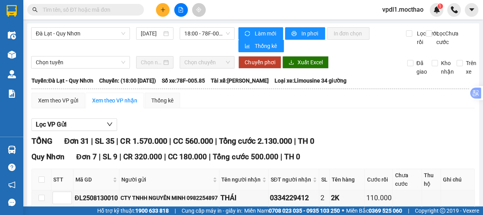
drag, startPoint x: 84, startPoint y: 9, endPoint x: 5, endPoint y: 10, distance: 78.1
click at [82, 9] on input "text" at bounding box center [89, 9] width 92 height 9
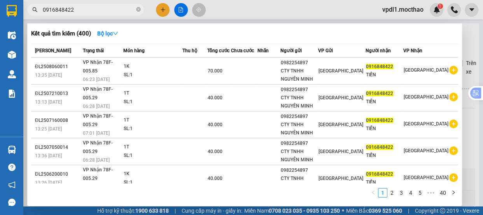
type input "0916848422"
click at [474, 65] on div at bounding box center [241, 107] width 483 height 215
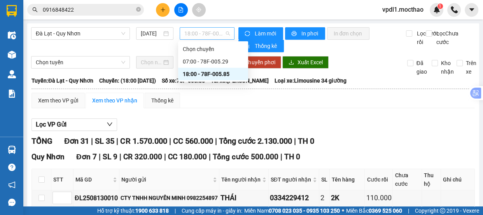
click at [219, 34] on span "18:00 - 78F-005.85" at bounding box center [206, 34] width 45 height 12
click at [207, 64] on div "07:00 - 78F-005.29" at bounding box center [213, 61] width 61 height 9
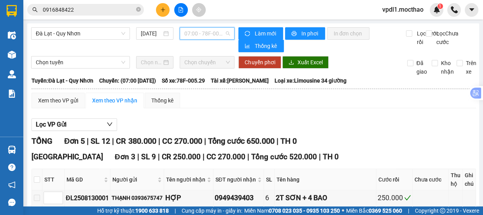
drag, startPoint x: 218, startPoint y: 33, endPoint x: 208, endPoint y: 65, distance: 33.3
click at [219, 34] on span "07:00 - 78F-005.29" at bounding box center [206, 34] width 45 height 12
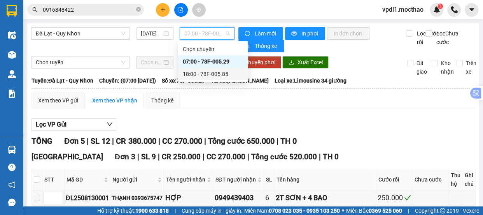
click at [206, 72] on div "18:00 - 78F-005.85" at bounding box center [213, 74] width 61 height 9
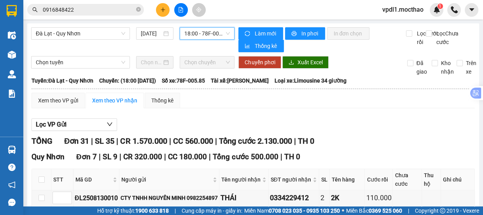
click at [168, 10] on button at bounding box center [163, 10] width 14 height 14
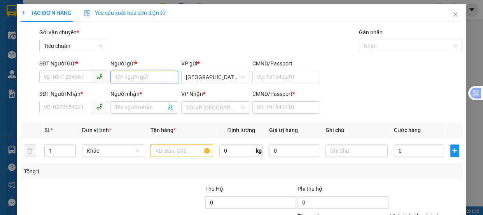
click at [138, 76] on input "Người gửi *" at bounding box center [144, 77] width 68 height 12
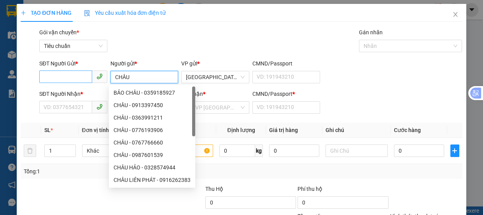
type input "CHÂU"
click at [69, 74] on input "SĐT Người Gửi *" at bounding box center [65, 76] width 53 height 12
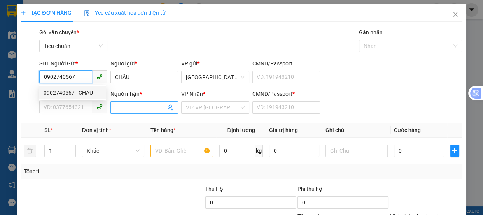
type input "0902740567"
click at [127, 107] on input "Người nhận *" at bounding box center [140, 107] width 51 height 9
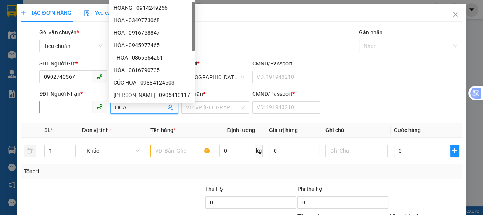
type input "HOA"
click at [60, 104] on input "SĐT Người Nhận *" at bounding box center [65, 107] width 53 height 12
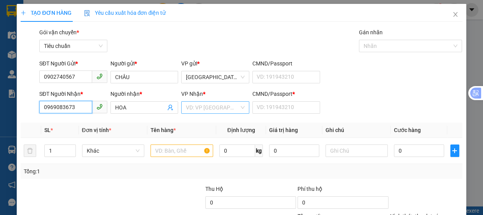
type input "0969083673"
click at [217, 107] on input "search" at bounding box center [212, 107] width 53 height 12
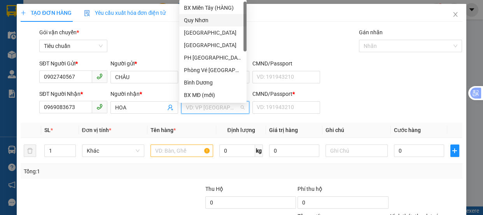
drag, startPoint x: 202, startPoint y: 20, endPoint x: 194, endPoint y: 161, distance: 140.9
click at [202, 20] on div "Quy Nhơn" at bounding box center [213, 20] width 58 height 9
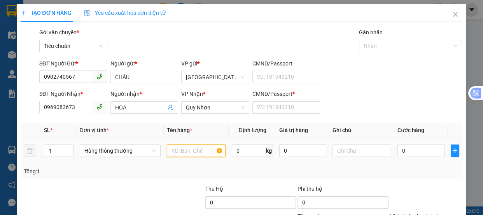
click at [181, 150] on input "text" at bounding box center [196, 150] width 59 height 12
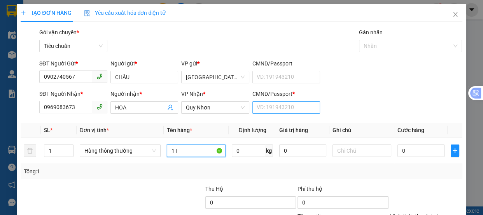
type input "1T"
click at [283, 108] on input "CMND/Passport *" at bounding box center [286, 107] width 68 height 12
type input "0"
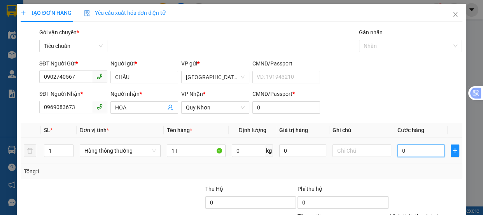
drag, startPoint x: 407, startPoint y: 154, endPoint x: 301, endPoint y: 136, distance: 107.6
click at [407, 152] on input "0" at bounding box center [420, 150] width 47 height 12
type input "8"
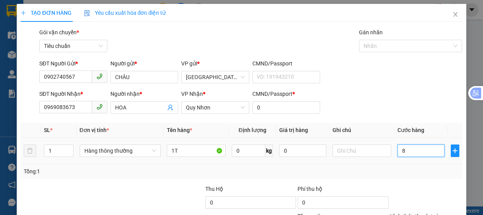
type input "80"
type input "80.000"
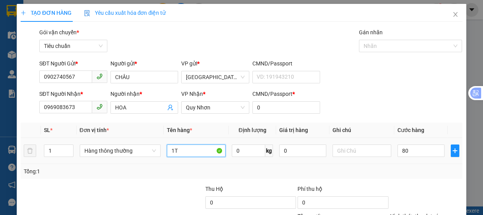
type input "80.000"
click at [186, 144] on input "1T" at bounding box center [196, 150] width 59 height 12
type input "1T BÔNG"
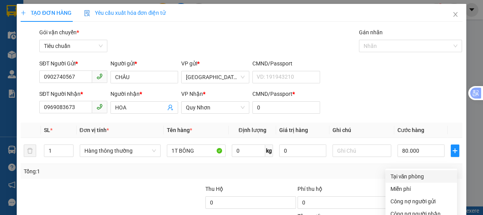
click at [415, 172] on div "Tại văn phòng" at bounding box center [421, 176] width 62 height 9
drag, startPoint x: 426, startPoint y: 194, endPoint x: 411, endPoint y: 179, distance: 21.2
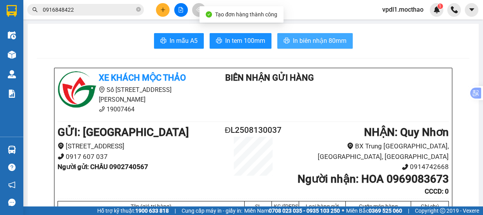
click at [309, 40] on span "In biên nhận 80mm" at bounding box center [320, 41] width 54 height 10
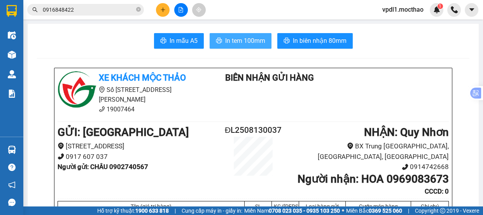
click at [245, 39] on span "In tem 100mm" at bounding box center [245, 41] width 40 height 10
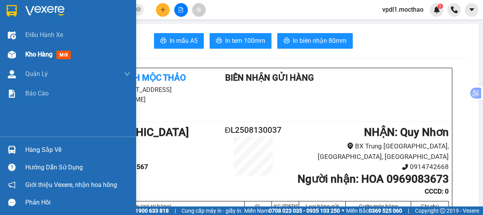
click at [32, 55] on span "Kho hàng" at bounding box center [38, 54] width 27 height 7
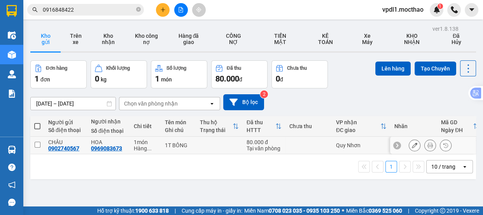
drag, startPoint x: 37, startPoint y: 143, endPoint x: 299, endPoint y: 87, distance: 267.6
click at [38, 142] on input "checkbox" at bounding box center [38, 144] width 6 height 6
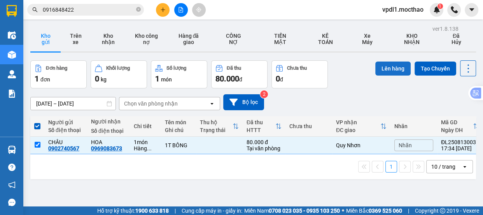
click at [388, 72] on button "Lên hàng" at bounding box center [392, 68] width 35 height 14
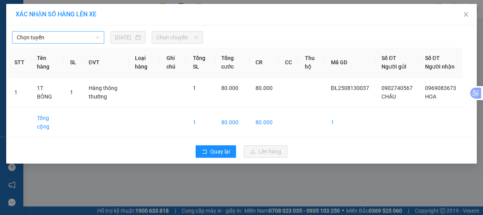
click at [75, 39] on span "Chọn tuyến" at bounding box center [58, 37] width 83 height 12
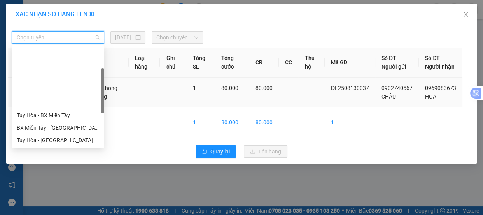
drag, startPoint x: 46, startPoint y: 111, endPoint x: 54, endPoint y: 101, distance: 12.4
click at [47, 173] on div "Đà Lạt - Quy Nhơn" at bounding box center [58, 177] width 83 height 9
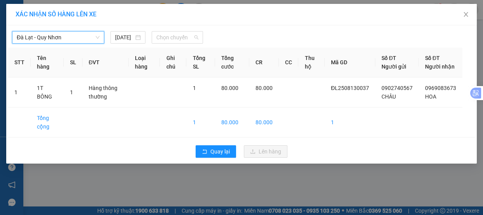
drag, startPoint x: 182, startPoint y: 41, endPoint x: 187, endPoint y: 49, distance: 10.3
click at [183, 41] on span "Chọn chuyến" at bounding box center [177, 37] width 42 height 12
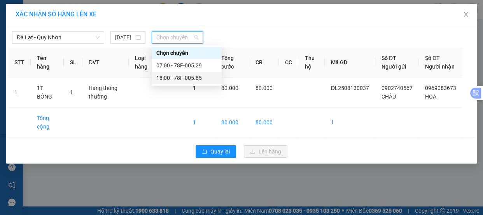
drag, startPoint x: 182, startPoint y: 80, endPoint x: 223, endPoint y: 101, distance: 46.6
click at [184, 80] on div "18:00 - 78F-005.85" at bounding box center [186, 77] width 61 height 9
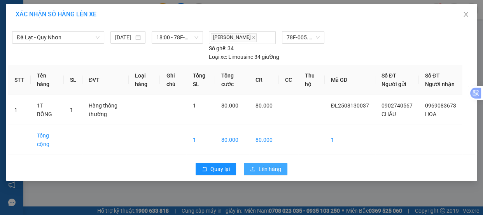
click at [267, 173] on span "Lên hàng" at bounding box center [269, 168] width 23 height 9
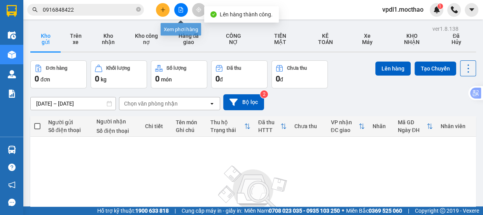
click at [180, 11] on icon "file-add" at bounding box center [180, 9] width 5 height 5
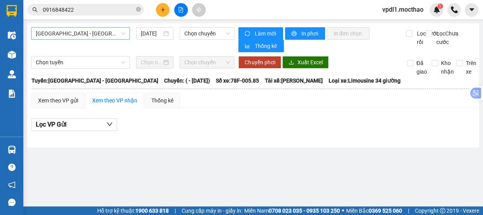
click at [99, 34] on span "[GEOGRAPHIC_DATA] - [GEOGRAPHIC_DATA]" at bounding box center [80, 34] width 89 height 12
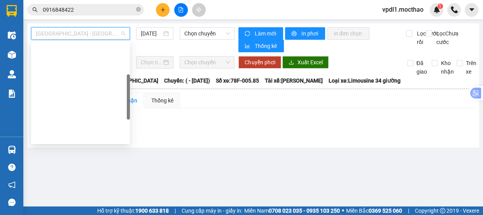
drag, startPoint x: 67, startPoint y: 74, endPoint x: 161, endPoint y: 56, distance: 95.4
click at [68, 169] on div "Đà Lạt - Quy Nhơn" at bounding box center [80, 173] width 89 height 9
type input "[DATE]"
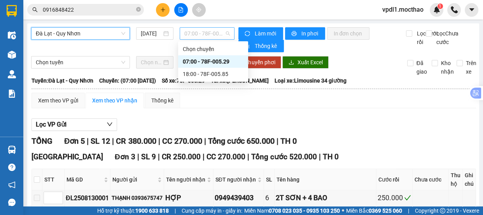
click at [218, 35] on span "07:00 - 78F-005.29" at bounding box center [206, 34] width 45 height 12
click at [207, 75] on div "18:00 - 78F-005.85" at bounding box center [213, 74] width 61 height 9
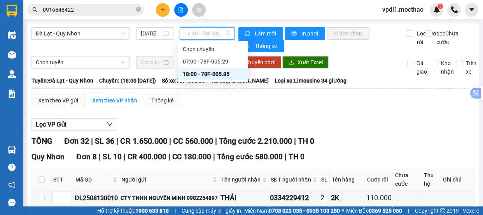
click at [222, 35] on span "18:00 - 78F-005.85" at bounding box center [206, 34] width 45 height 12
click at [213, 61] on div "07:00 - 78F-005.29" at bounding box center [213, 61] width 61 height 9
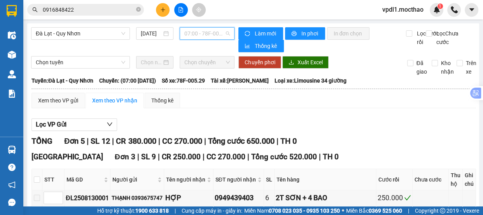
click at [215, 33] on span "07:00 - 78F-005.29" at bounding box center [206, 34] width 45 height 12
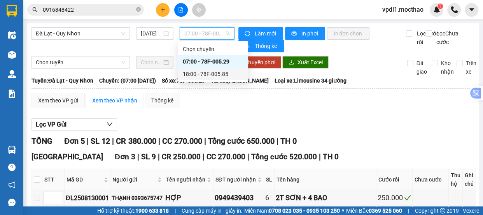
click at [207, 77] on div "18:00 - 78F-005.85" at bounding box center [213, 74] width 61 height 9
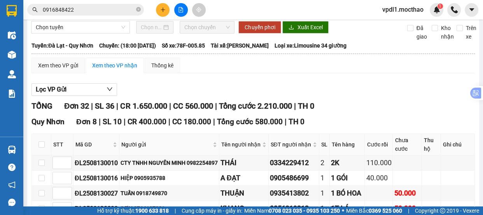
scroll to position [176, 0]
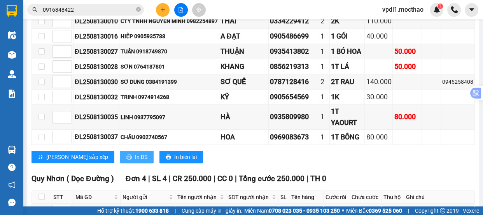
click at [135, 161] on span "In DS" at bounding box center [141, 156] width 12 height 9
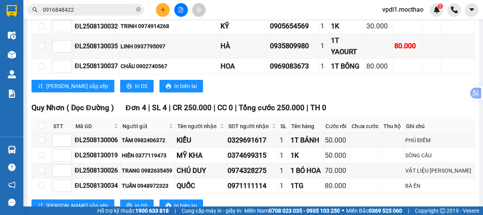
scroll to position [424, 0]
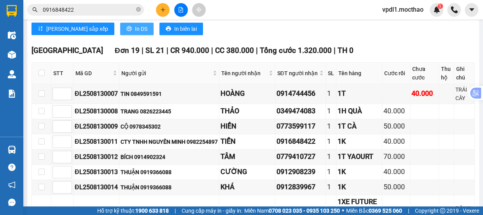
click at [135, 33] on span "In DS" at bounding box center [141, 28] width 12 height 9
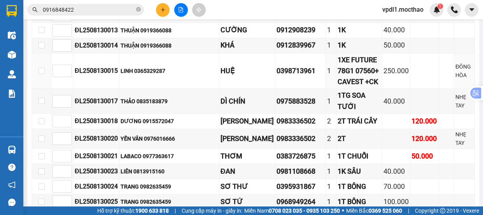
scroll to position [785, 0]
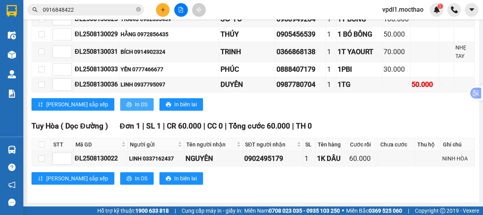
click at [135, 105] on span "In DS" at bounding box center [141, 104] width 12 height 9
click at [135, 180] on span "In DS" at bounding box center [141, 178] width 12 height 9
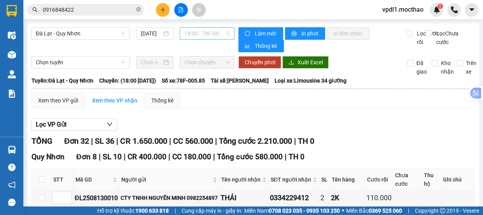
click at [220, 33] on span "18:00 - 78F-005.85" at bounding box center [206, 34] width 45 height 12
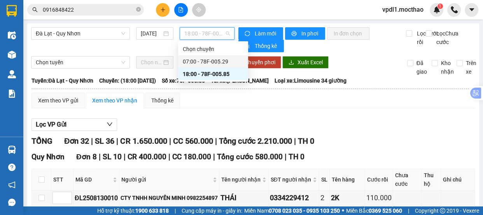
click at [206, 62] on div "07:00 - 78F-005.29" at bounding box center [213, 61] width 61 height 9
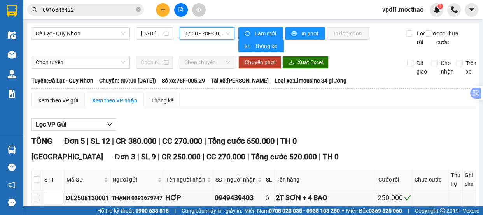
click at [222, 35] on span "07:00 - 78F-005.29" at bounding box center [206, 34] width 45 height 12
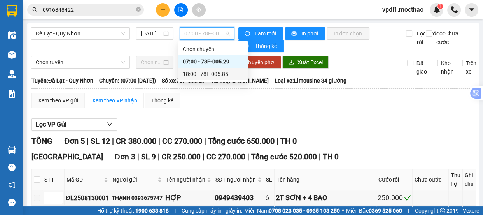
click at [206, 71] on div "18:00 - 78F-005.85" at bounding box center [213, 74] width 61 height 9
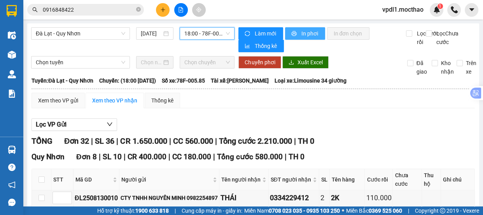
click at [303, 35] on span "In phơi" at bounding box center [310, 33] width 18 height 9
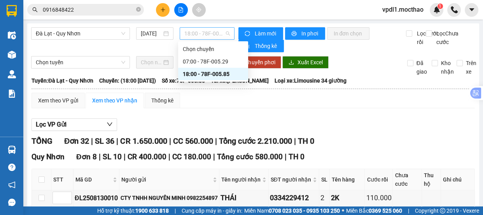
click at [220, 32] on span "18:00 - 78F-005.85" at bounding box center [206, 34] width 45 height 12
drag, startPoint x: 206, startPoint y: 63, endPoint x: 284, endPoint y: 38, distance: 81.6
click at [206, 63] on div "07:00 - 78F-005.29" at bounding box center [213, 61] width 61 height 9
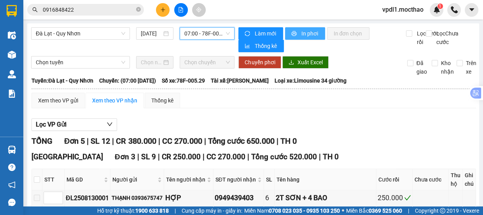
click at [302, 33] on span "In phơi" at bounding box center [310, 33] width 18 height 9
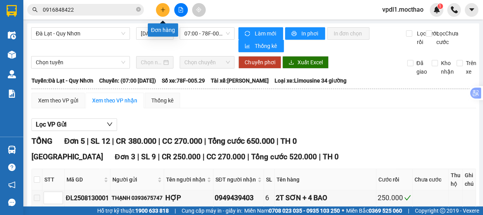
click at [161, 9] on icon "plus" at bounding box center [162, 9] width 5 height 5
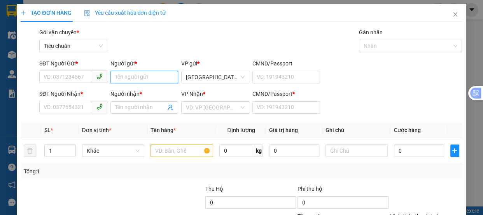
drag, startPoint x: 120, startPoint y: 77, endPoint x: 159, endPoint y: 72, distance: 40.0
click at [128, 77] on input "Người gửi *" at bounding box center [144, 77] width 68 height 12
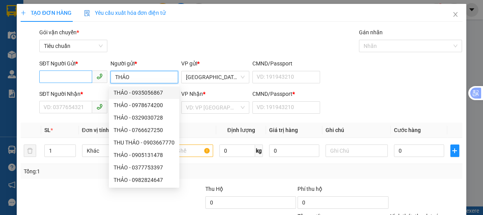
type input "THẢO"
click at [74, 79] on input "SĐT Người Gửi *" at bounding box center [65, 76] width 53 height 12
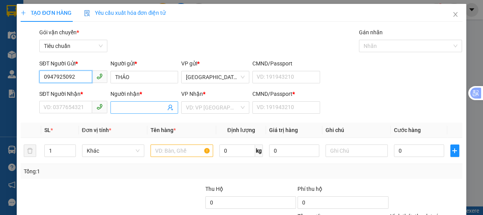
type input "0947925092"
click at [140, 109] on input "Người nhận *" at bounding box center [140, 107] width 51 height 9
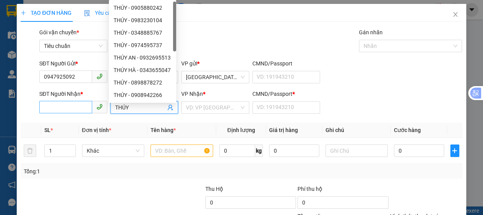
type input "THÚY"
click at [51, 113] on input "SĐT Người Nhận *" at bounding box center [65, 107] width 53 height 12
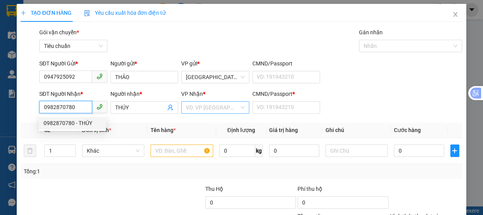
type input "0982870780"
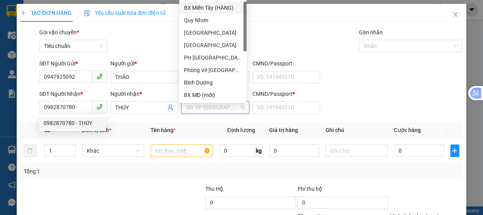
drag, startPoint x: 201, startPoint y: 107, endPoint x: 240, endPoint y: 113, distance: 39.6
click at [202, 107] on input "search" at bounding box center [212, 107] width 53 height 12
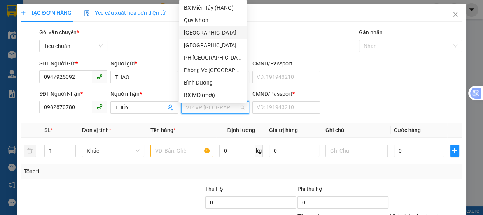
click at [197, 35] on div "[GEOGRAPHIC_DATA]" at bounding box center [213, 32] width 58 height 9
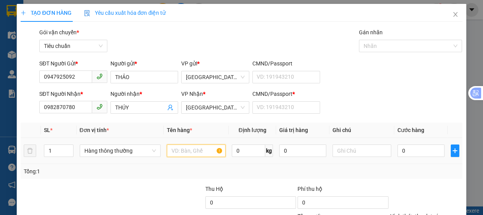
drag, startPoint x: 179, startPoint y: 154, endPoint x: 158, endPoint y: 141, distance: 24.6
click at [178, 150] on input "text" at bounding box center [196, 150] width 59 height 12
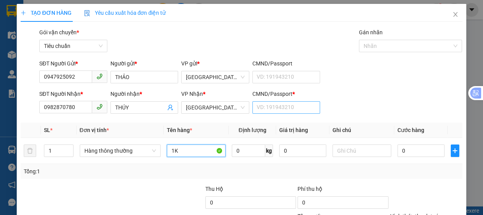
type input "1K"
drag, startPoint x: 273, startPoint y: 108, endPoint x: 267, endPoint y: 103, distance: 8.0
click at [272, 107] on input "CMND/Passport *" at bounding box center [286, 107] width 68 height 12
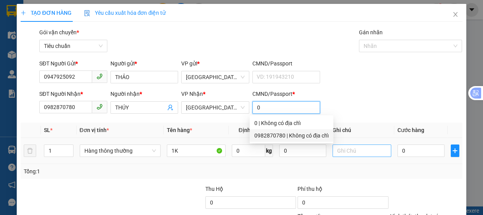
type input "0"
drag, startPoint x: 344, startPoint y: 146, endPoint x: 318, endPoint y: 140, distance: 26.3
click at [345, 146] on input "text" at bounding box center [361, 150] width 59 height 12
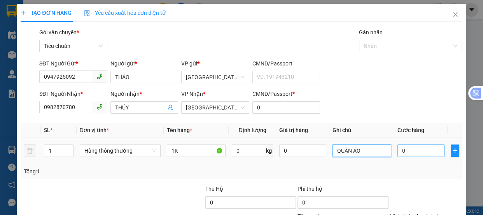
type input "QUẦN ÁO"
click at [405, 150] on input "0" at bounding box center [420, 150] width 47 height 12
type input "6"
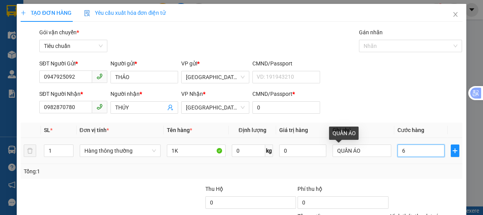
type input "60"
type input "60.000"
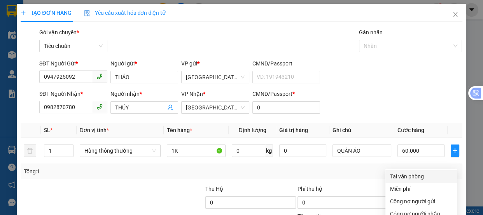
click at [376, 138] on td "QUẦN ÁO" at bounding box center [361, 151] width 65 height 26
click at [406, 172] on div "Tại văn phòng" at bounding box center [421, 176] width 62 height 9
type input "0"
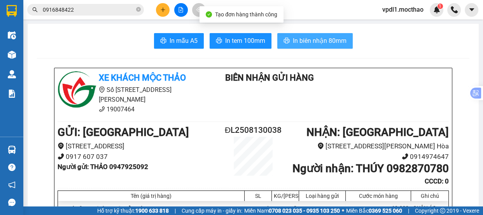
click at [322, 44] on span "In biên nhận 80mm" at bounding box center [320, 41] width 54 height 10
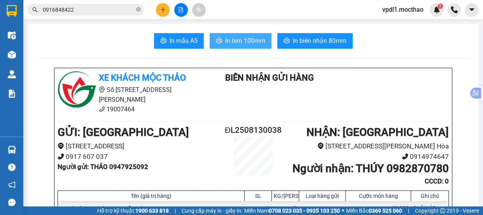
click at [236, 42] on span "In tem 100mm" at bounding box center [245, 41] width 40 height 10
